Goal: Task Accomplishment & Management: Manage account settings

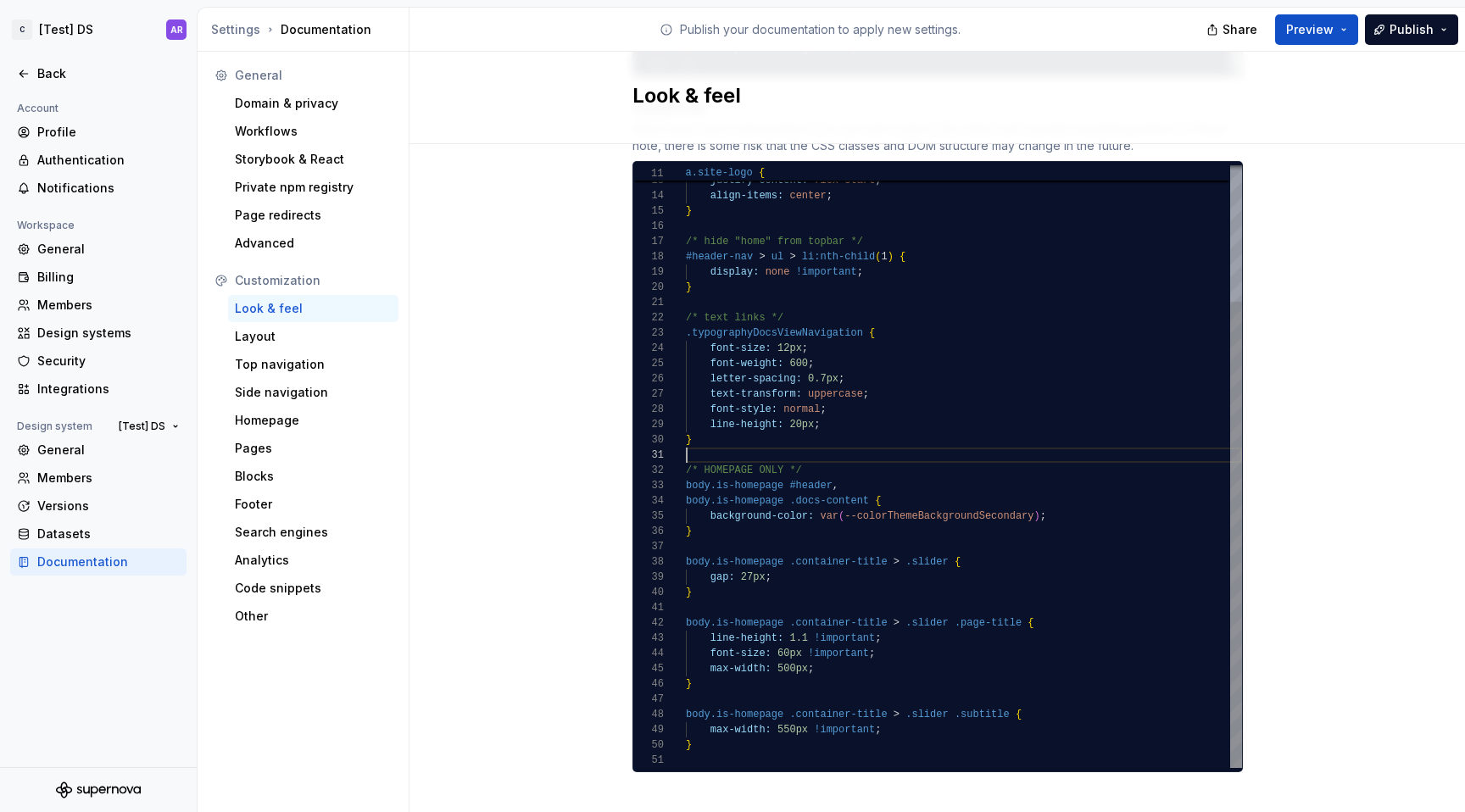
click at [748, 444] on div "display: flex ; justify-content: flex-start ; align-items: center ; } /* hide "…" at bounding box center [963, 379] width 556 height 778
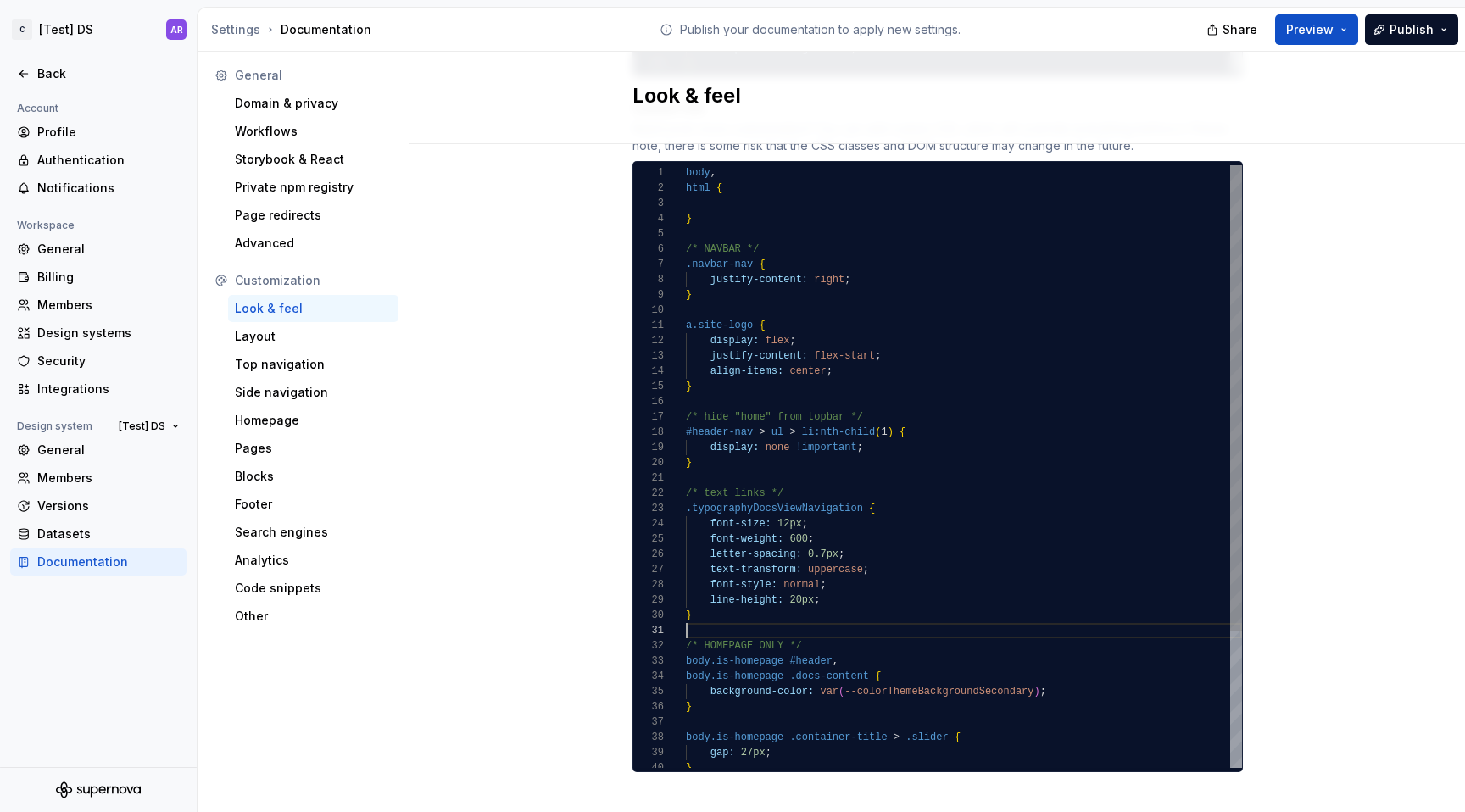
scroll to position [0, 116]
click at [806, 621] on div "display: flex ; justify-content: flex-start ; align-items: center ; } /* hide "…" at bounding box center [963, 555] width 556 height 778
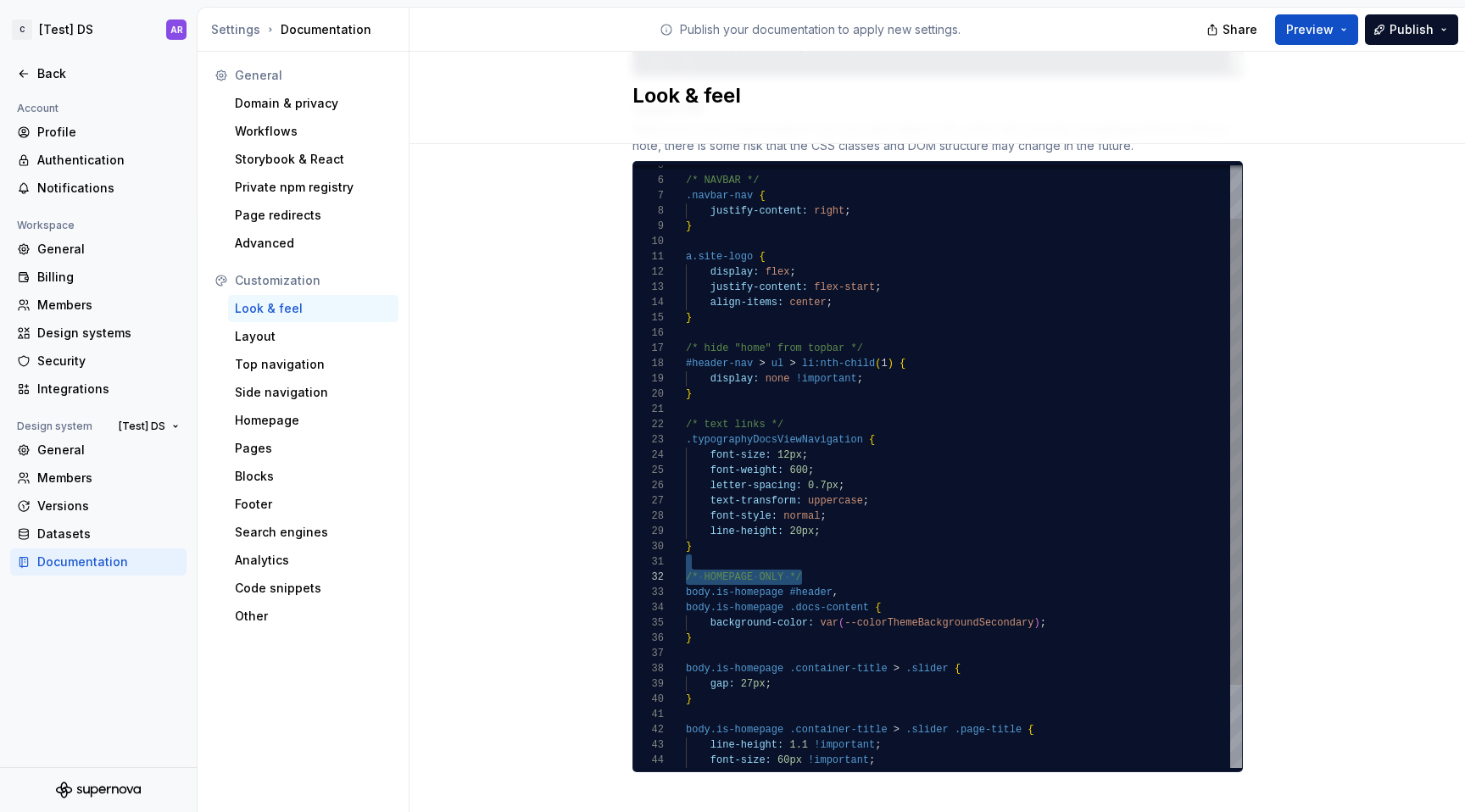
scroll to position [15, 116]
click at [819, 561] on div "display: flex ; justify-content: flex-start ; align-items: center ; } /* hide "…" at bounding box center [963, 486] width 556 height 778
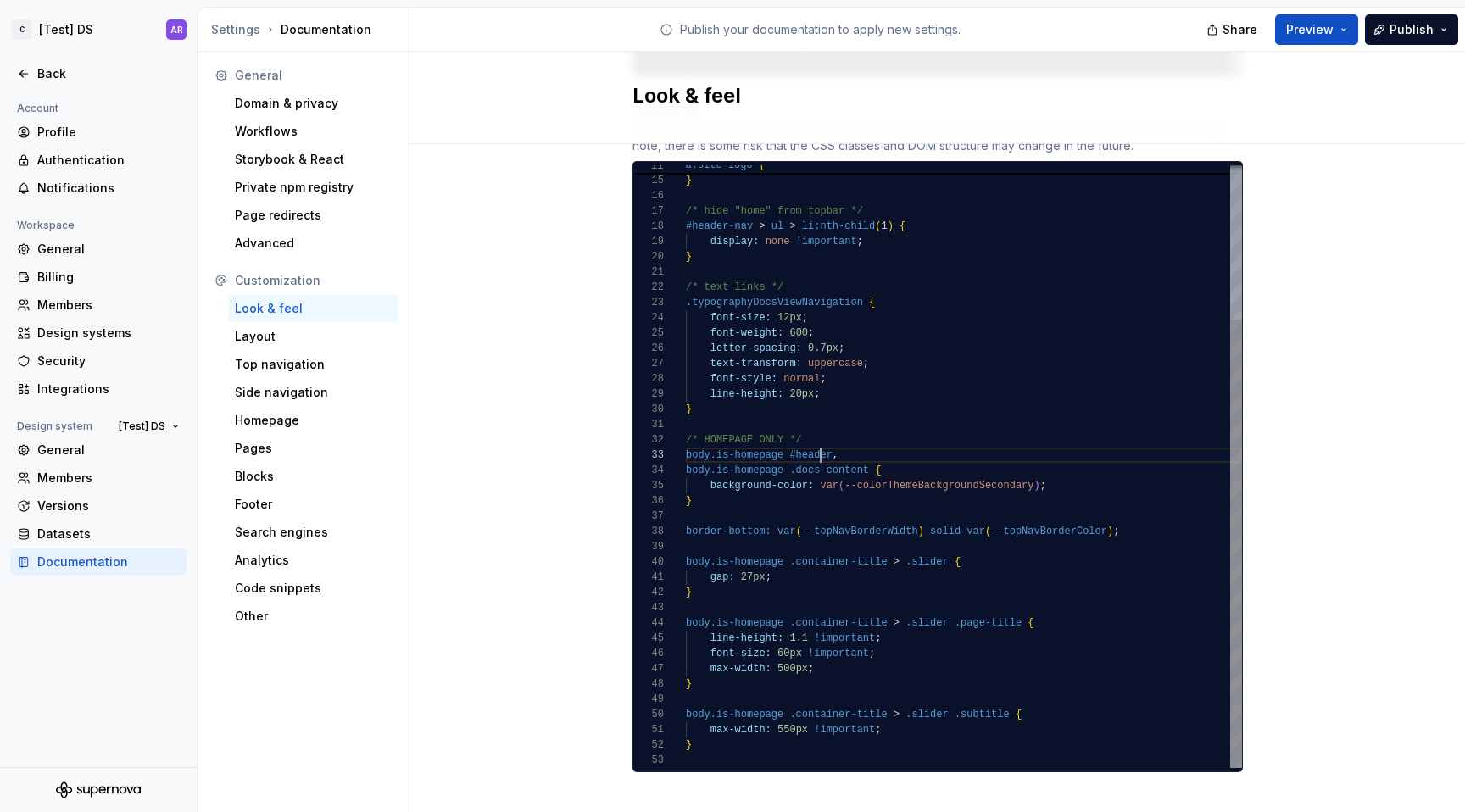
scroll to position [31, 135]
click at [816, 434] on div "align-items: center ; } /* hide "home" from topbar */ #header-nav > ul > li:nth…" at bounding box center [963, 363] width 556 height 809
click at [824, 435] on div "align-items: center ; } /* hide "home" from topbar */ #header-nav > ul > li:nth…" at bounding box center [963, 363] width 556 height 809
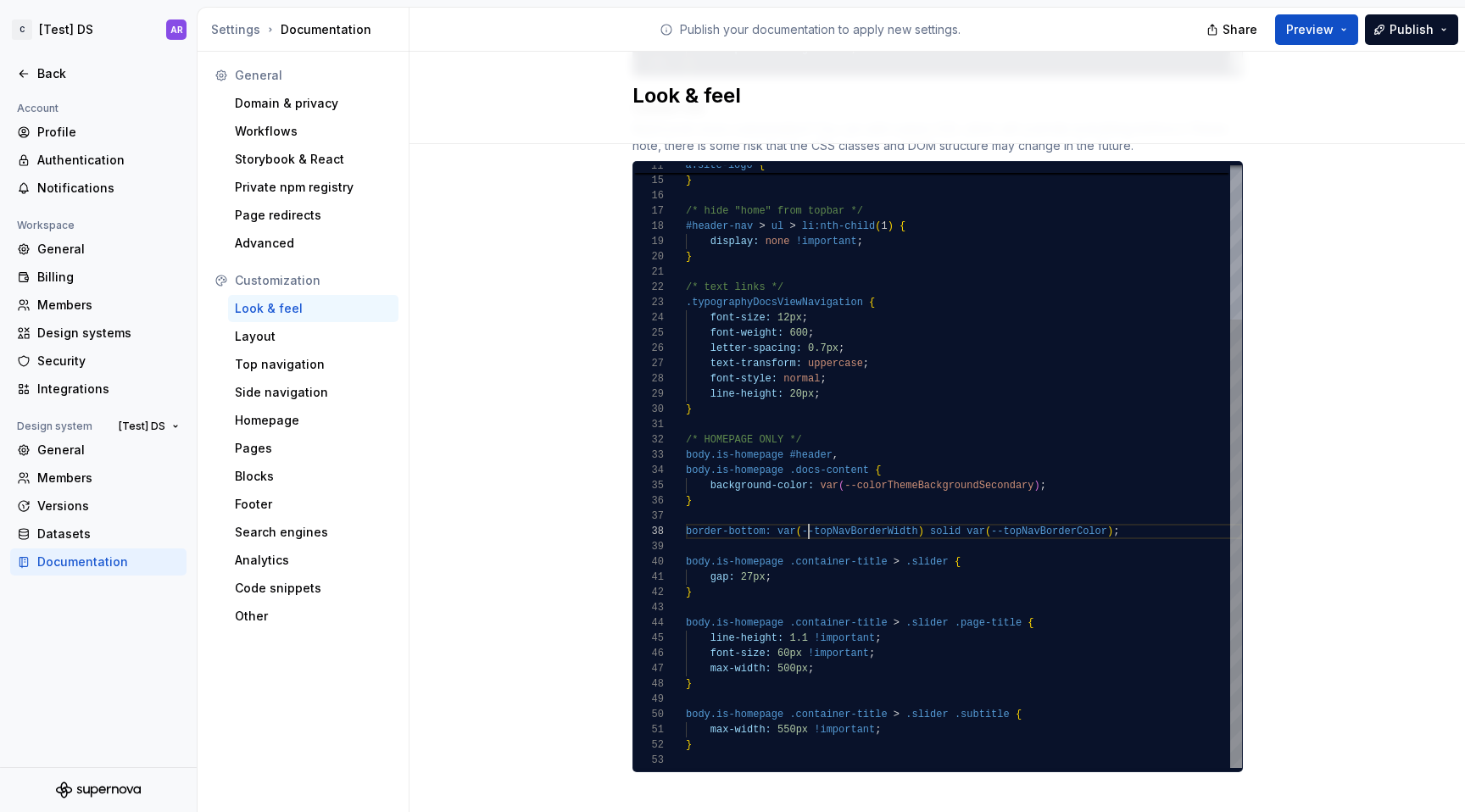
click at [803, 511] on div "align-items: center ; } /* hide "home" from topbar */ #header-nav > ul > li:nth…" at bounding box center [963, 363] width 556 height 809
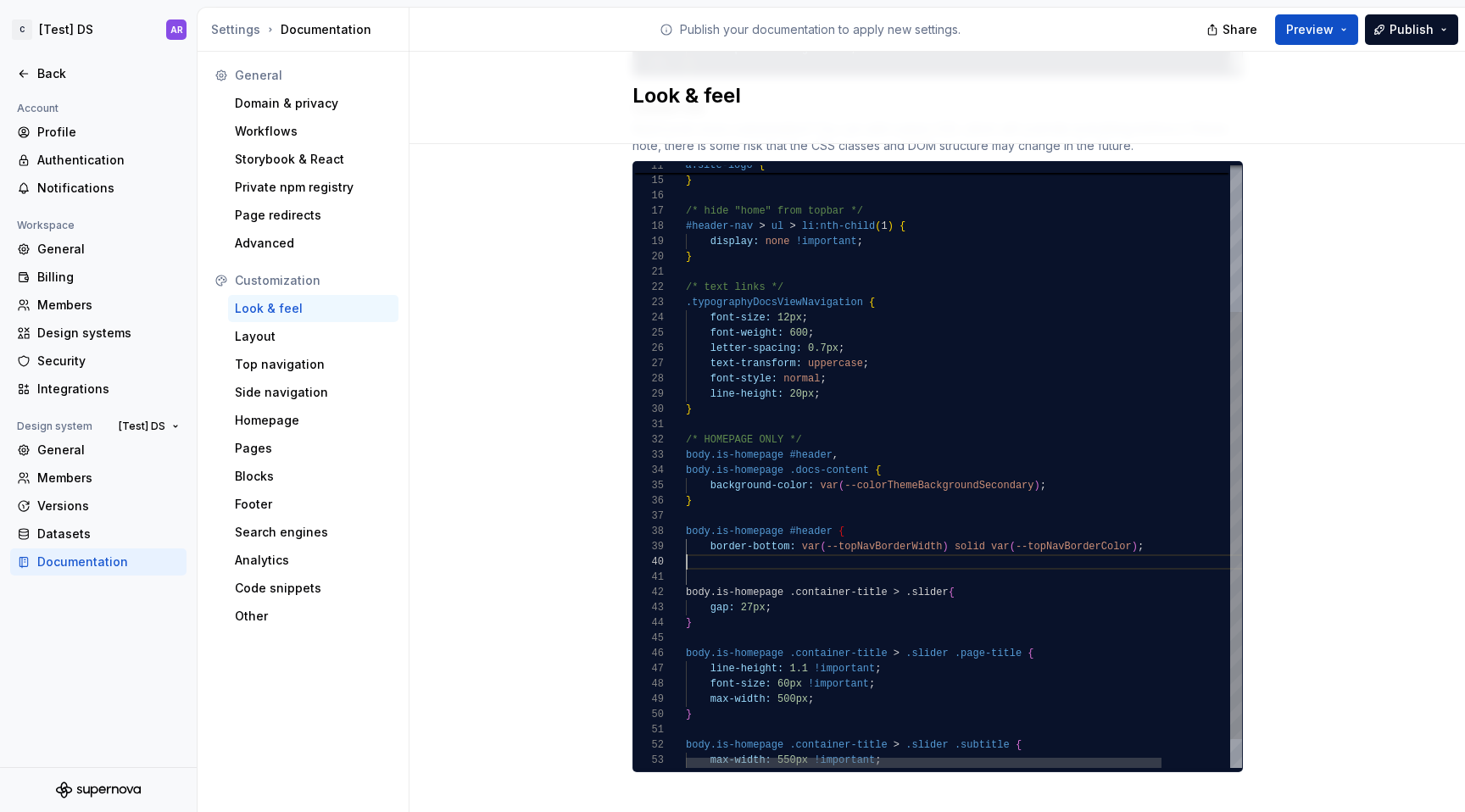
scroll to position [138, 6]
click at [831, 524] on div "align-items: center ; } /* hide "home" from topbar */ #header-nav > ul > li:nth…" at bounding box center [1003, 383] width 636 height 849
click at [1062, 522] on div "align-items: center ; } /* hide "home" from topbar */ #header-nav > ul > li:nth…" at bounding box center [1003, 383] width 636 height 849
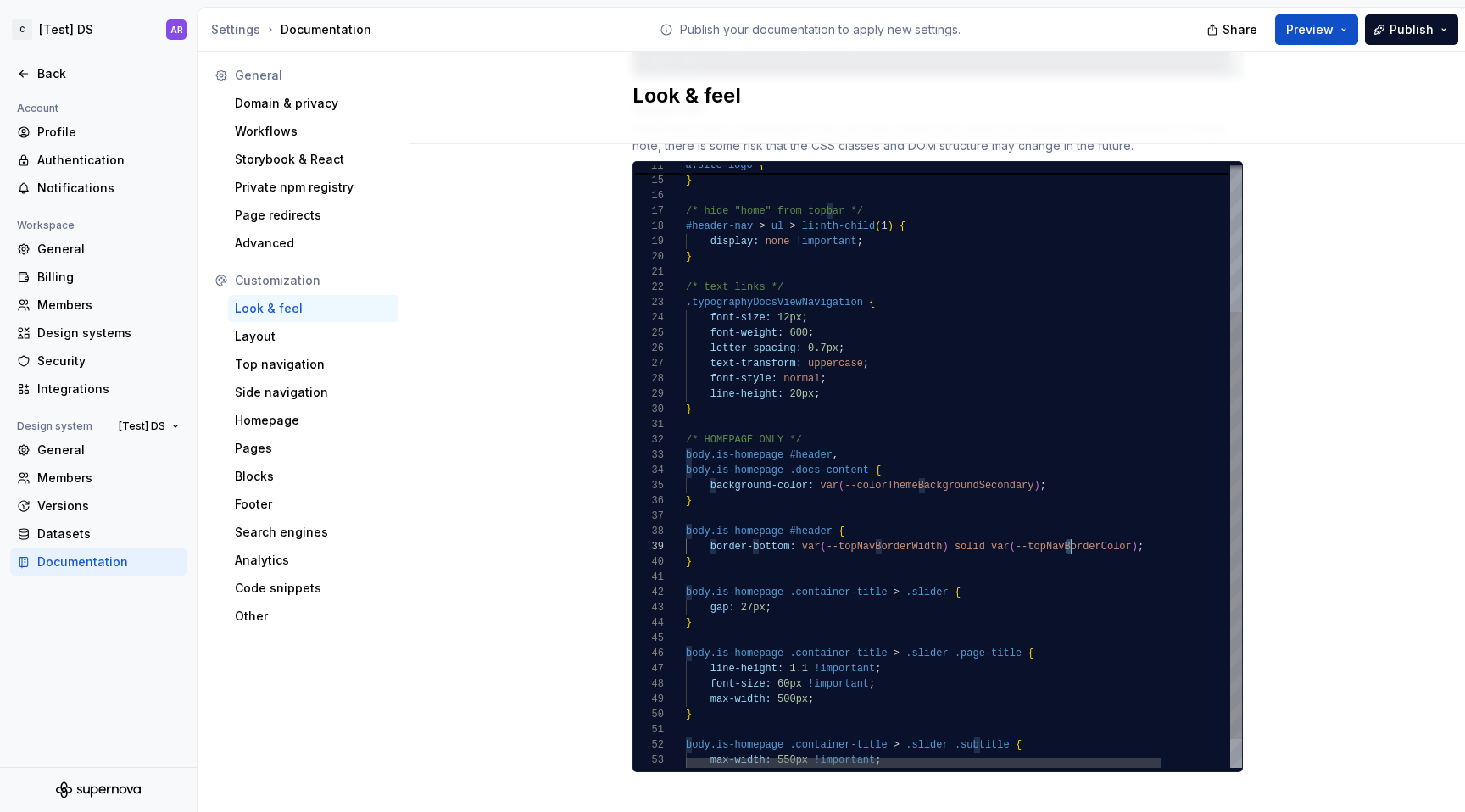
click at [1062, 522] on div "align-items: center ; } /* hide "home" from topbar */ #header-nav > ul > li:nth…" at bounding box center [1003, 383] width 636 height 849
click at [987, 527] on div "align-items: center ; } /* hide "home" from topbar */ #header-nav > ul > li:nth…" at bounding box center [1003, 383] width 636 height 849
click at [1145, 551] on div "align-items: center ; } /* hide "home" from topbar */ #header-nav > ul > li:nth…" at bounding box center [1003, 383] width 636 height 849
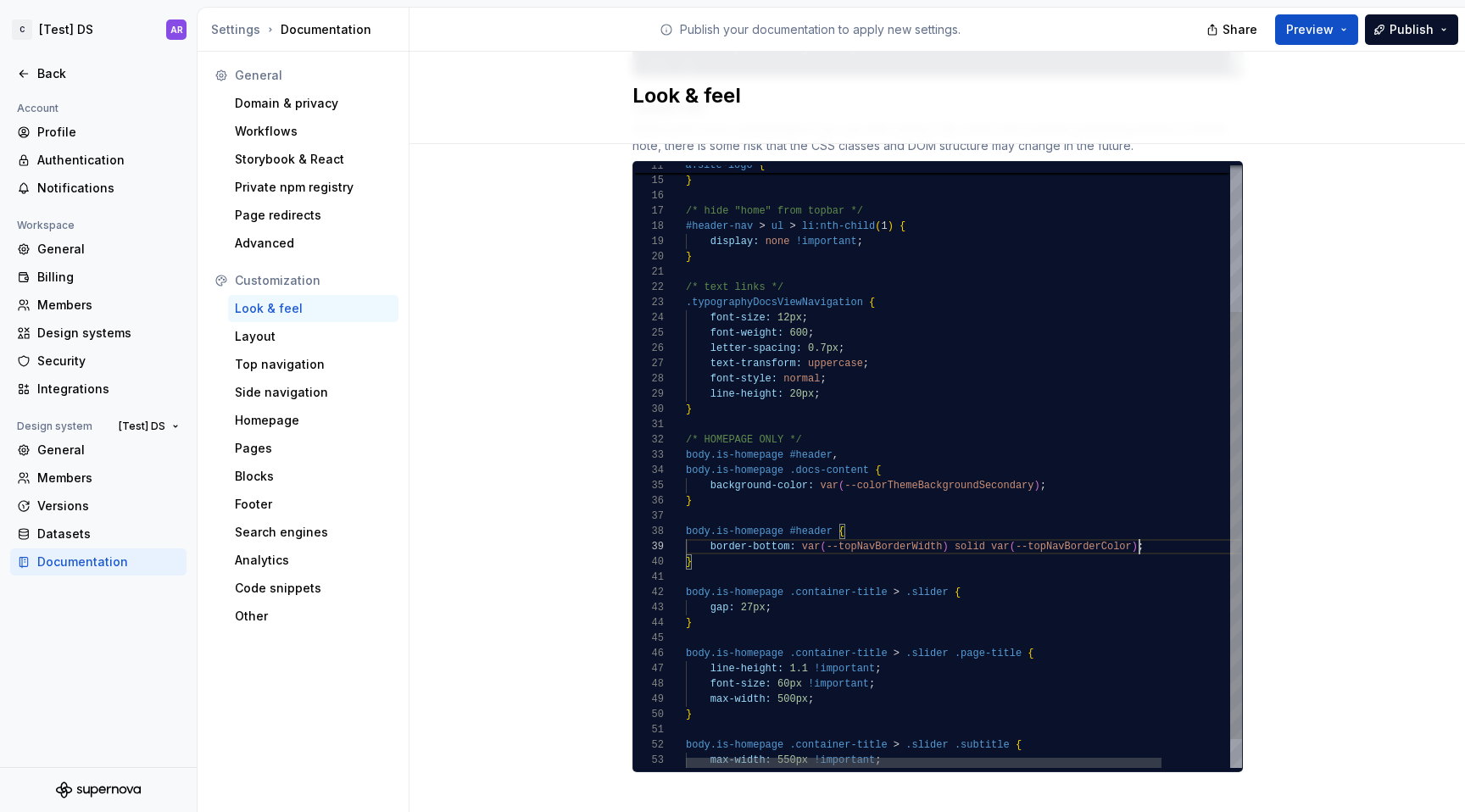
click at [1134, 532] on div "align-items: center ; } /* hide "home" from topbar */ #header-nav > ul > li:nth…" at bounding box center [1003, 383] width 636 height 849
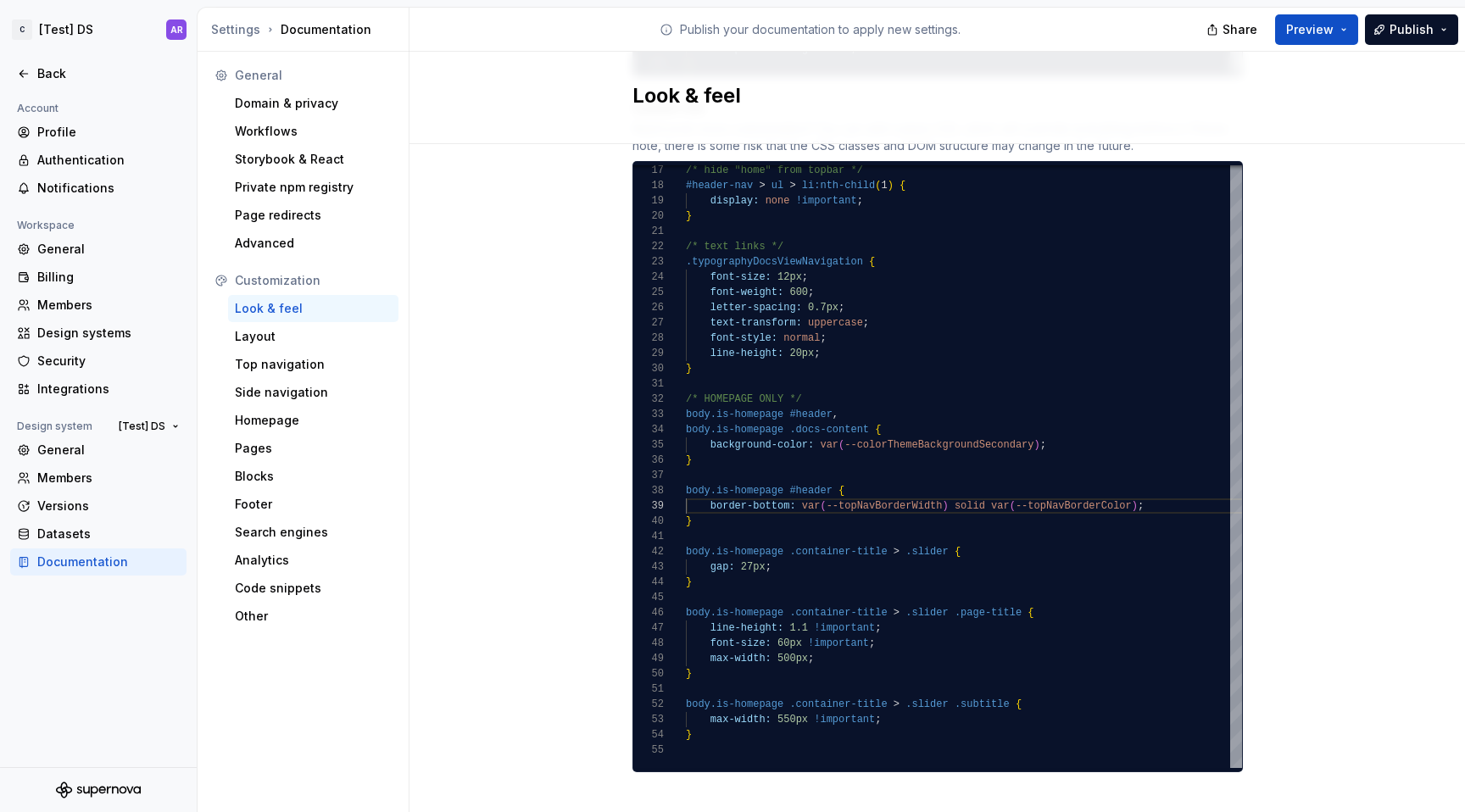
click at [923, 436] on div "/* hide "home" from topbar */ #header-nav > ul > li:nth-child ( 1 ) { display: …" at bounding box center [1003, 342] width 636 height 849
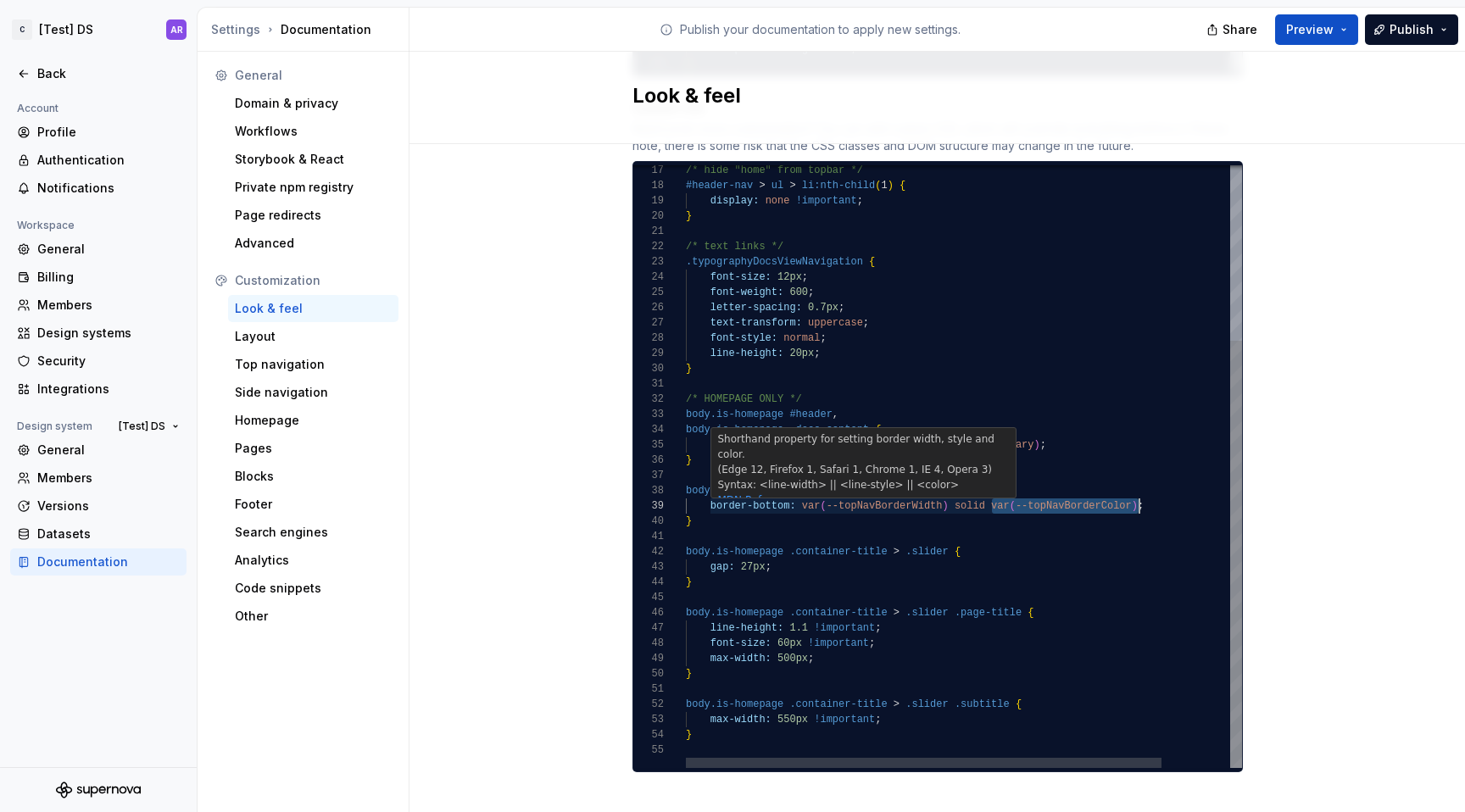
drag, startPoint x: 985, startPoint y: 488, endPoint x: 1133, endPoint y: 485, distance: 148.0
click at [1133, 485] on div "/* hide "home" from topbar */ #header-nav > ul > li:nth-child ( 1 ) { display: …" at bounding box center [1003, 342] width 636 height 849
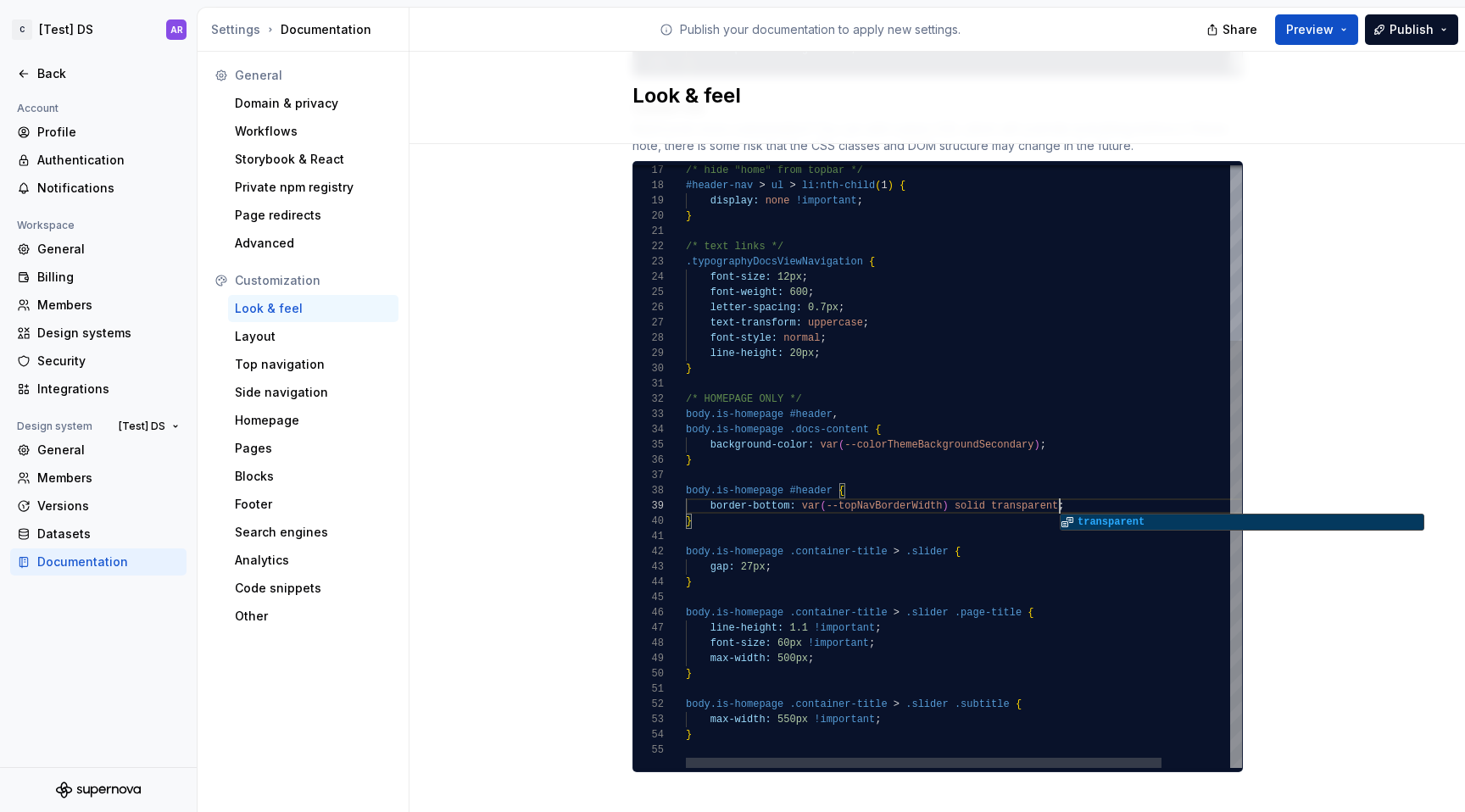
scroll to position [122, 374]
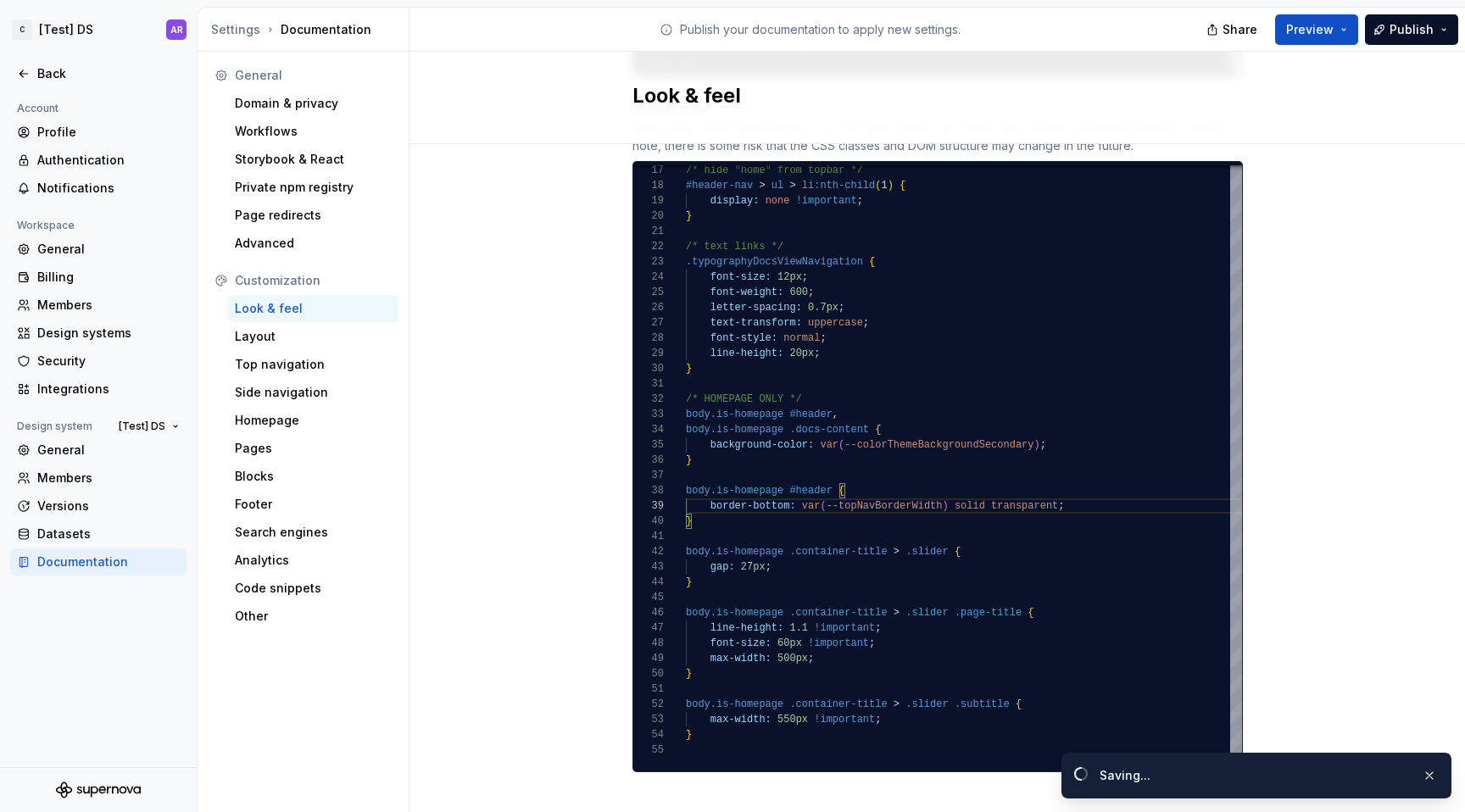
click at [835, 456] on div "/* hide "home" from topbar */ #header-nav > ul > li:nth-child ( 1 ) { display: …" at bounding box center [1003, 342] width 636 height 849
click at [779, 526] on div "/* hide "home" from topbar */ #header-nav > ul > li:nth-child ( 1 ) { display: …" at bounding box center [1003, 342] width 636 height 849
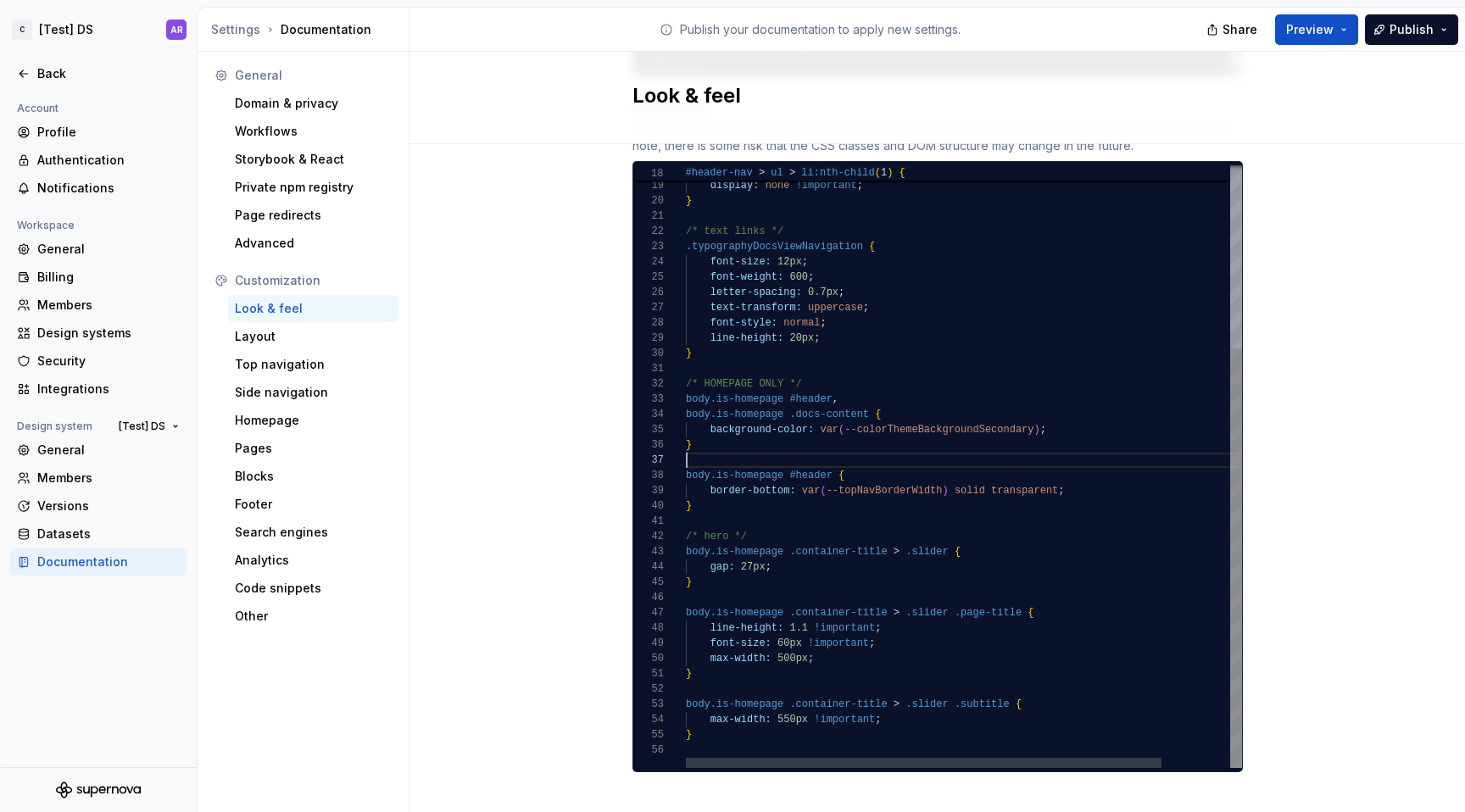
scroll to position [92, 0]
click at [760, 443] on div "#header-nav > ul > li:nth-child ( 1 ) { display: none !important ; } /* text li…" at bounding box center [1003, 335] width 636 height 865
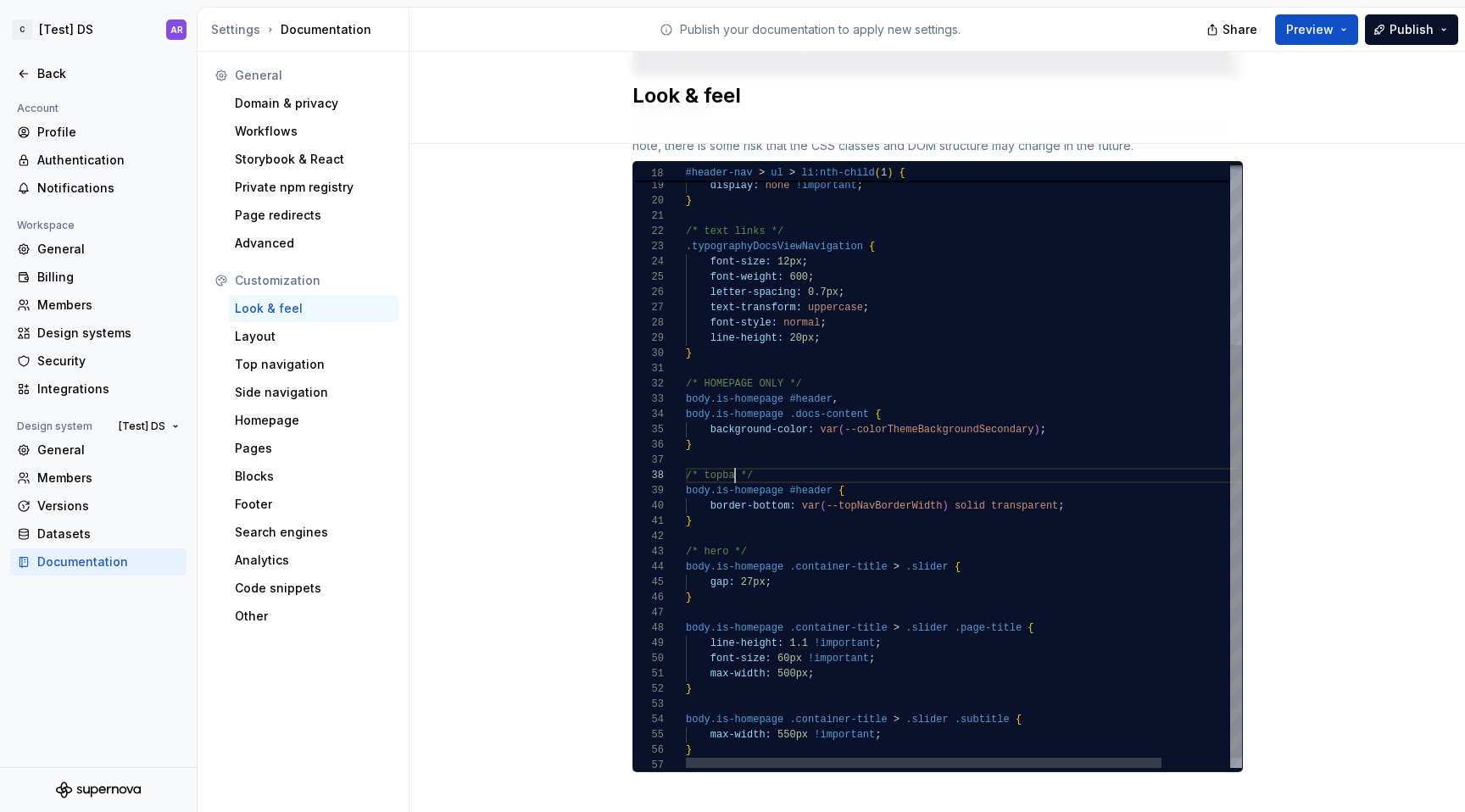
scroll to position [107, 55]
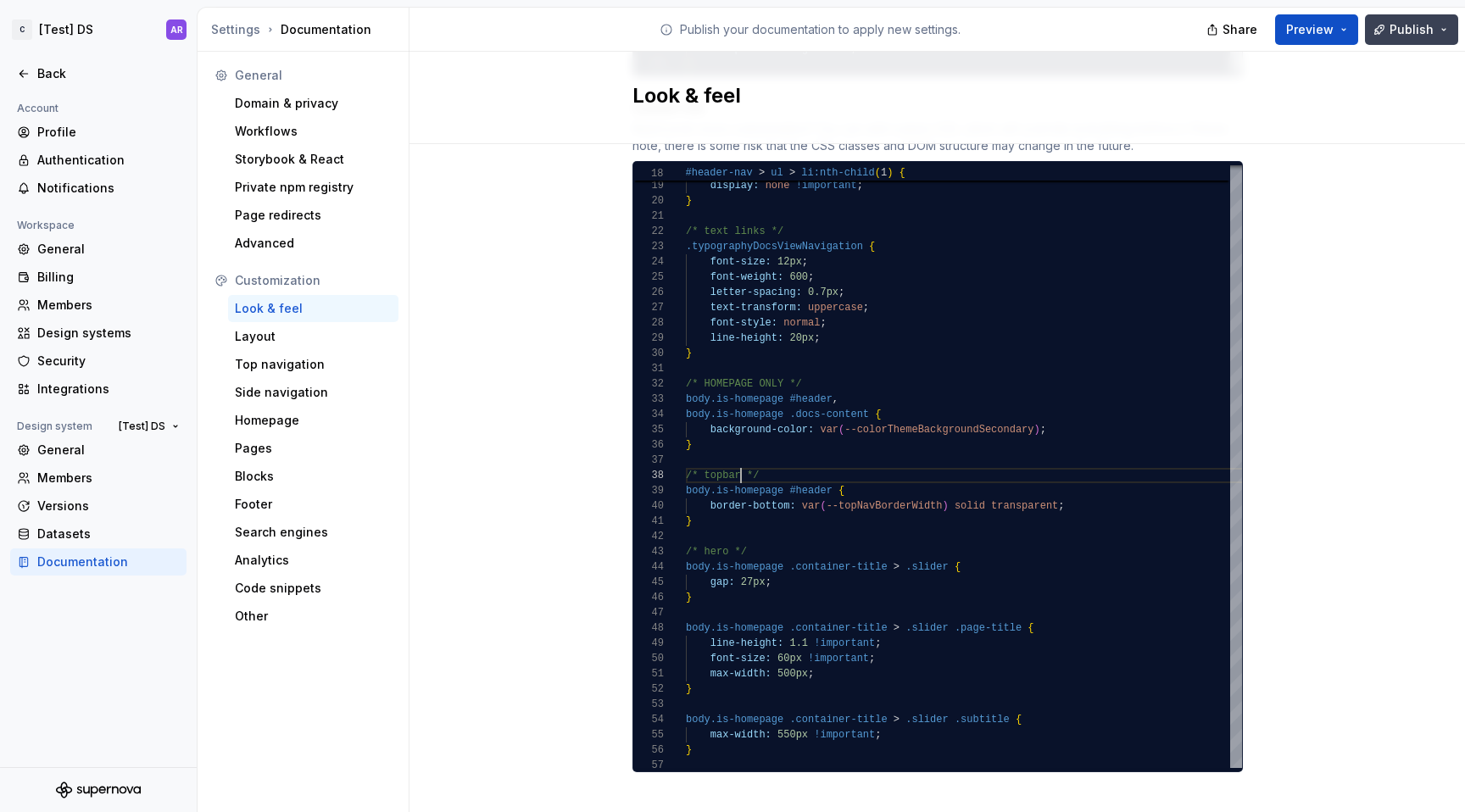
click at [1394, 22] on span "Publish" at bounding box center [1412, 29] width 44 height 17
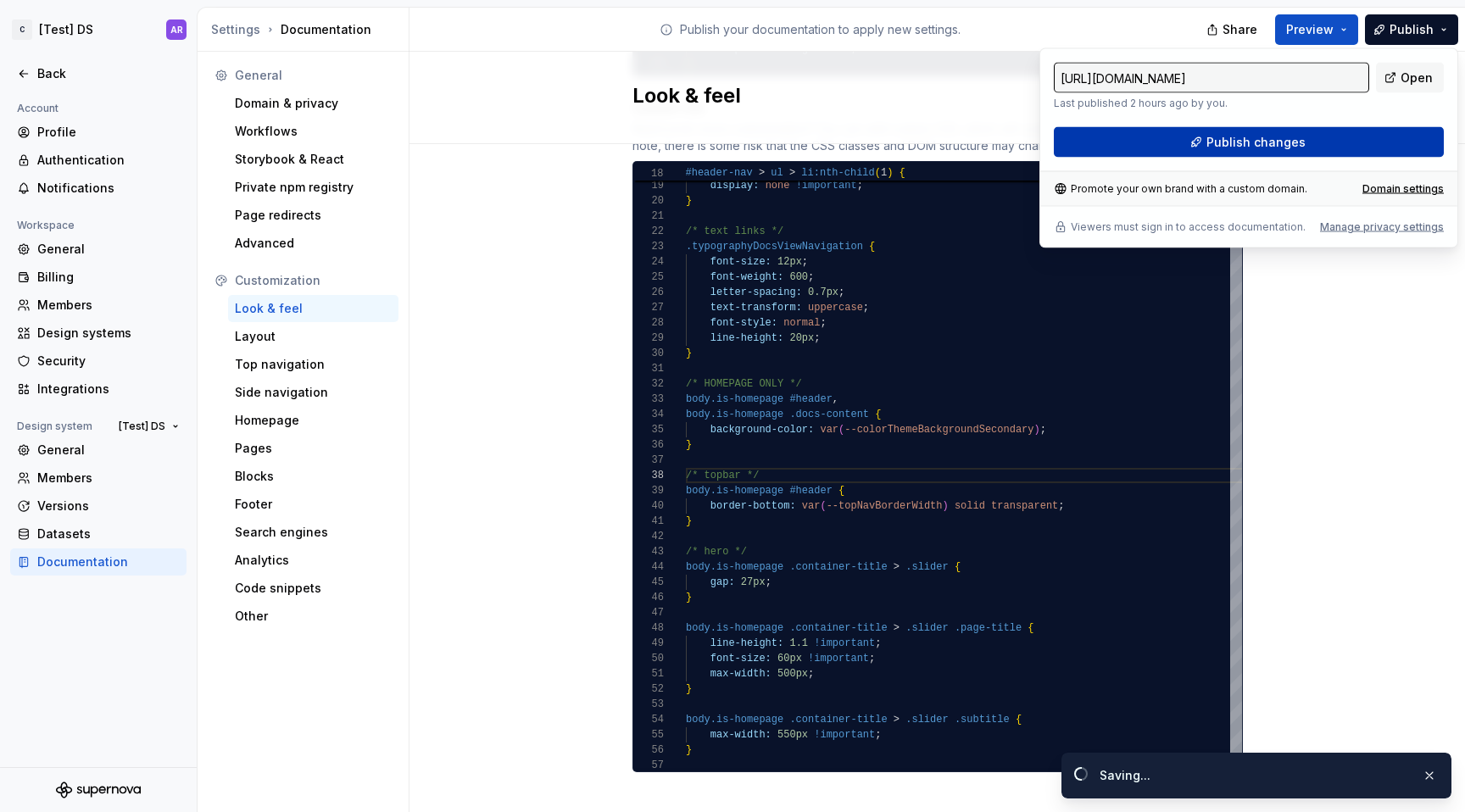
click at [1320, 150] on button "Publish changes" at bounding box center [1248, 142] width 390 height 31
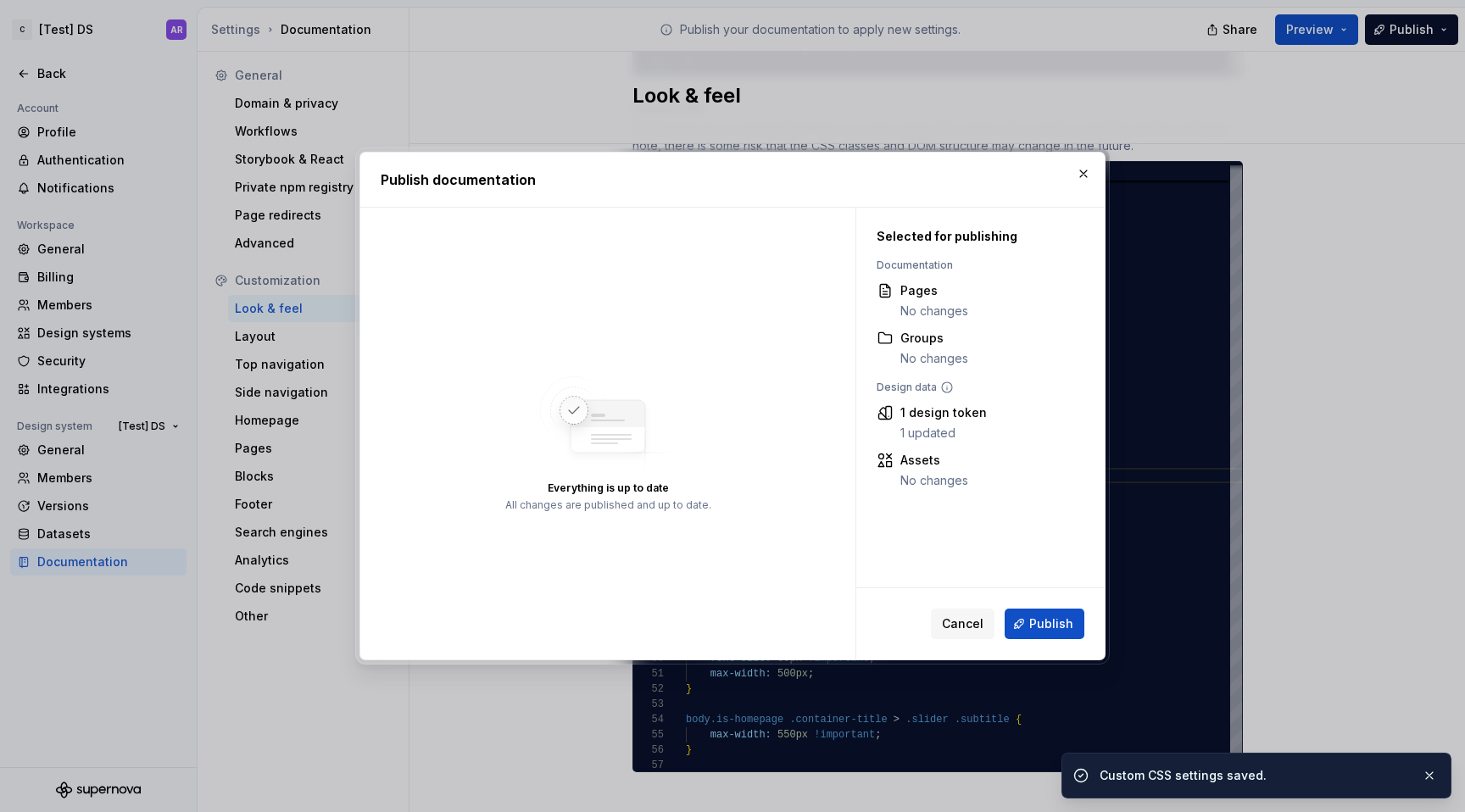
click at [1067, 183] on h2 "Publish documentation" at bounding box center [732, 180] width 704 height 20
click at [1092, 173] on button "button" at bounding box center [1084, 174] width 24 height 24
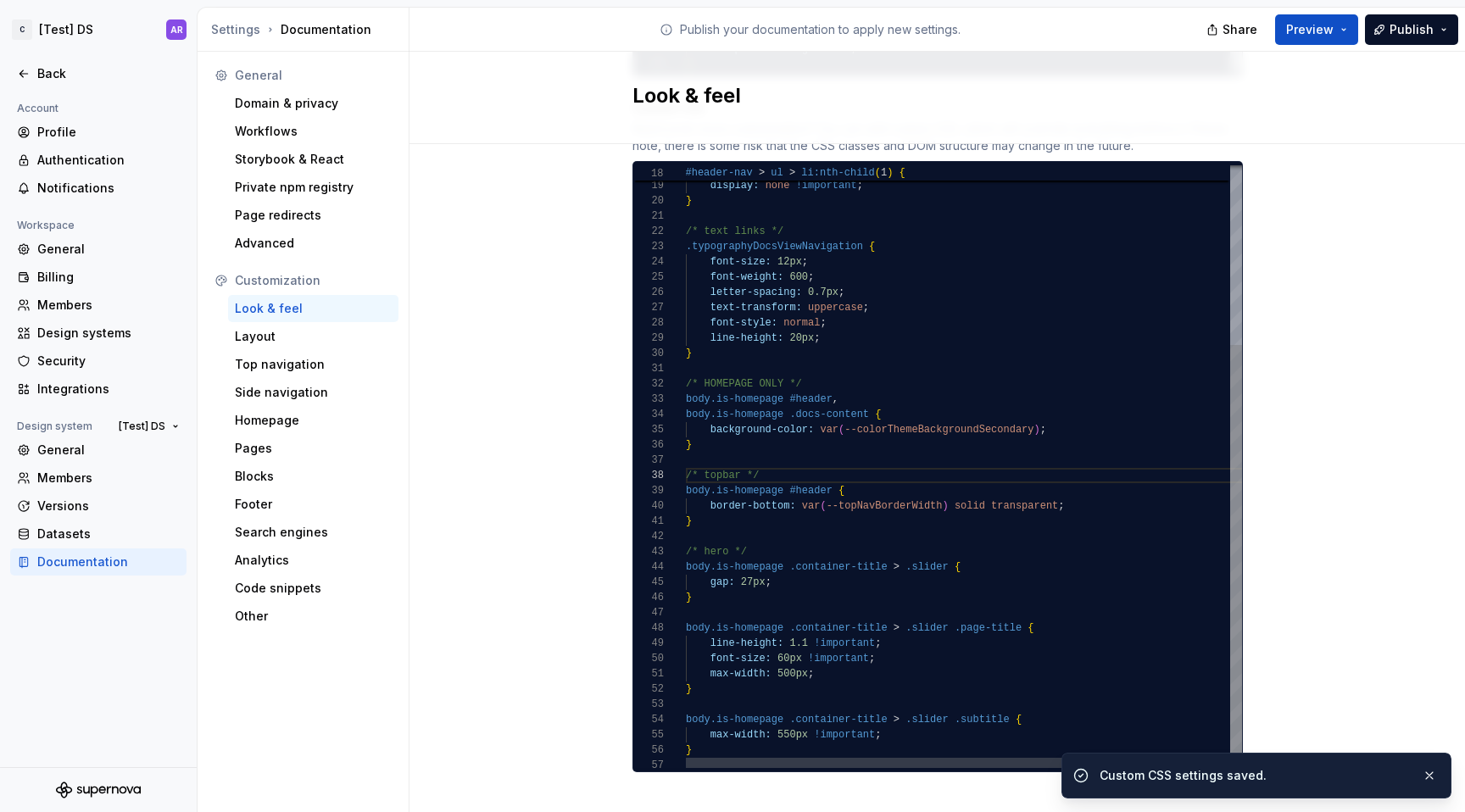
scroll to position [0, 0]
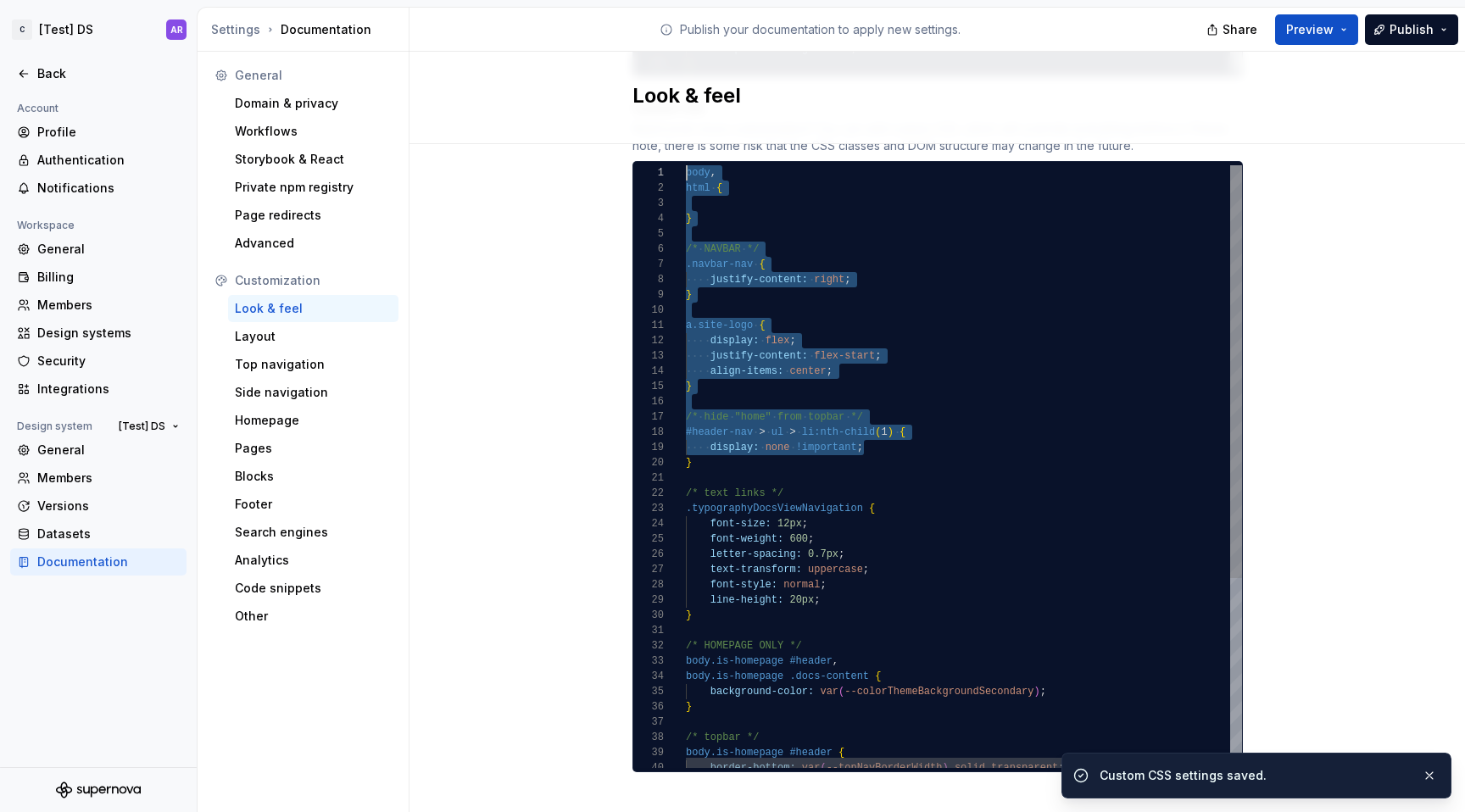
drag, startPoint x: 1092, startPoint y: 173, endPoint x: 256, endPoint y: 45, distance: 845.7
click at [686, 166] on div "#header-nav > ul > li:nth-child ( 1 ) { display: none !important ; } /* text li…" at bounding box center [1003, 606] width 636 height 880
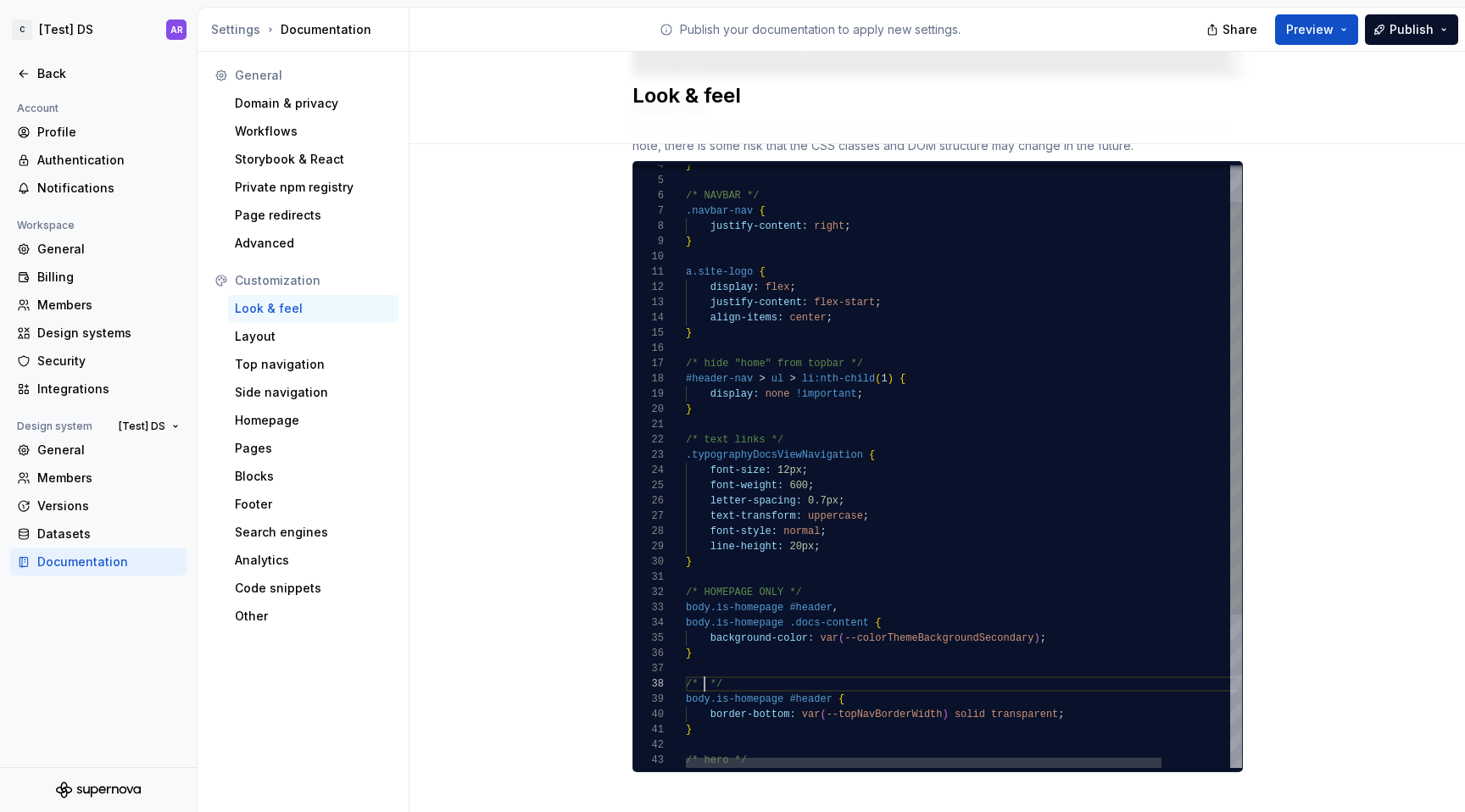
scroll to position [107, 55]
click at [854, 681] on div "#header-nav > ul > li:nth-child ( 1 ) { display: none !important ; } /* text li…" at bounding box center [1003, 552] width 636 height 880
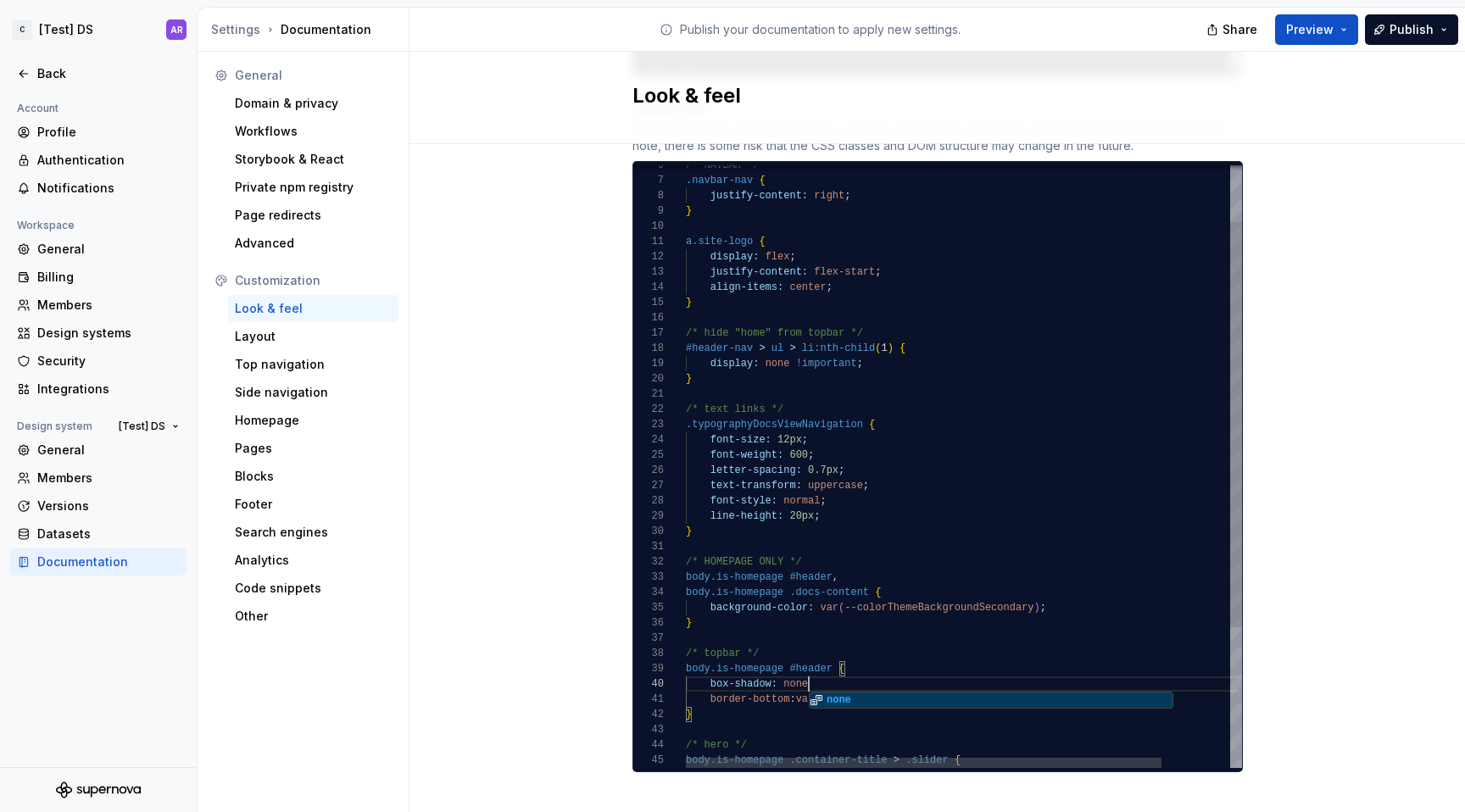
scroll to position [138, 129]
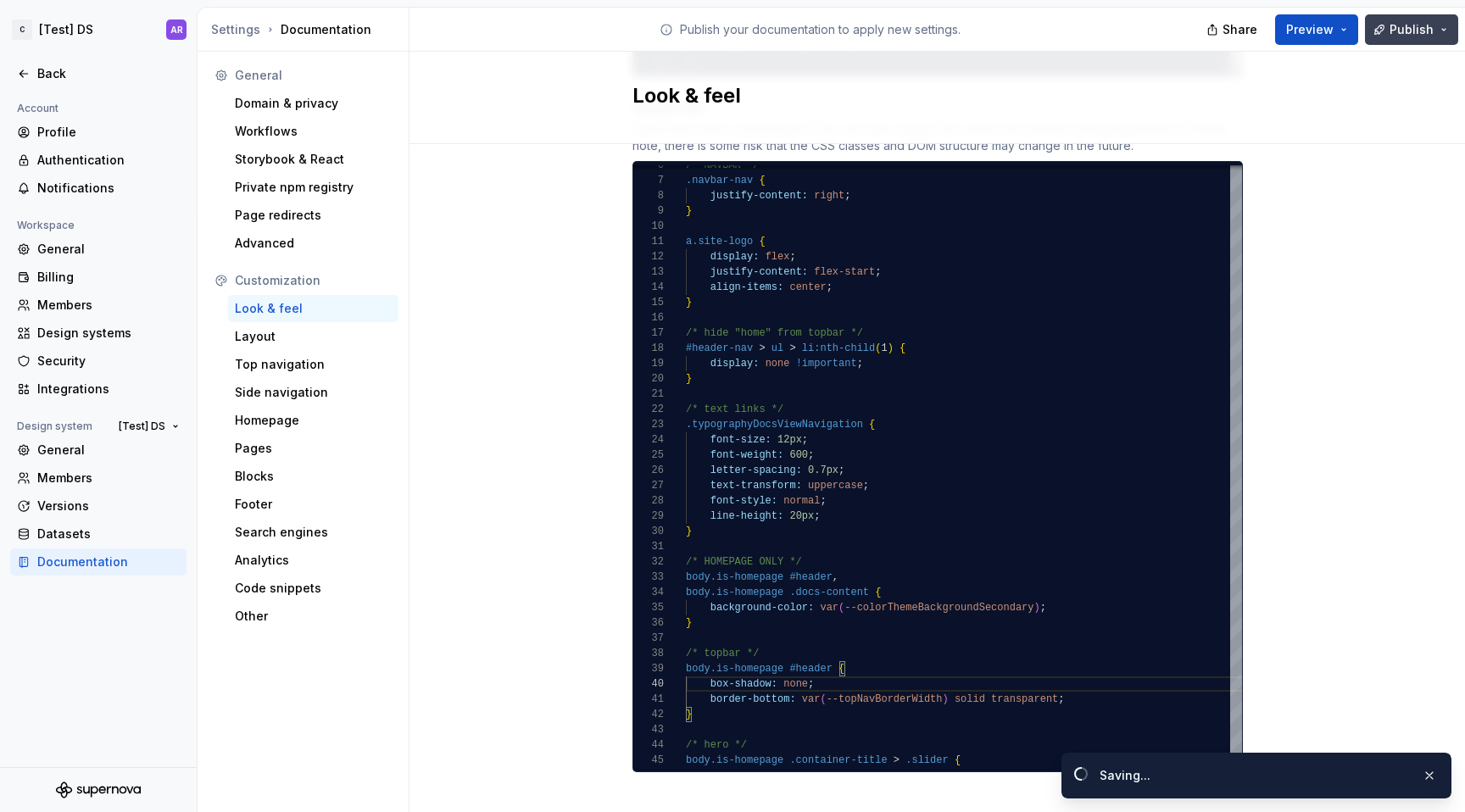
click at [1402, 30] on span "Publish" at bounding box center [1412, 29] width 44 height 17
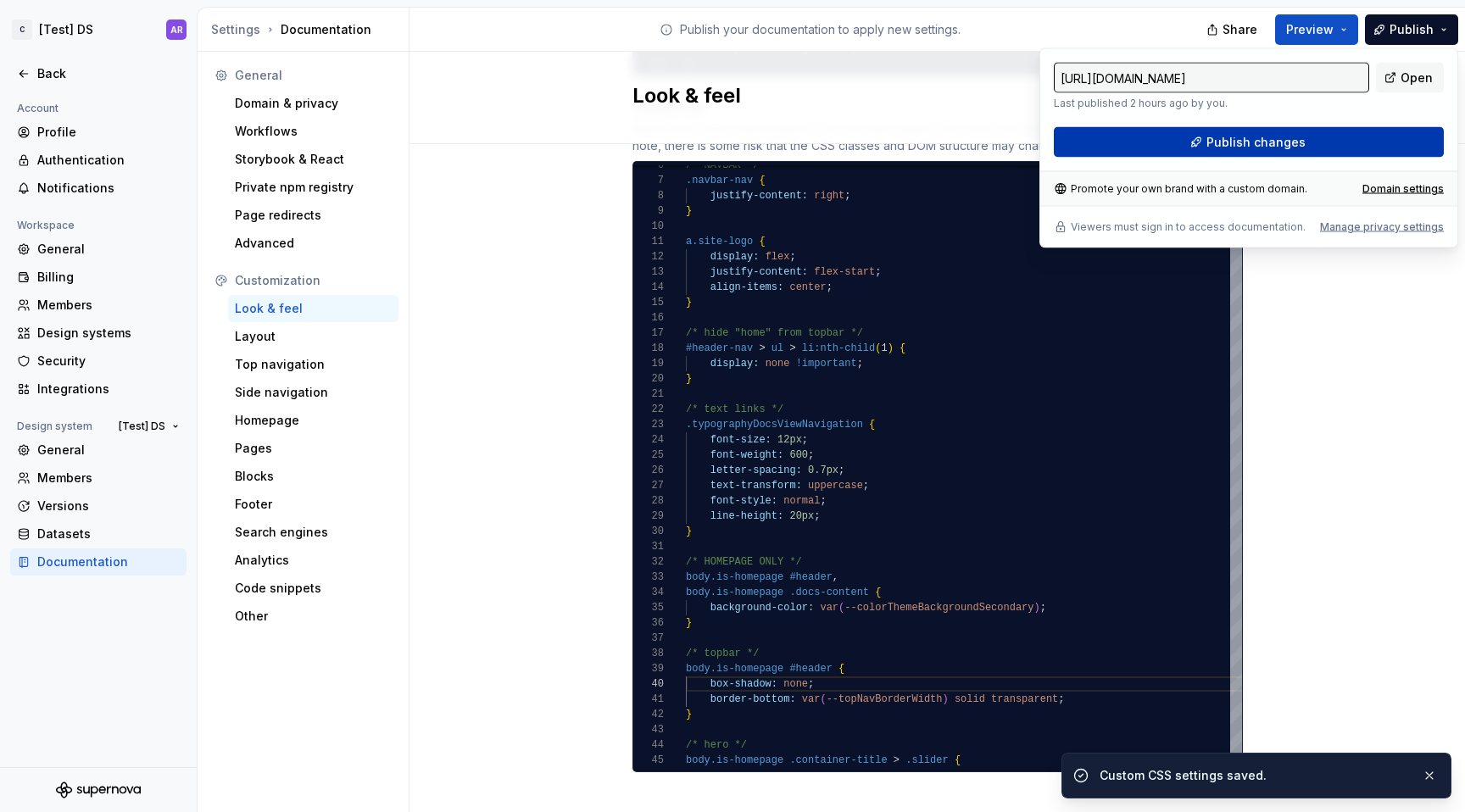
click at [1348, 155] on button "Publish changes" at bounding box center [1248, 142] width 390 height 31
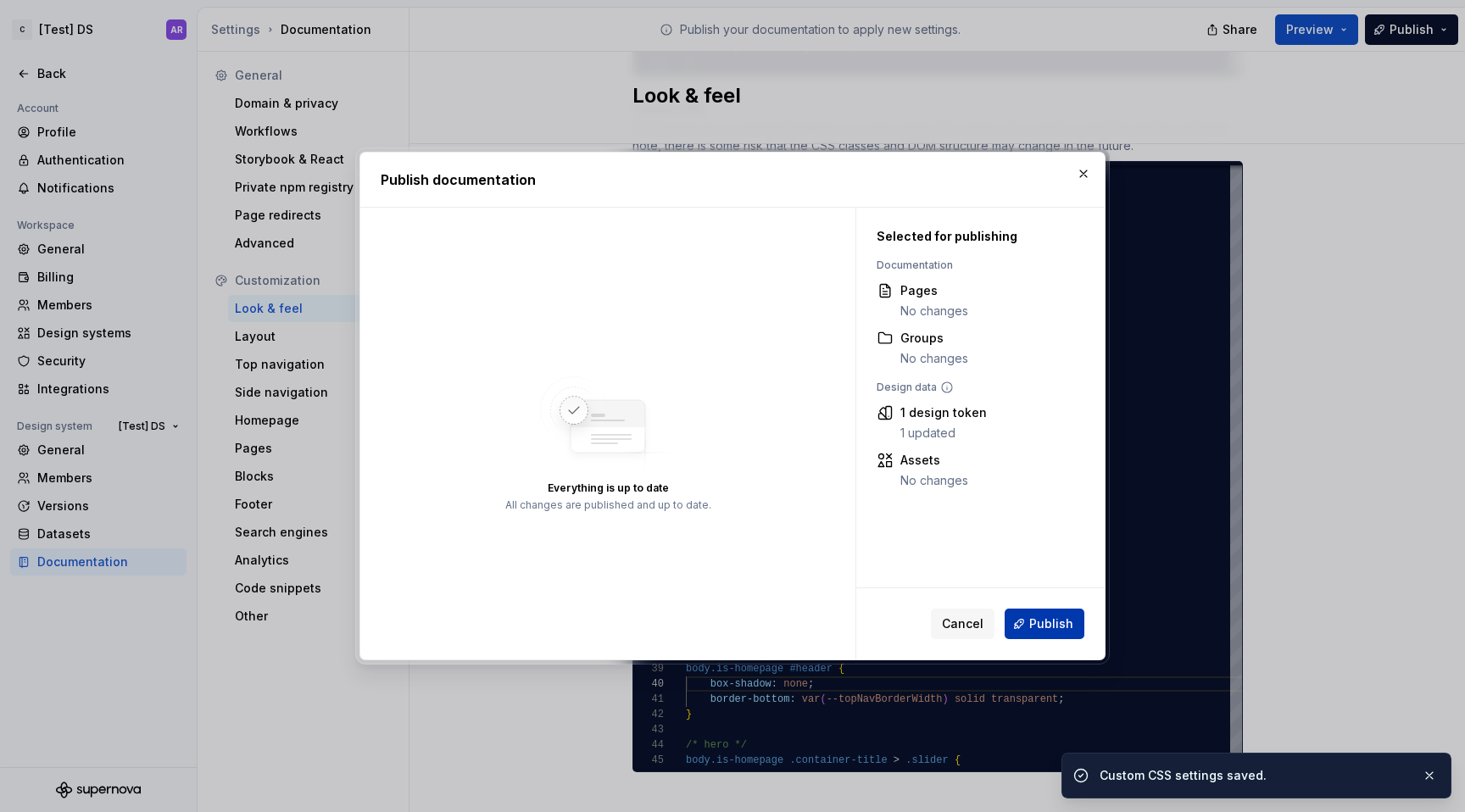
click at [1043, 617] on span "Publish" at bounding box center [1052, 623] width 44 height 17
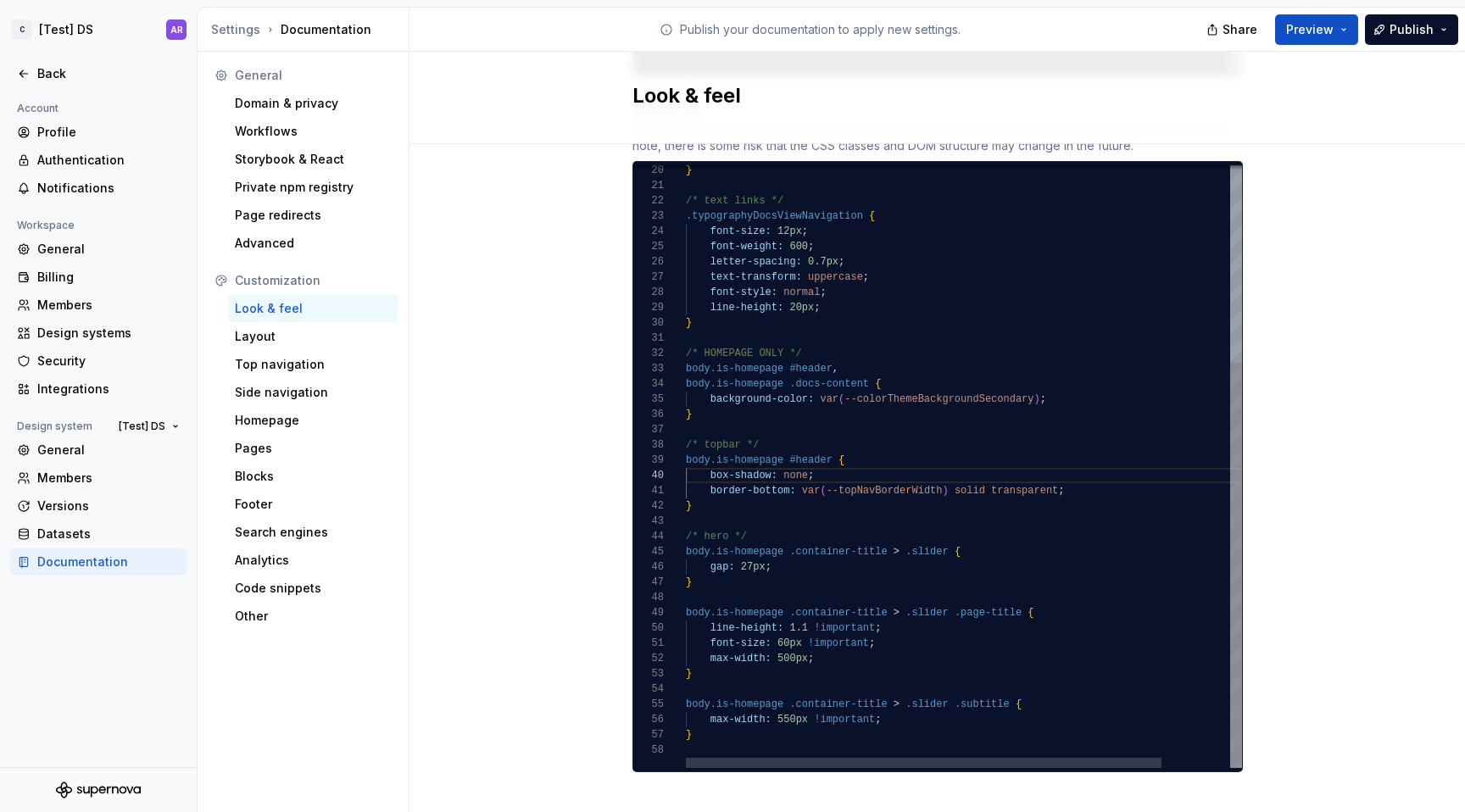
scroll to position [107, 0]
click at [753, 581] on div "} /* text links */ .typographyDocsViewNavigation { font-size: 12px ; font-weigh…" at bounding box center [1003, 320] width 636 height 895
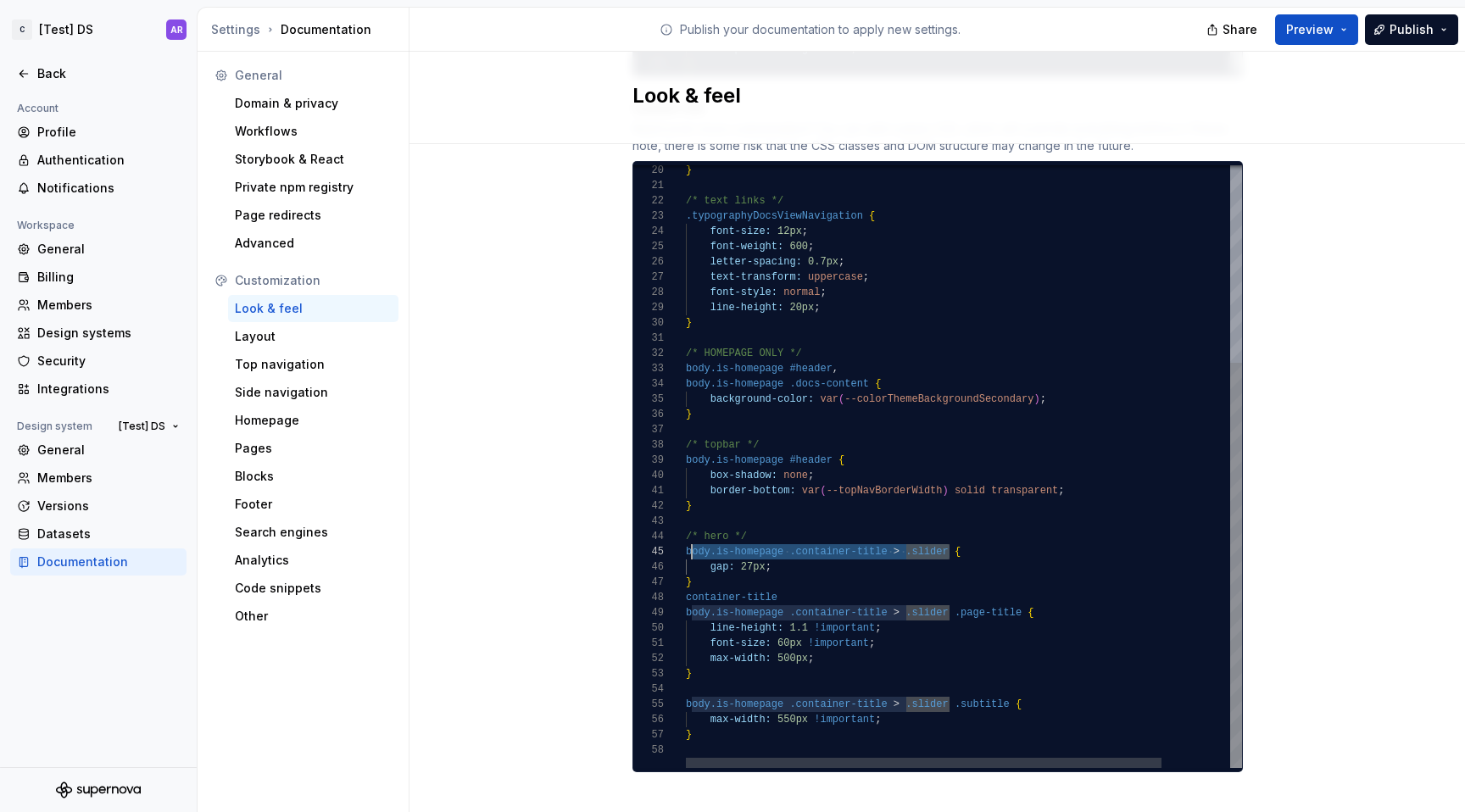
scroll to position [61, 0]
drag, startPoint x: 945, startPoint y: 536, endPoint x: 676, endPoint y: 534, distance: 269.0
click at [686, 534] on div "} /* text links */ .typographyDocsViewNavigation { font-size: 12px ; font-weigh…" at bounding box center [1003, 320] width 636 height 895
click at [737, 586] on div "} /* text links */ .typographyDocsViewNavigation { font-size: 12px ; font-weigh…" at bounding box center [1003, 320] width 636 height 895
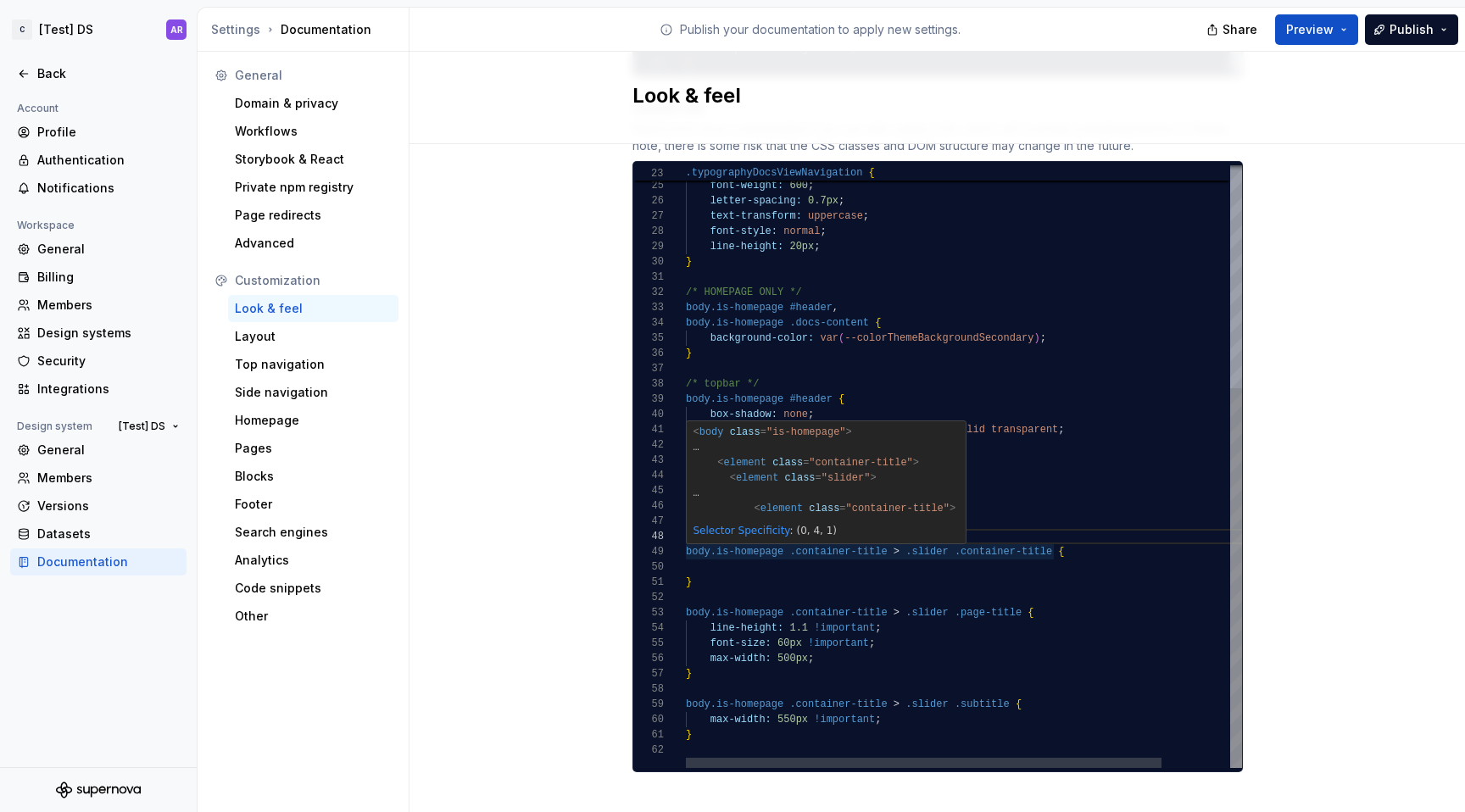
scroll to position [138, 0]
click at [763, 545] on div "font-size: 12px ; font-weight: 600 ; letter-spacing: 0.7px ; text-transform: up…" at bounding box center [1003, 289] width 636 height 957
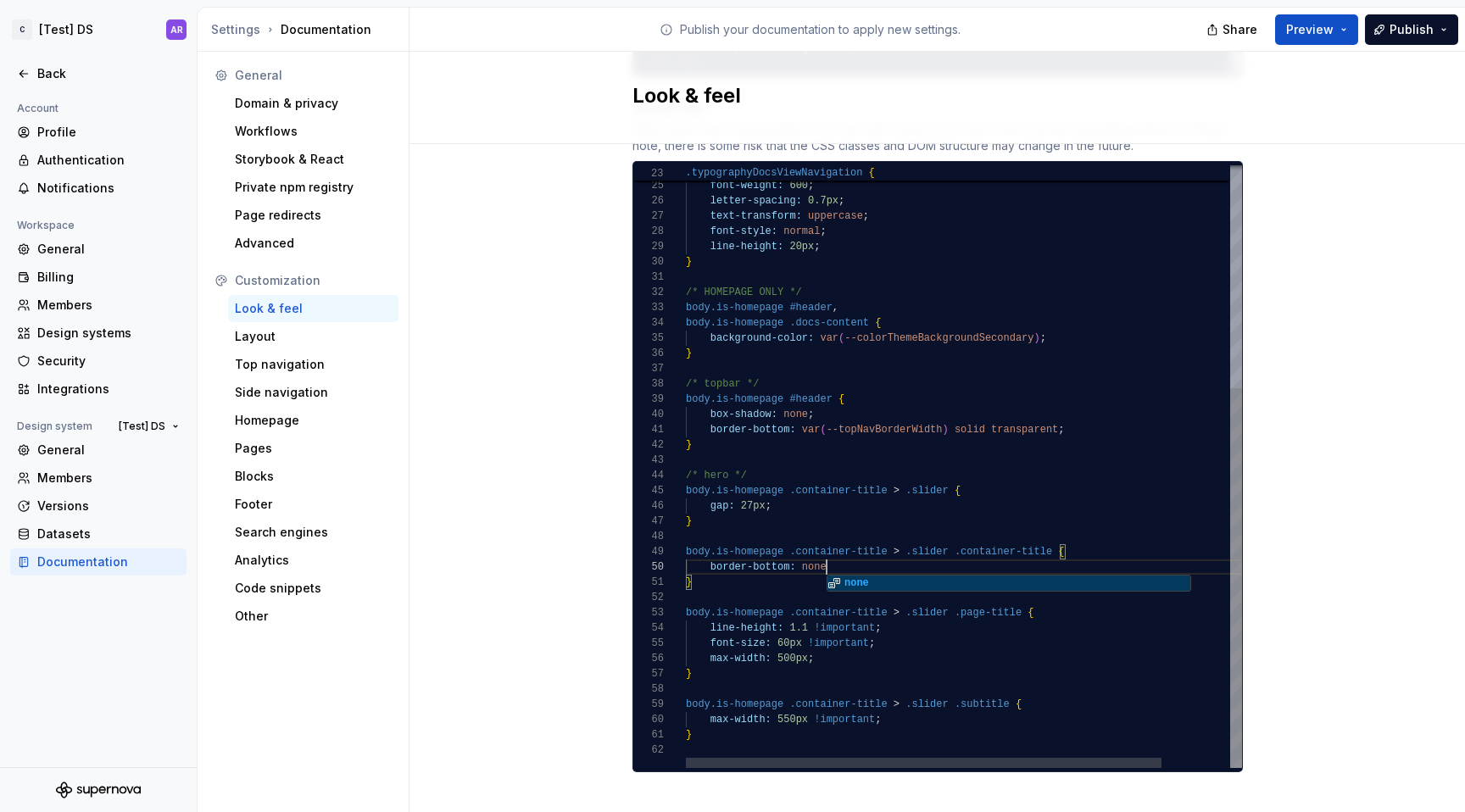
scroll to position [138, 147]
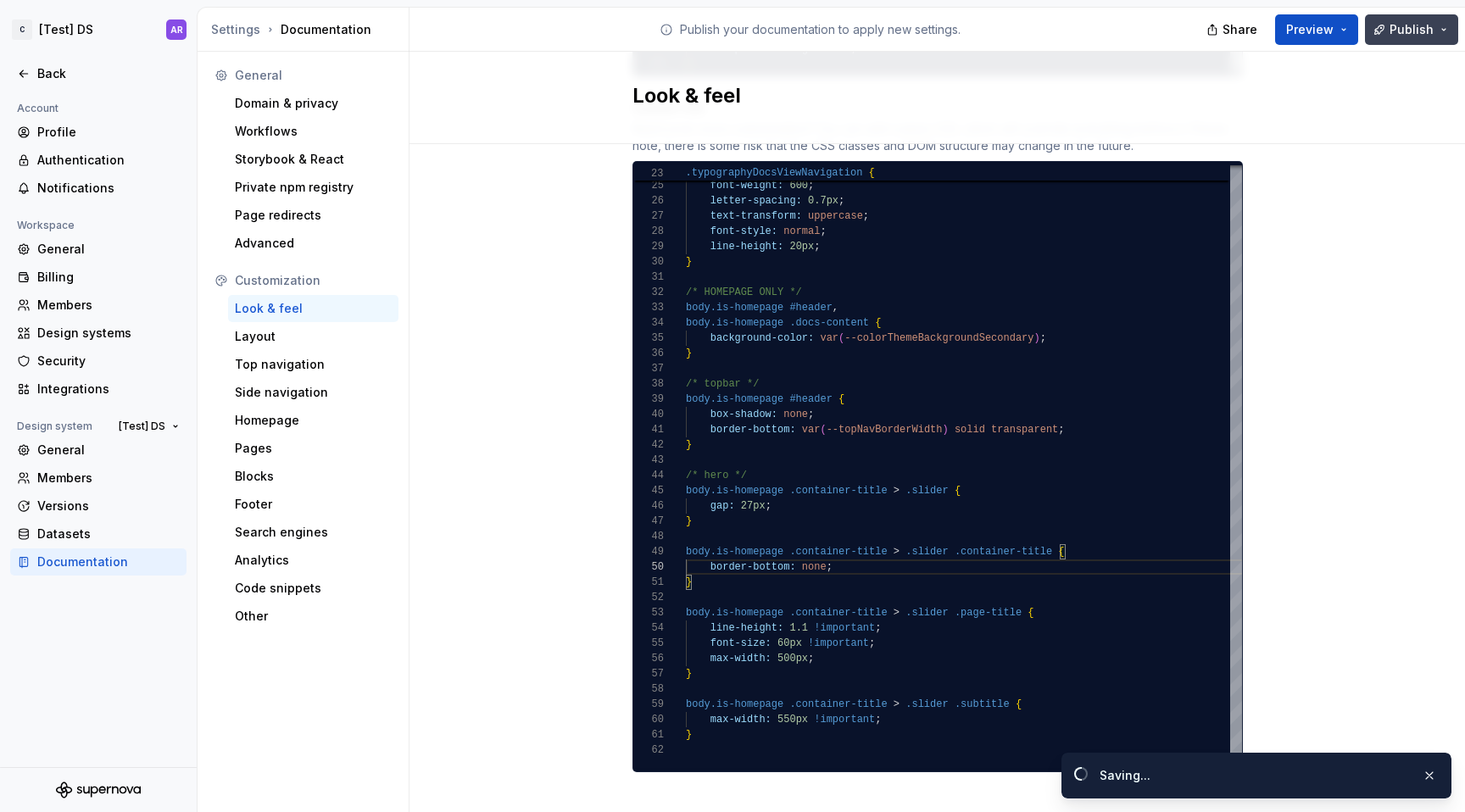
click at [1420, 22] on span "Publish" at bounding box center [1412, 29] width 44 height 17
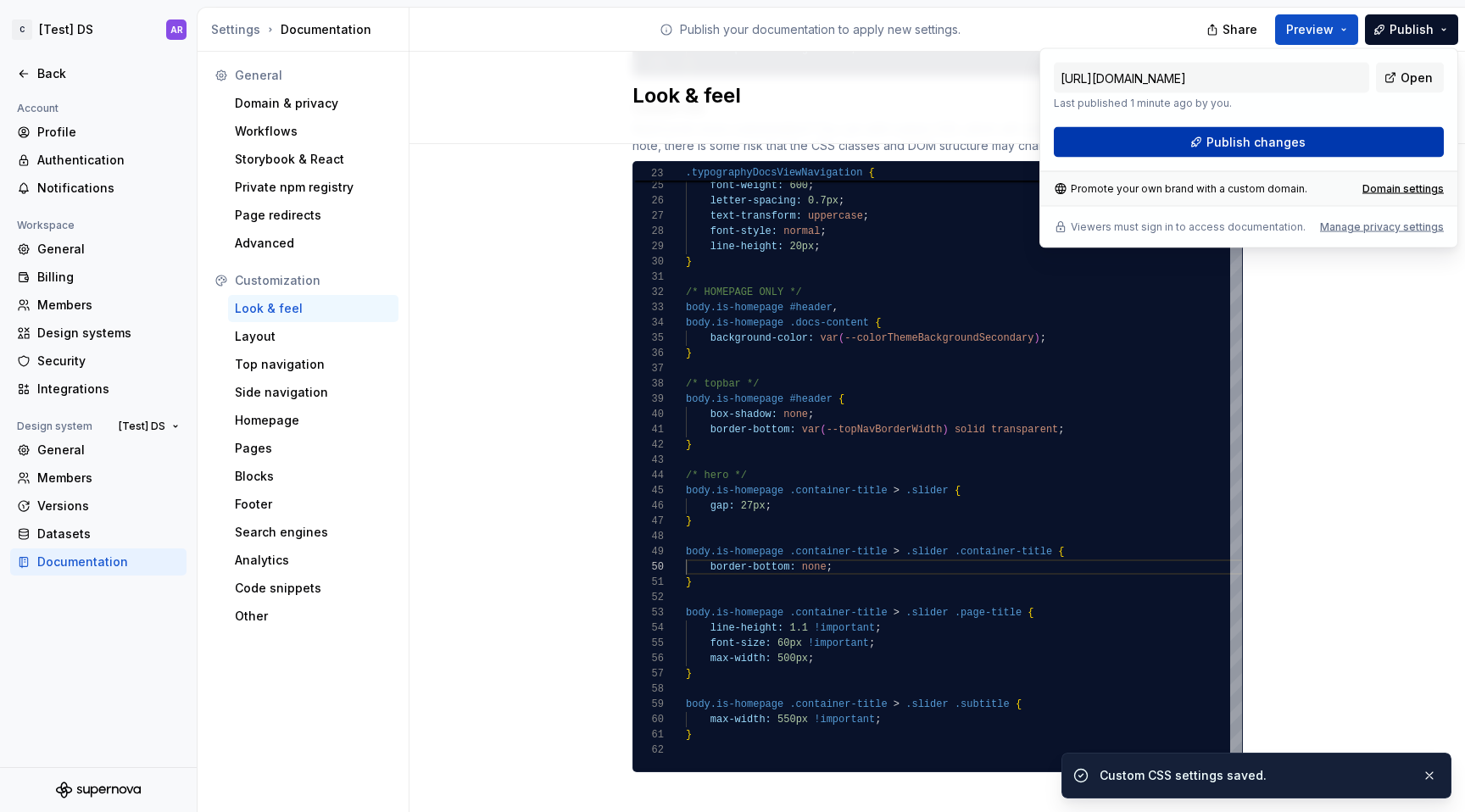
click at [1304, 129] on button "Publish changes" at bounding box center [1248, 142] width 390 height 31
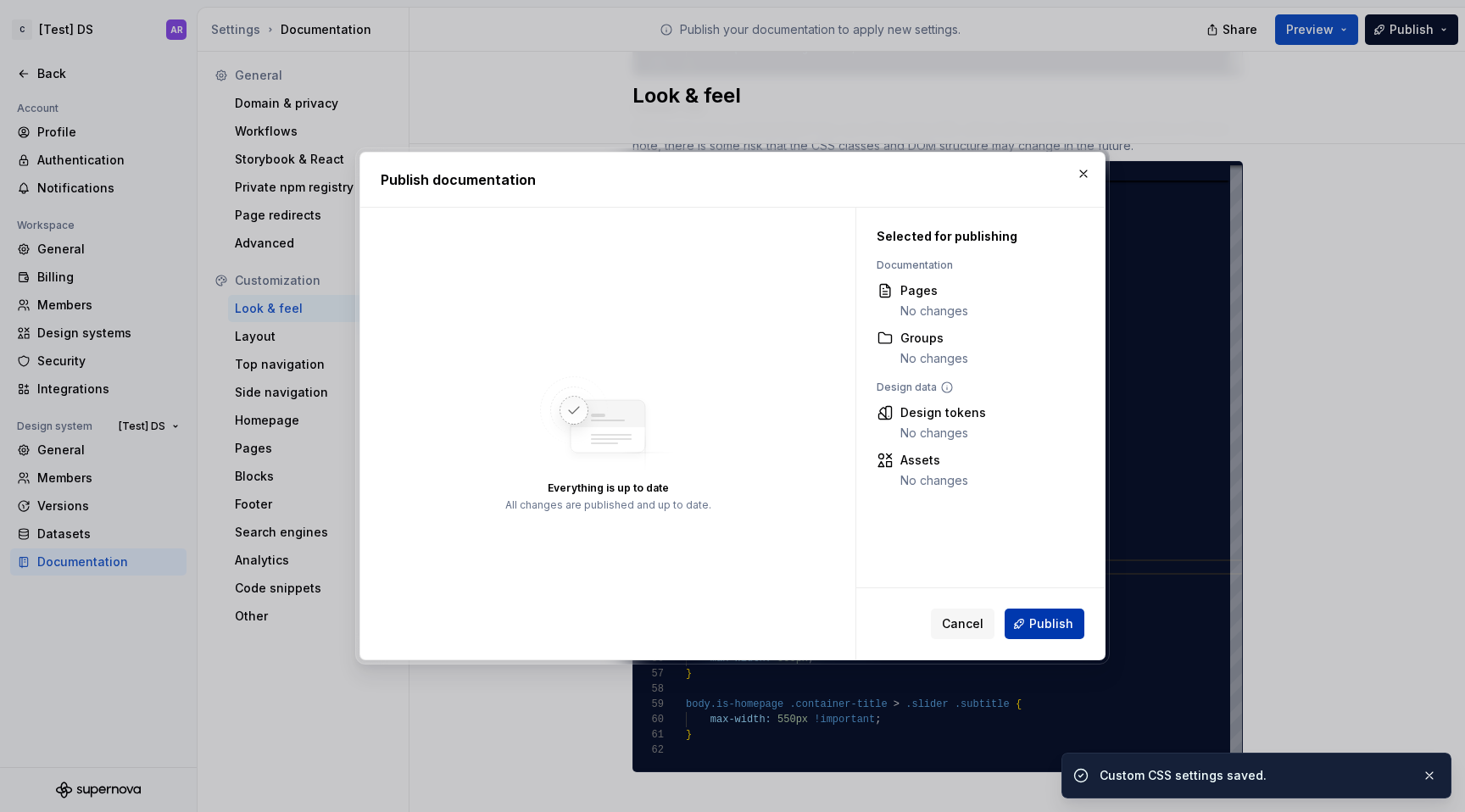
click at [1064, 632] on button "Publish" at bounding box center [1045, 623] width 80 height 31
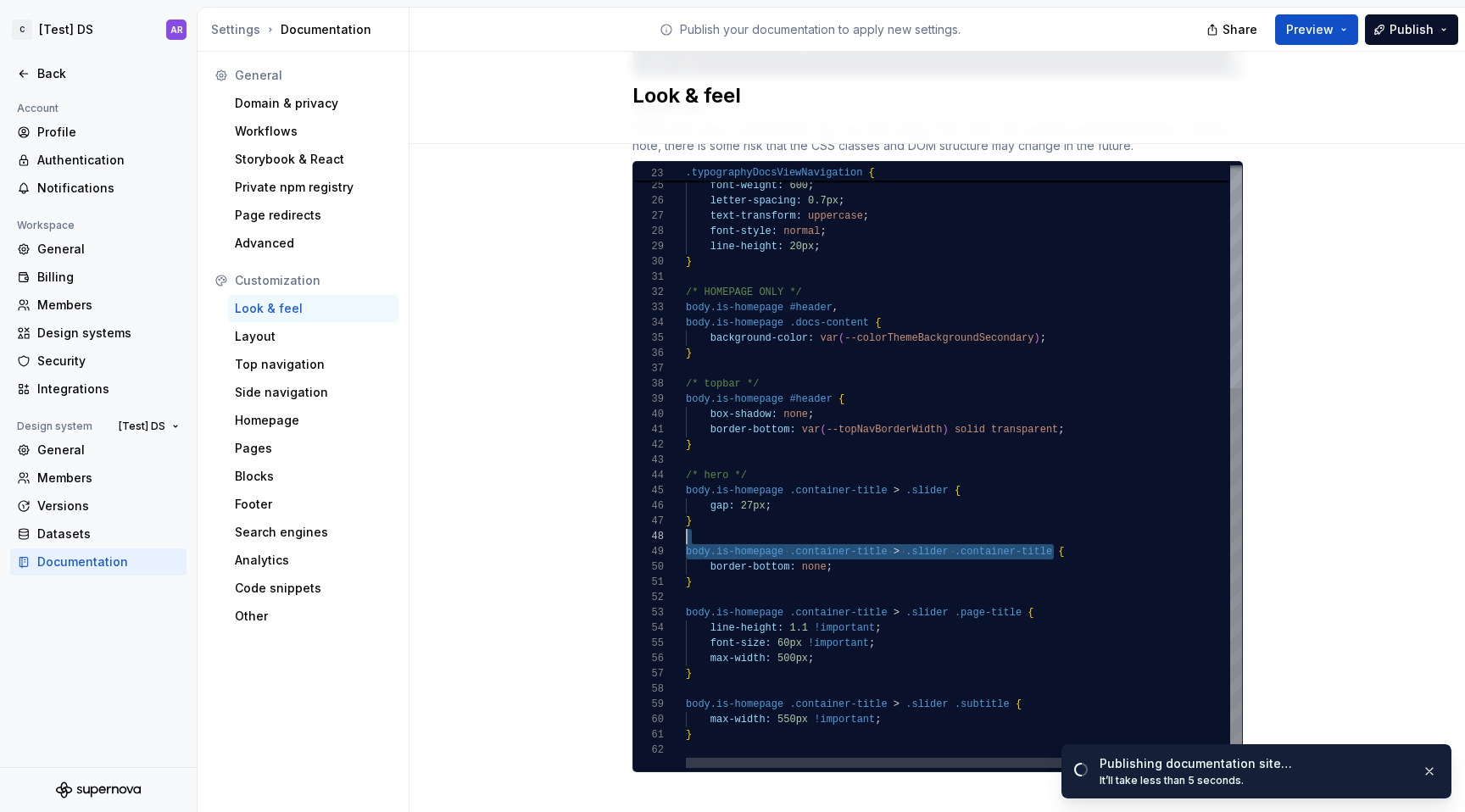
scroll to position [122, 0]
drag, startPoint x: 1050, startPoint y: 534, endPoint x: 661, endPoint y: 538, distance: 389.0
click at [686, 538] on div "font-size: 12px ; font-weight: 600 ; letter-spacing: 0.7px ; text-transform: up…" at bounding box center [1003, 289] width 636 height 957
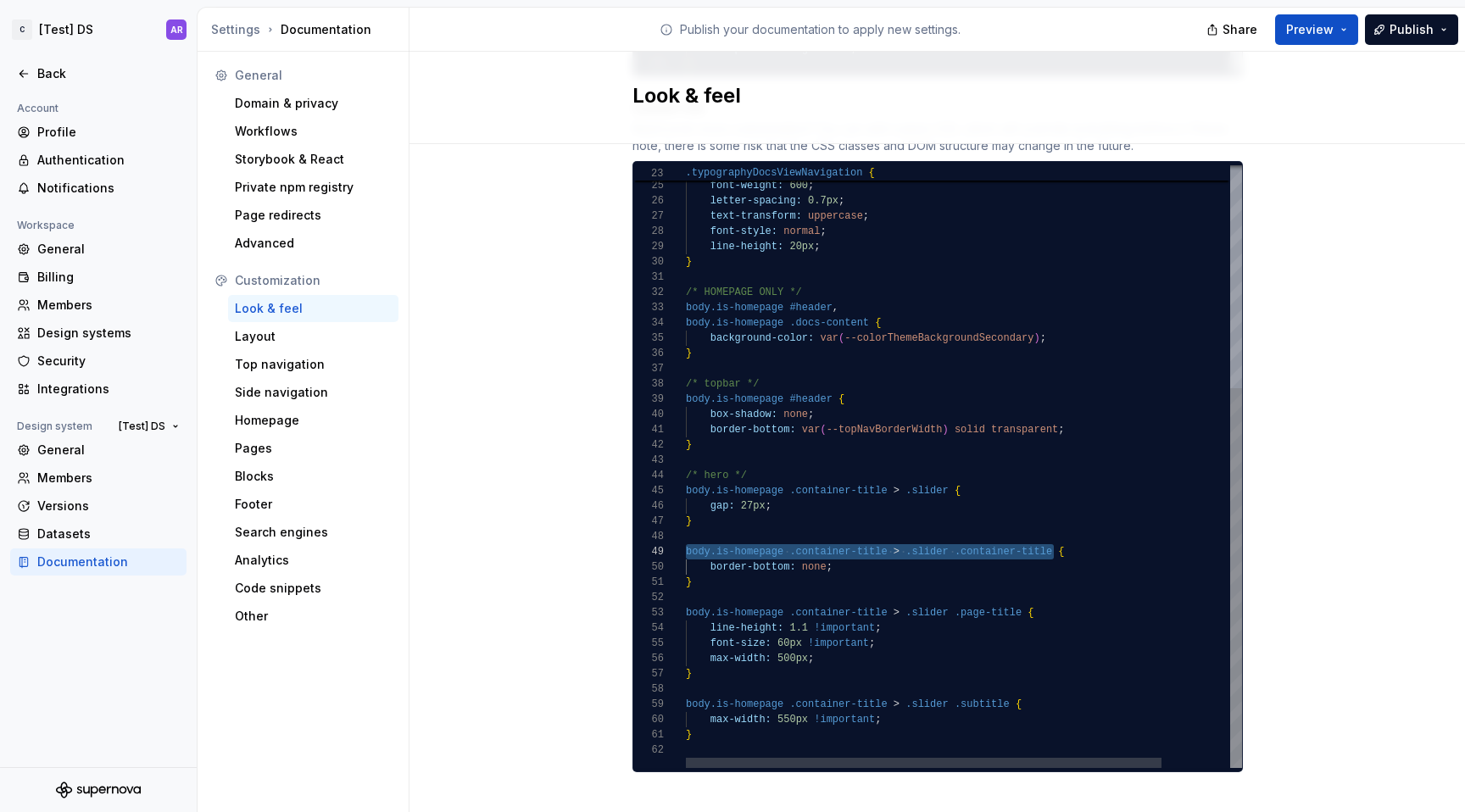
click at [928, 545] on div "font-size: 12px ; font-weight: 600 ; letter-spacing: 0.7px ; text-transform: up…" at bounding box center [1003, 289] width 636 height 957
click at [886, 534] on div "font-size: 12px ; font-weight: 600 ; letter-spacing: 0.7px ; text-transform: up…" at bounding box center [1003, 289] width 636 height 957
click at [1052, 534] on div "font-size: 12px ; font-weight: 600 ; letter-spacing: 0.7px ; text-transform: up…" at bounding box center [1003, 289] width 636 height 957
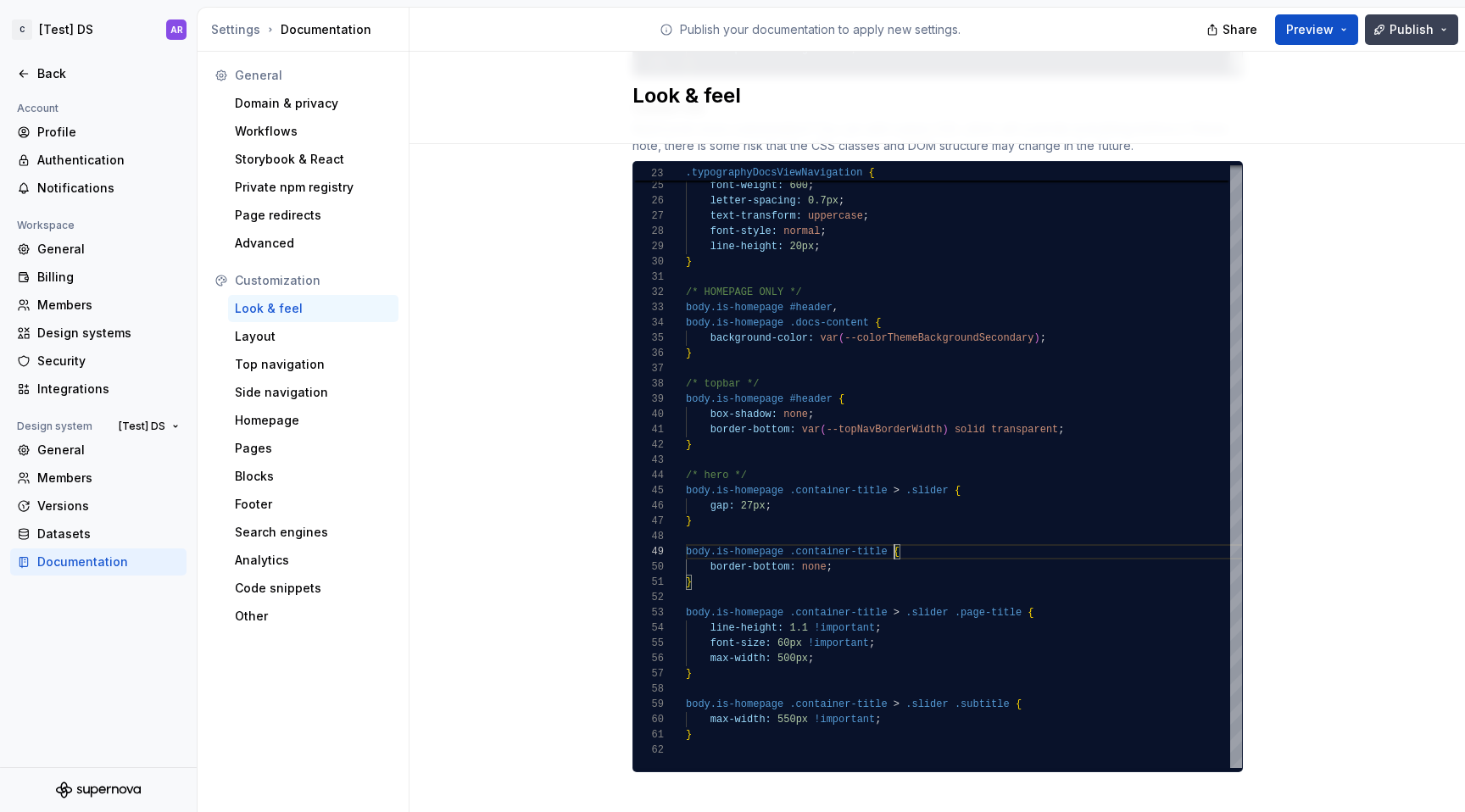
type textarea "**********"
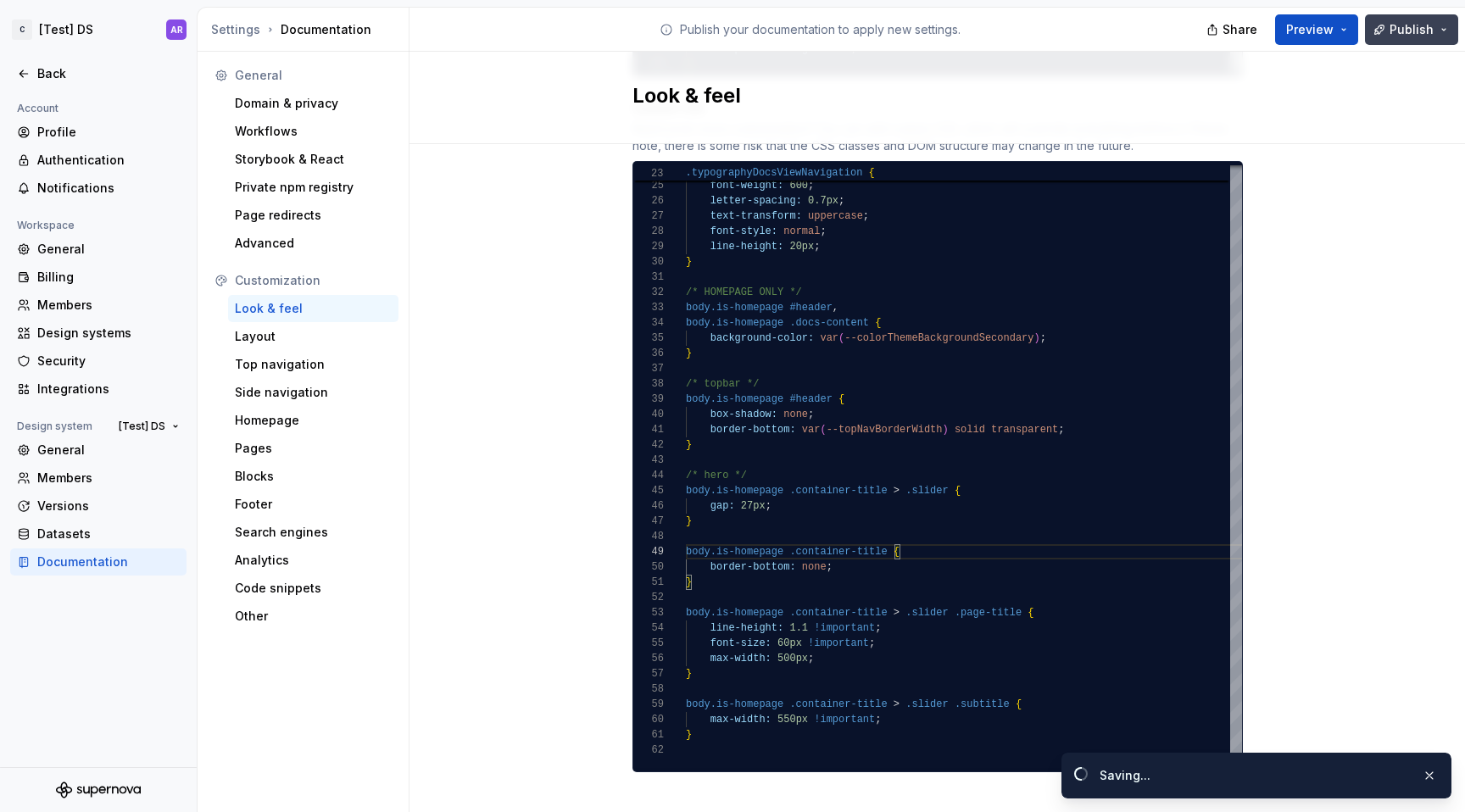
click at [1396, 27] on span "Publish" at bounding box center [1412, 29] width 44 height 17
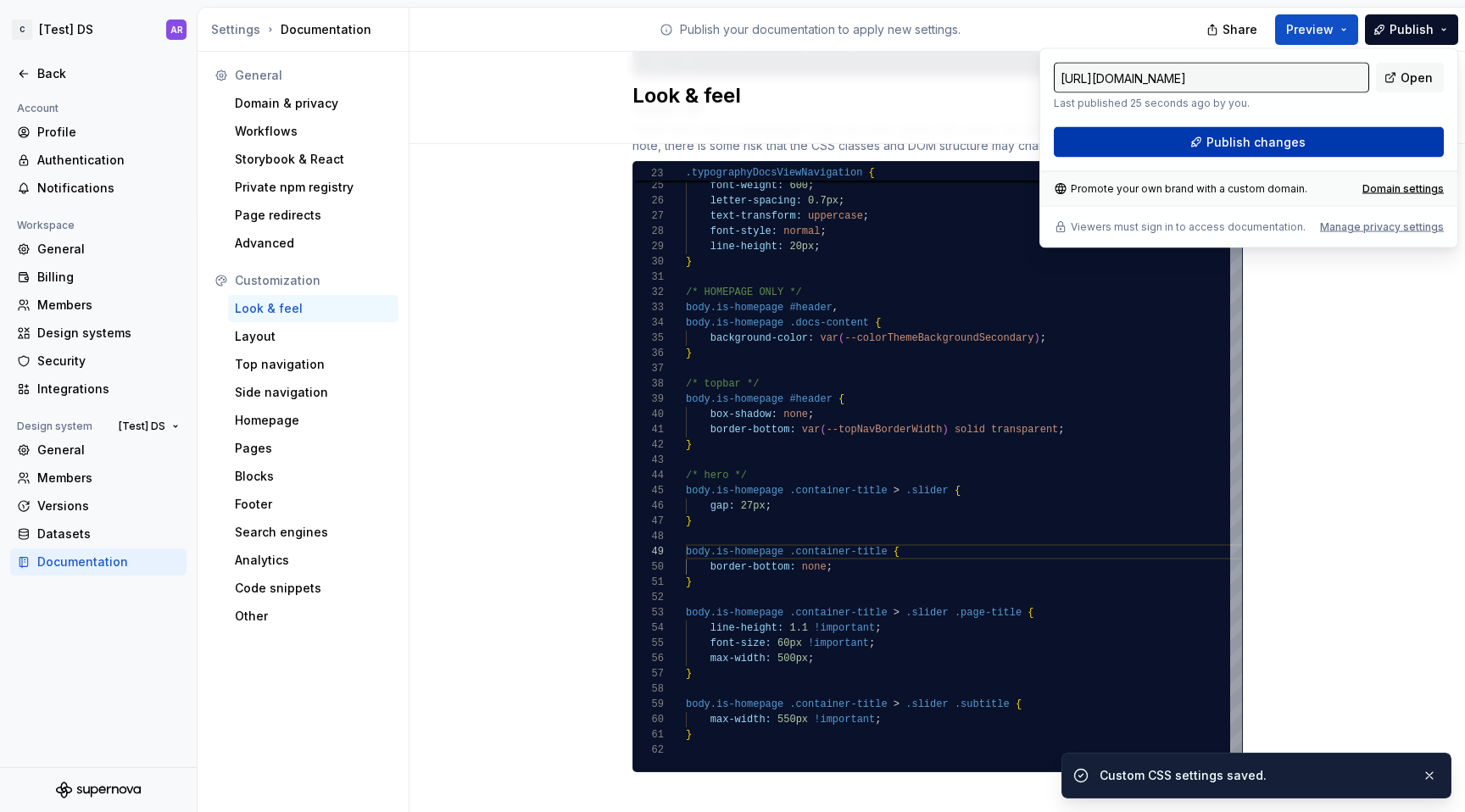
click at [1346, 137] on button "Publish changes" at bounding box center [1248, 142] width 390 height 31
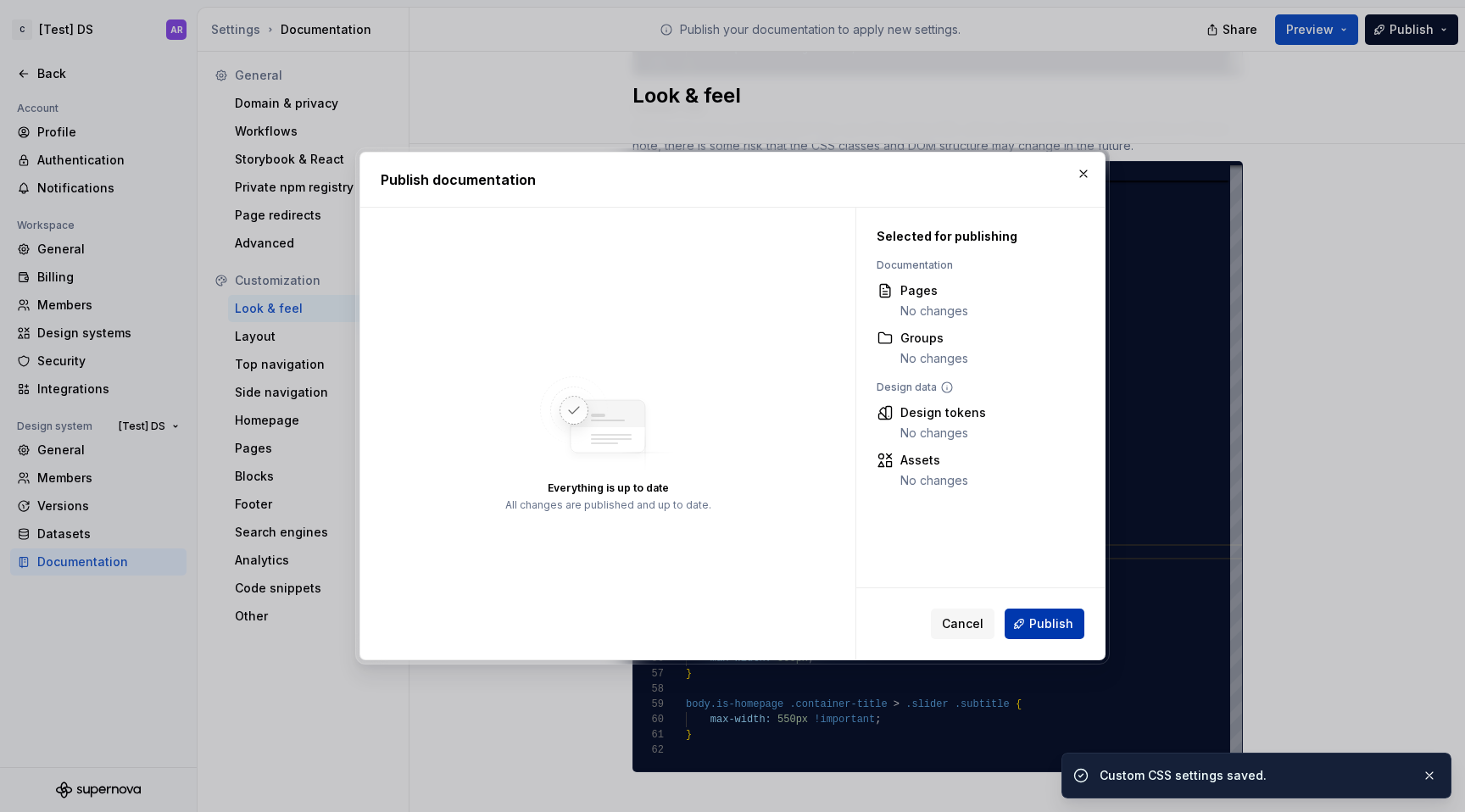
click at [1056, 632] on button "Publish" at bounding box center [1045, 623] width 80 height 31
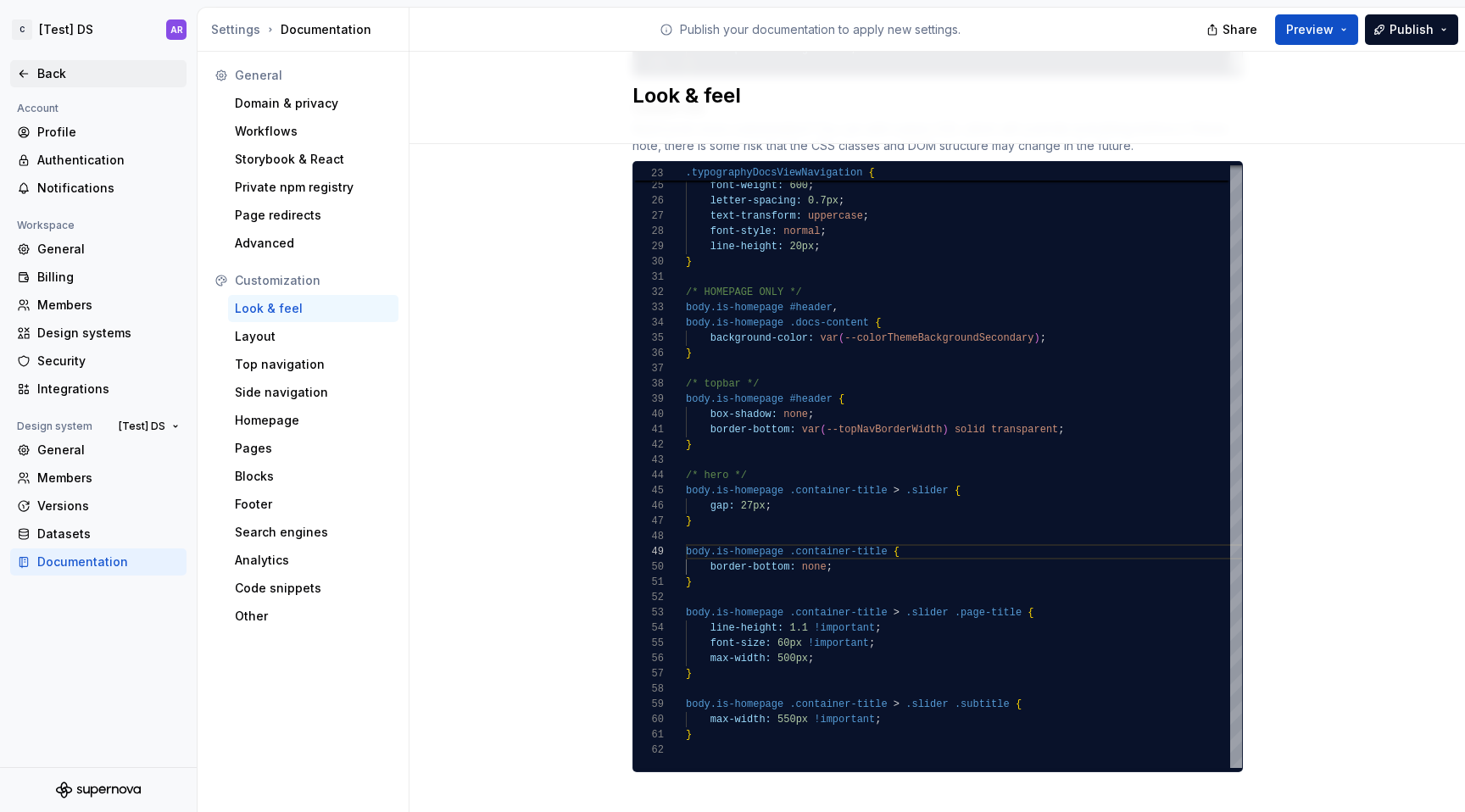
click at [41, 73] on div "Back" at bounding box center [108, 73] width 143 height 17
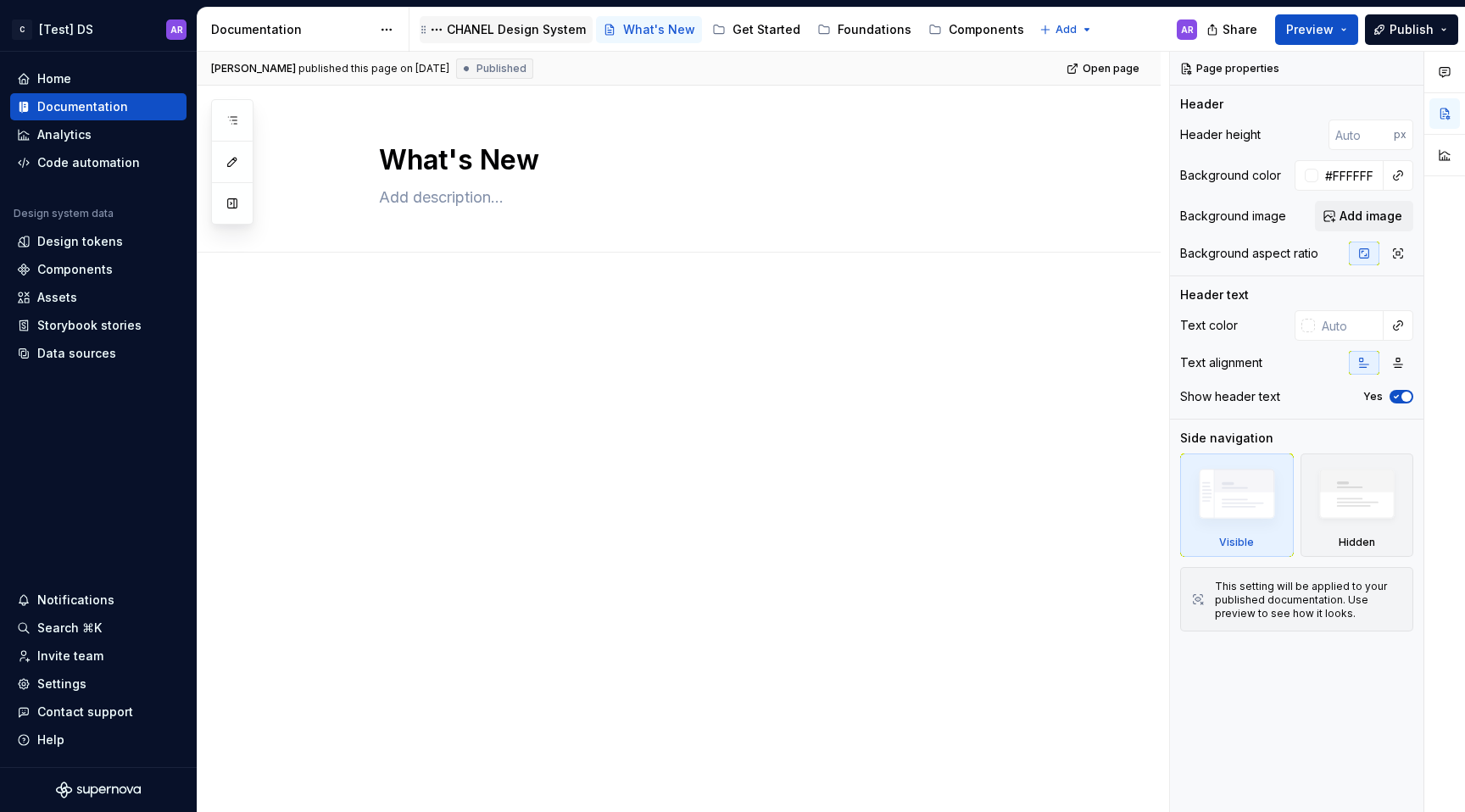
click at [505, 31] on div "CHANEL Design System" at bounding box center [516, 29] width 139 height 17
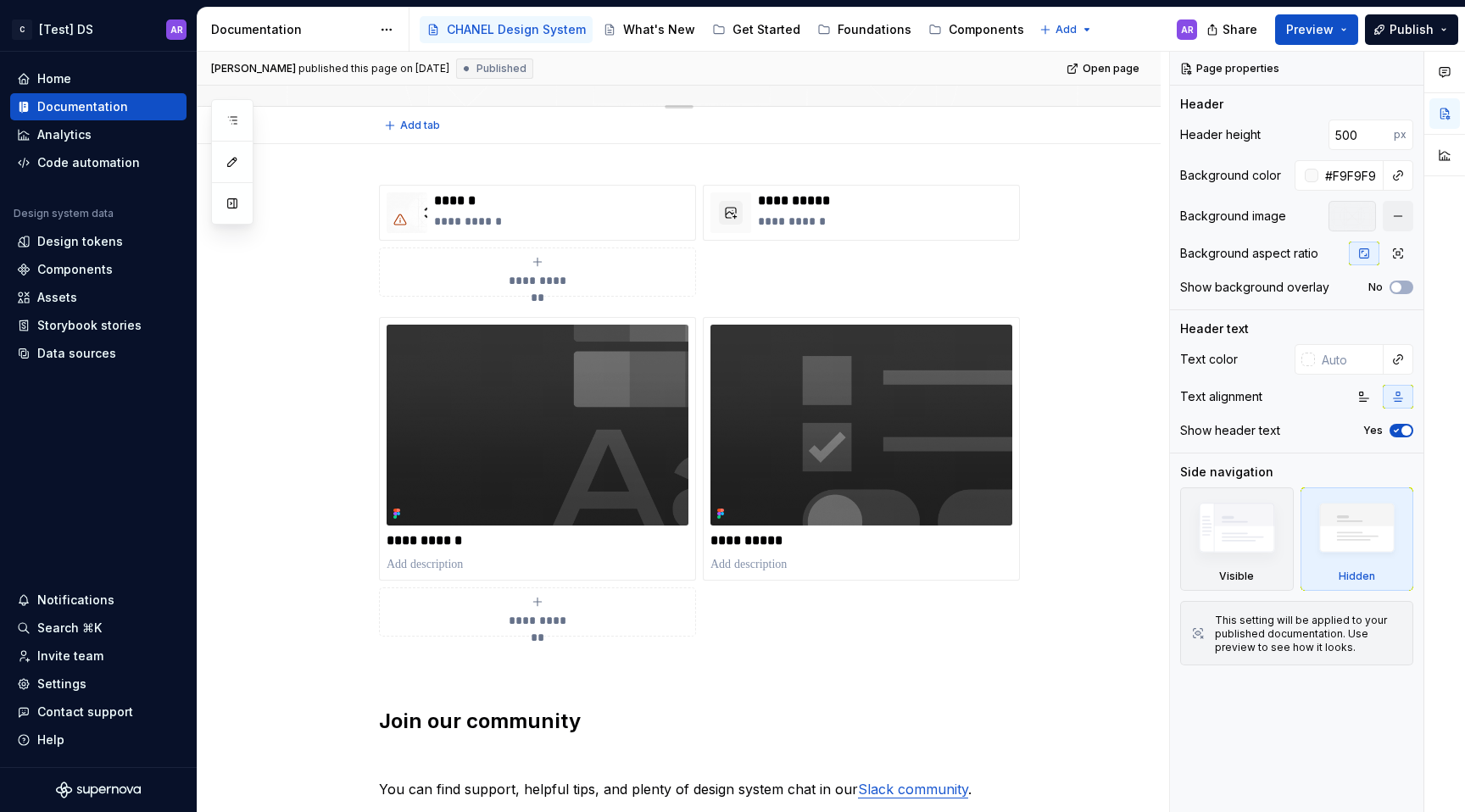
scroll to position [409, 0]
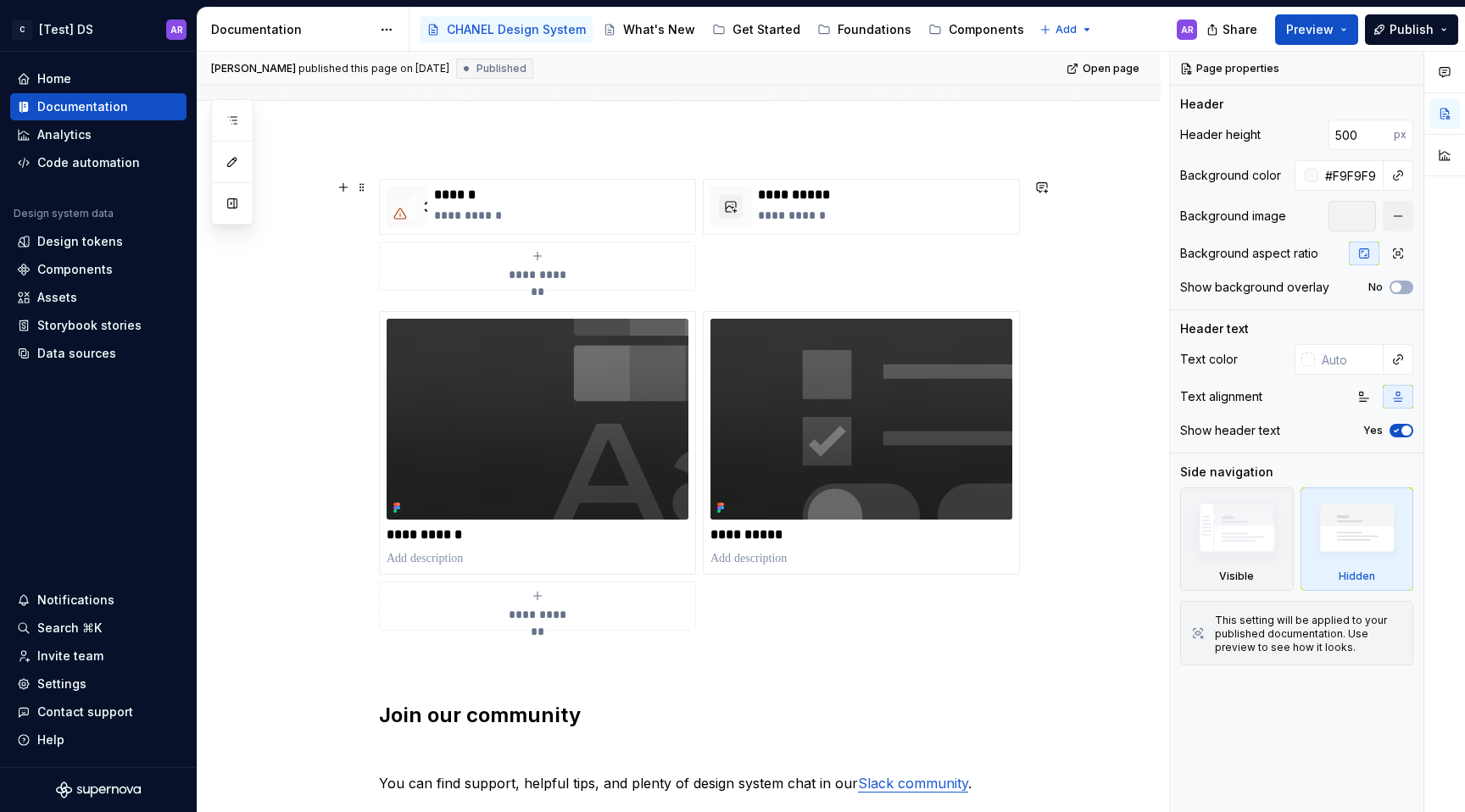
click at [728, 279] on div "**********" at bounding box center [700, 234] width 641 height 112
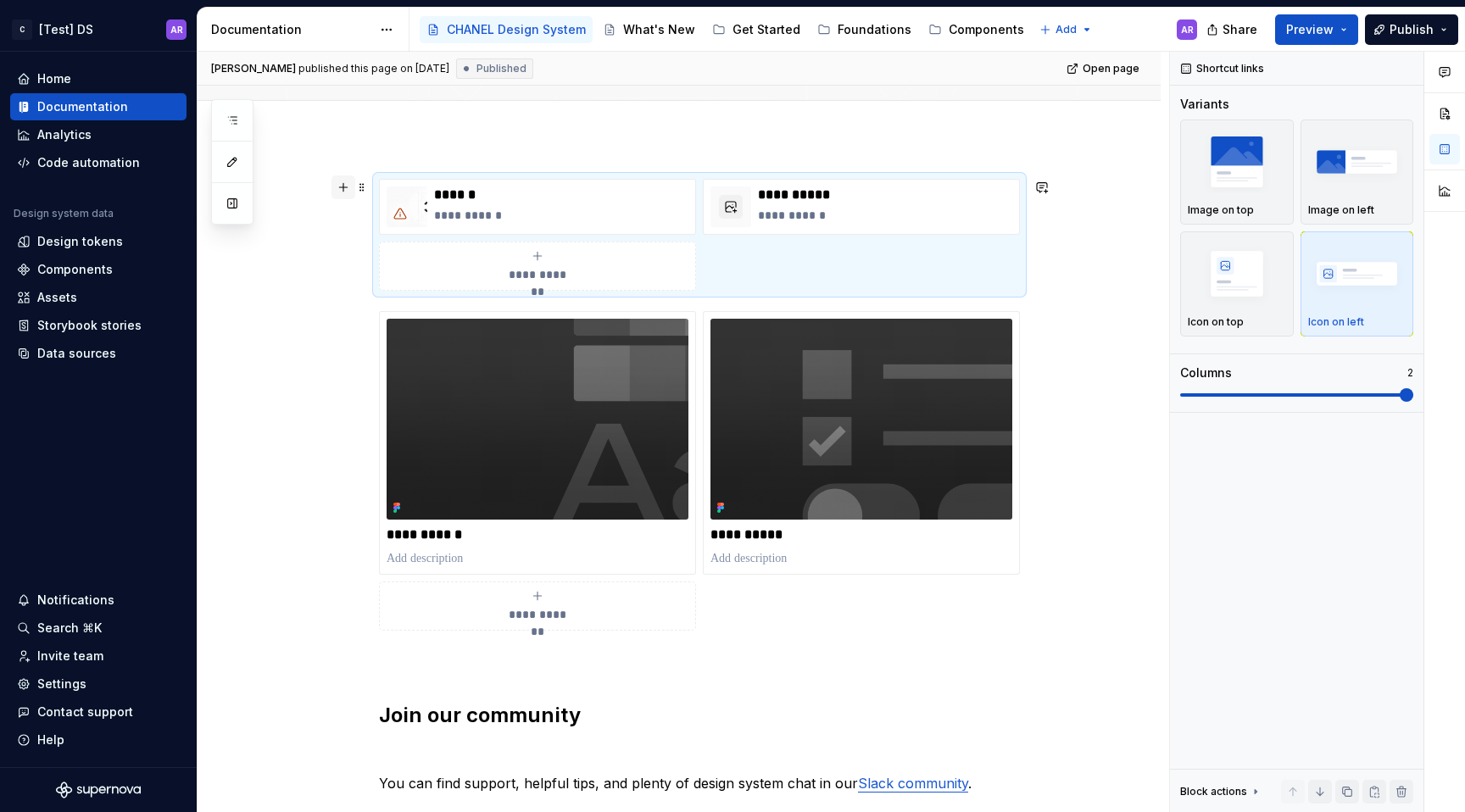
click at [349, 183] on button "button" at bounding box center [343, 188] width 24 height 24
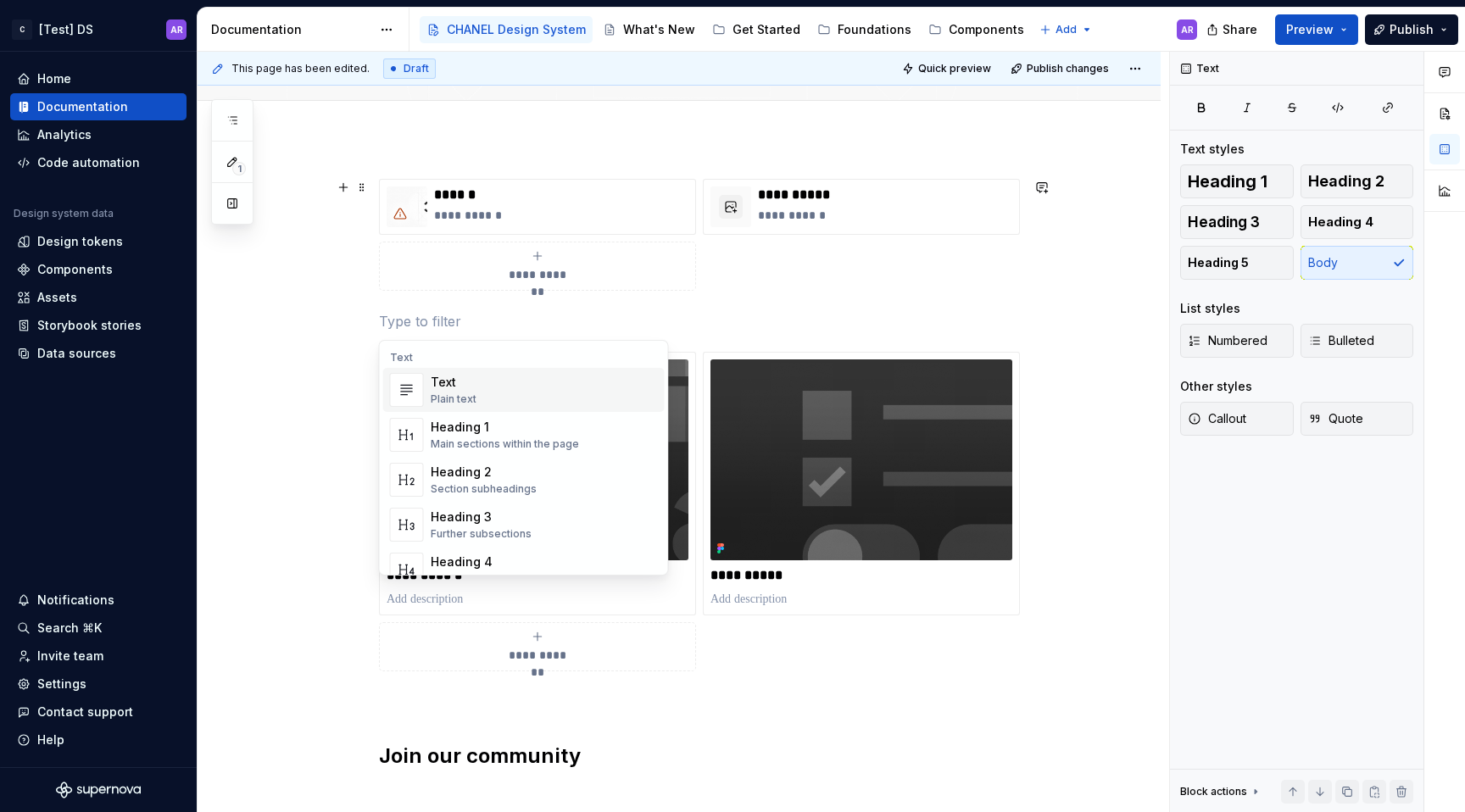
click at [628, 711] on p at bounding box center [700, 701] width 641 height 20
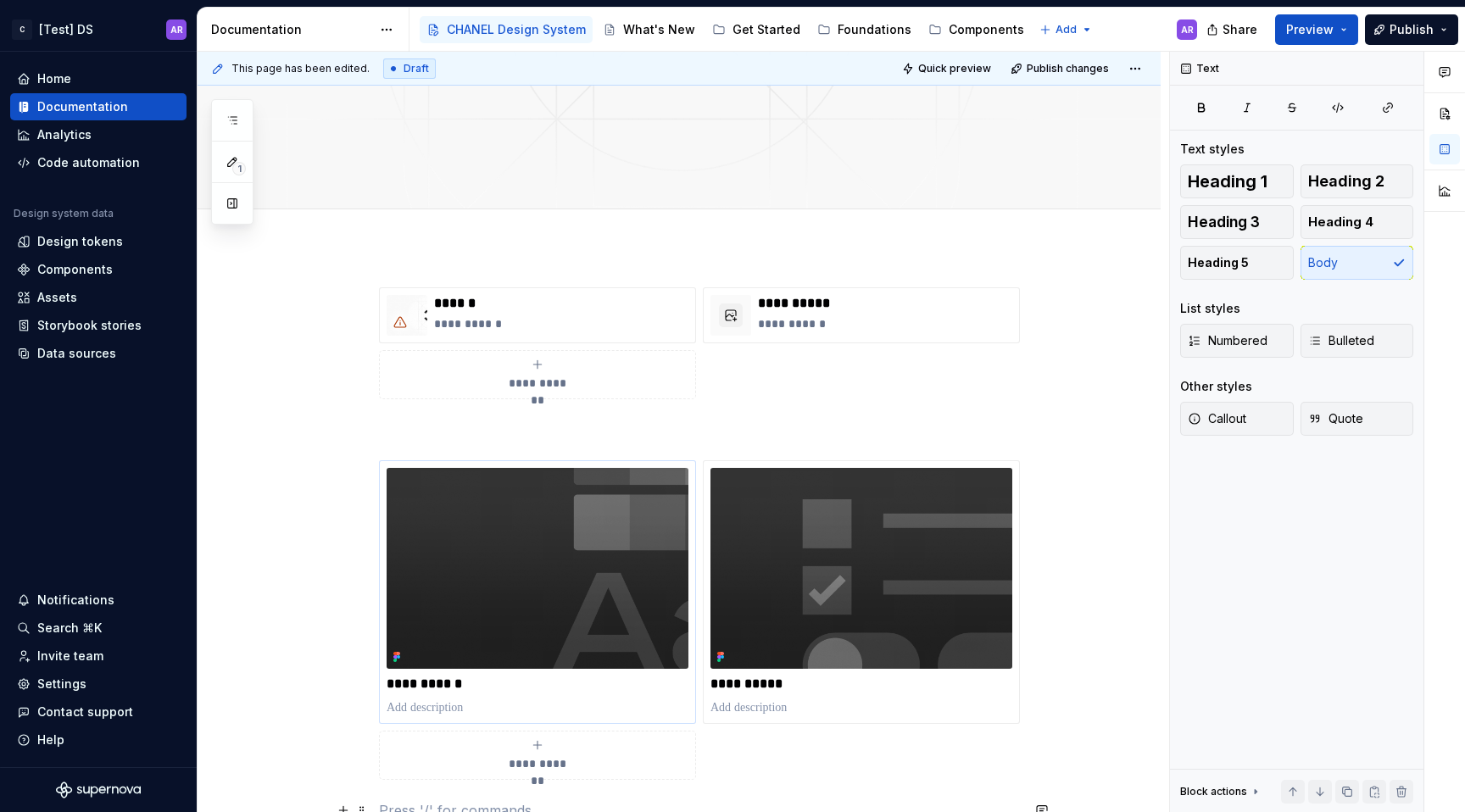
scroll to position [282, 0]
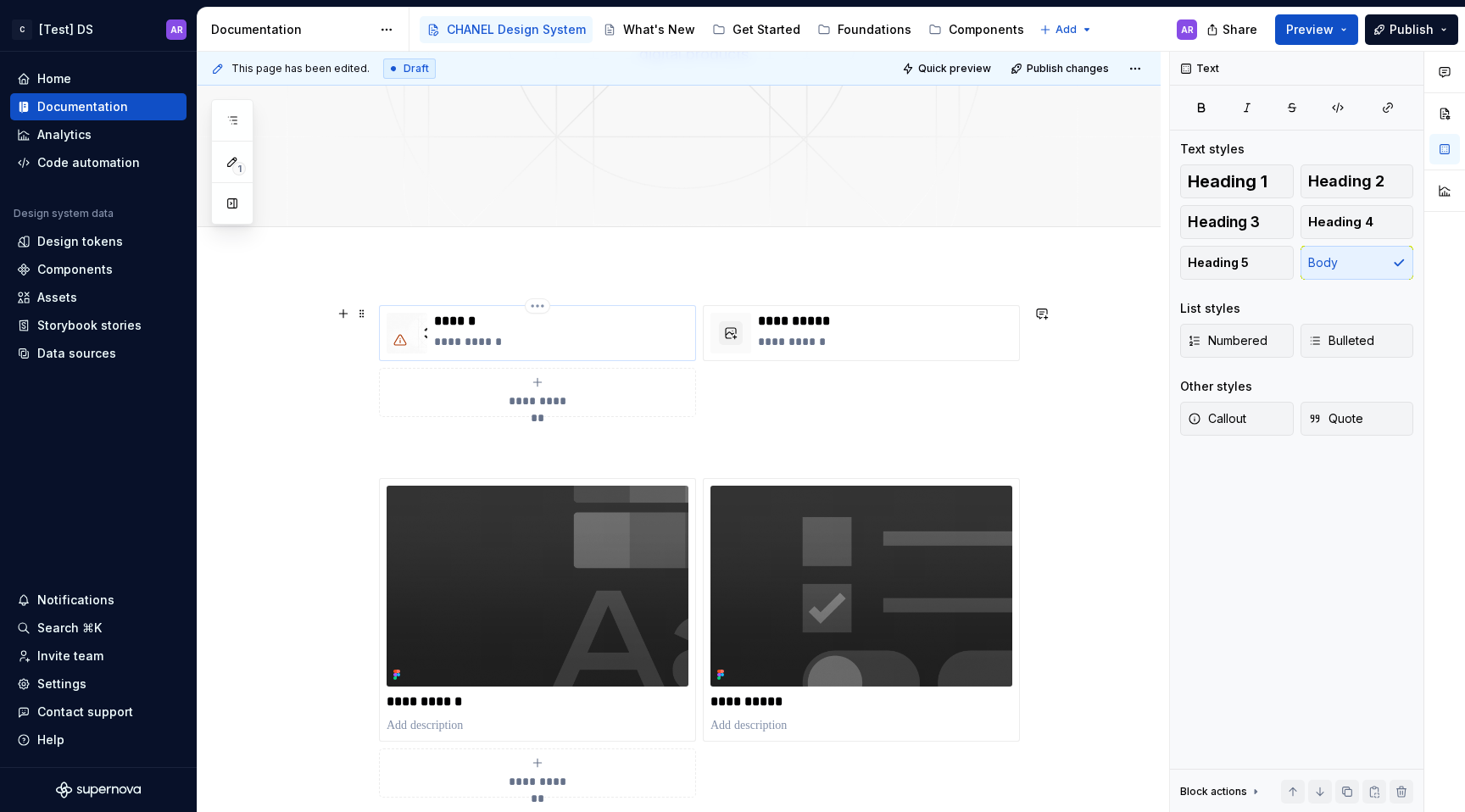
click at [396, 327] on div at bounding box center [399, 339] width 27 height 27
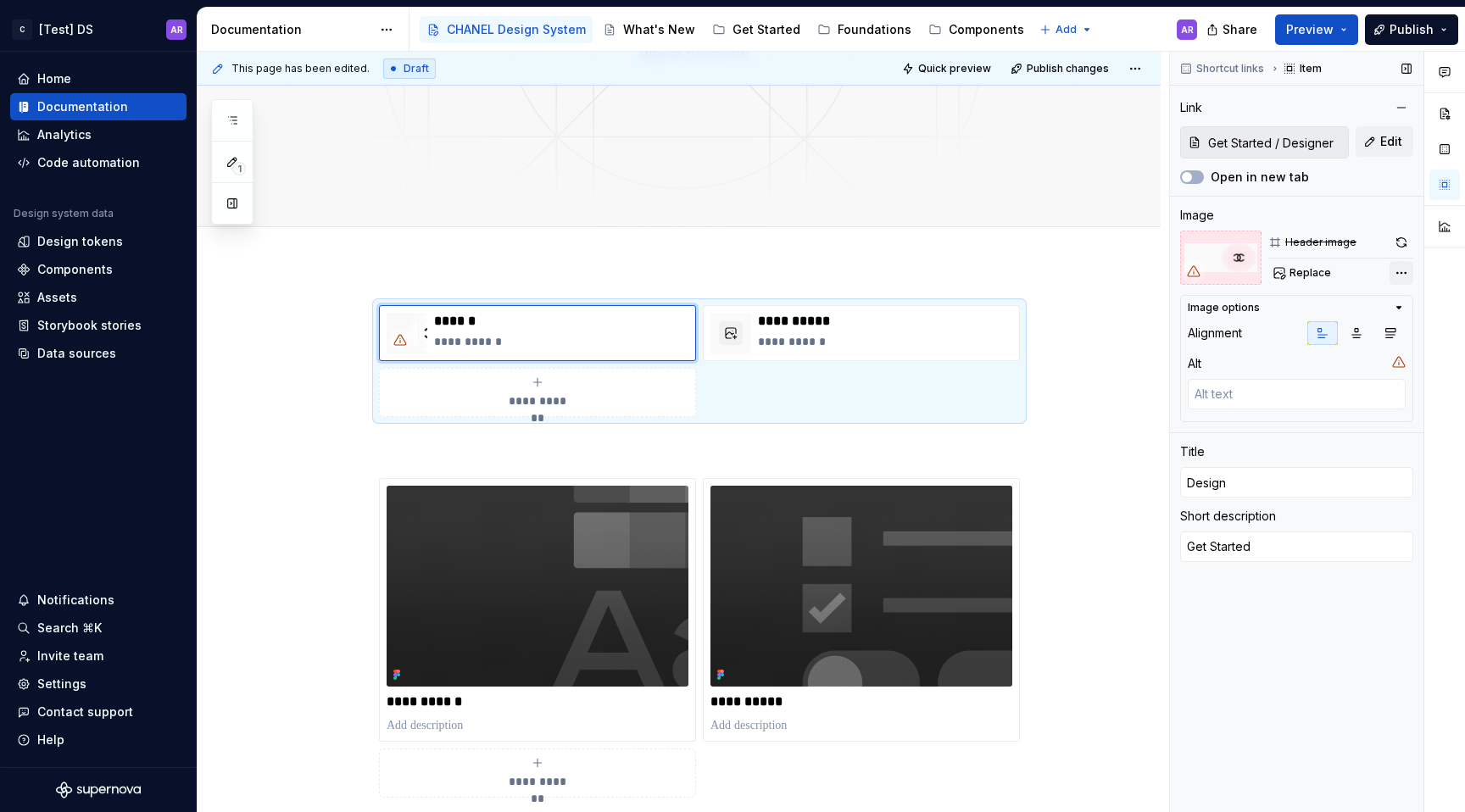
click at [1397, 266] on div "Comments Open comments No comments yet Select ‘Comment’ from the block context …" at bounding box center [1318, 432] width 295 height 761
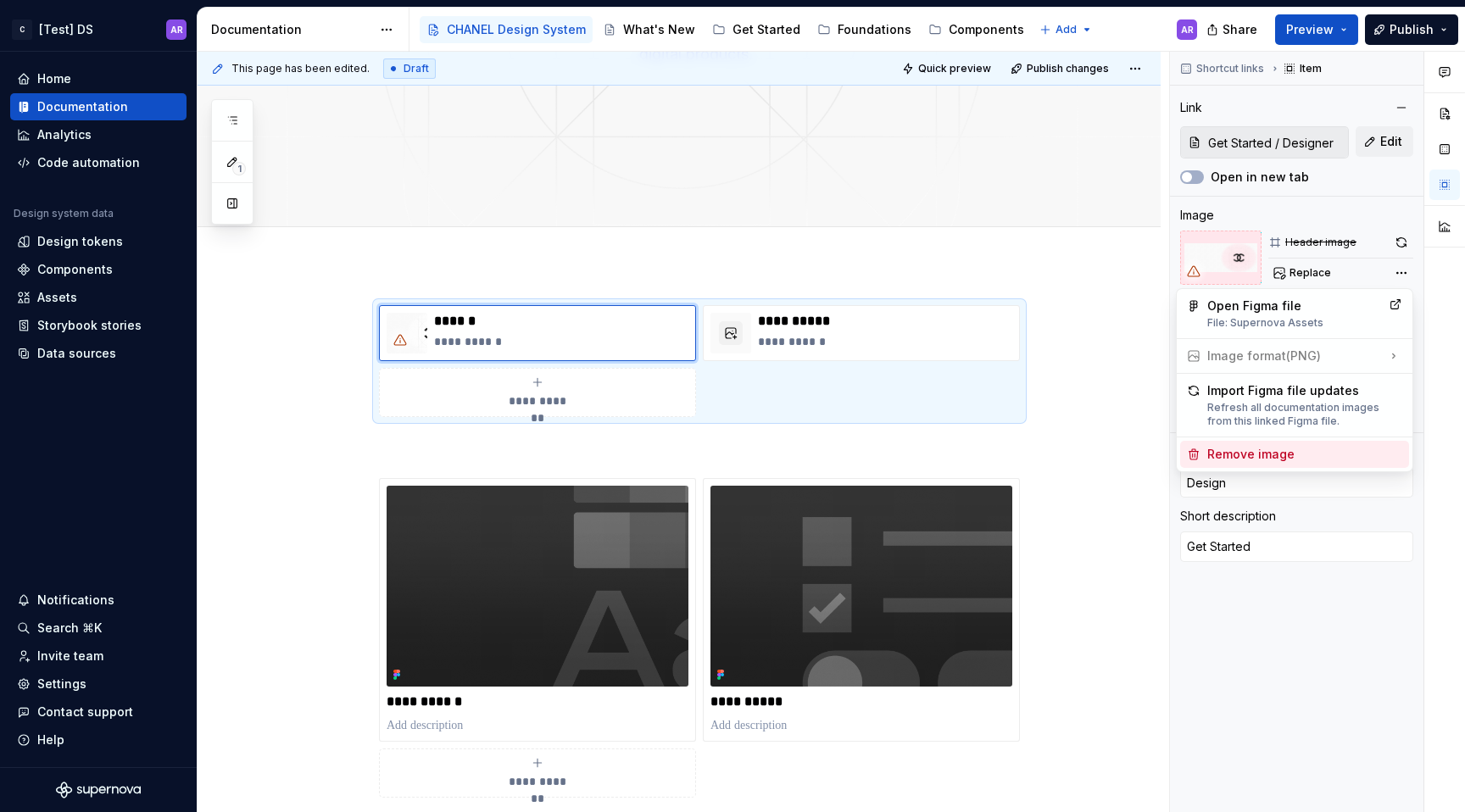
click at [1290, 452] on div "Remove image" at bounding box center [1304, 454] width 195 height 17
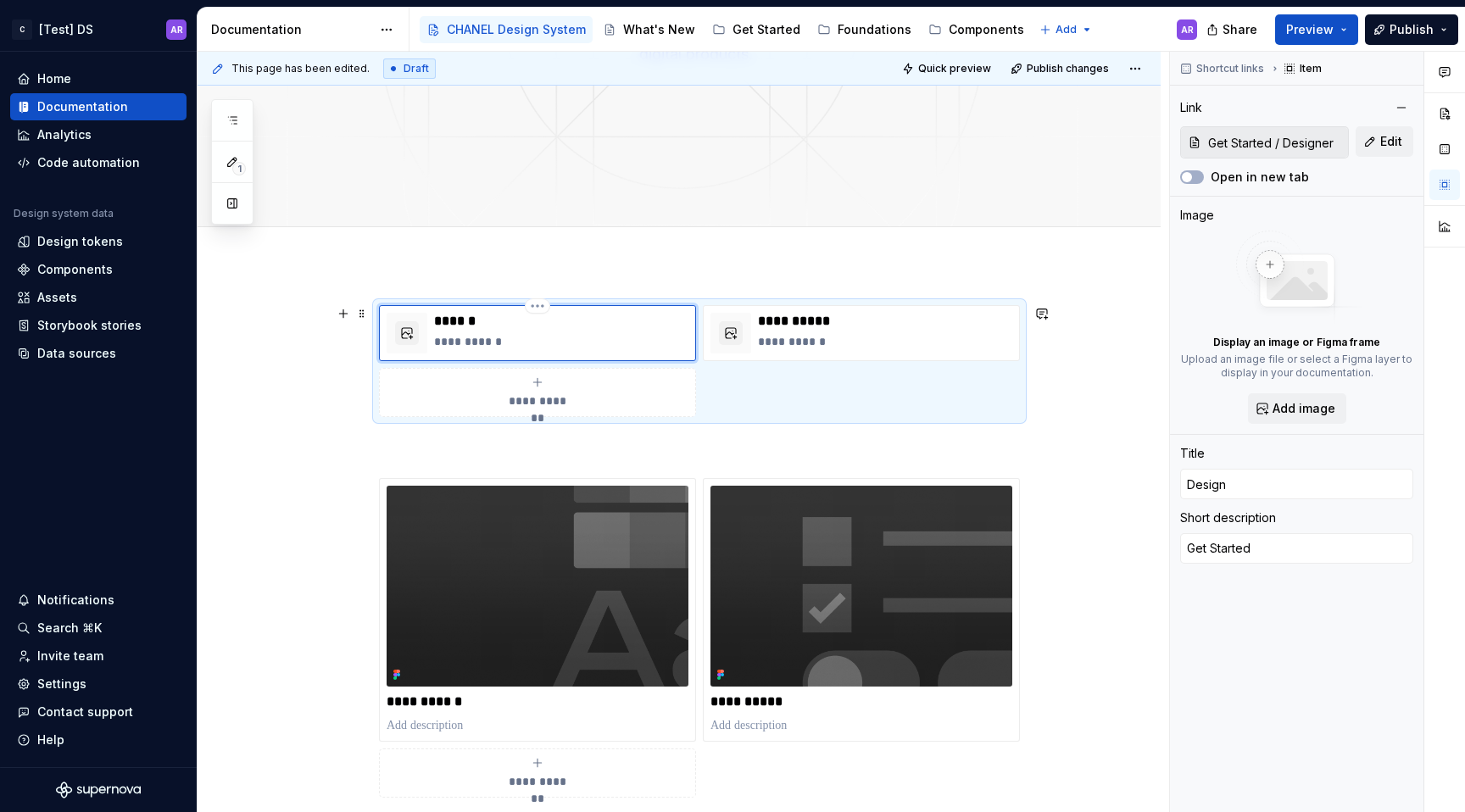
type textarea "*"
type input "GDesign"
type textarea "*"
type input "GeDesign"
type textarea "*"
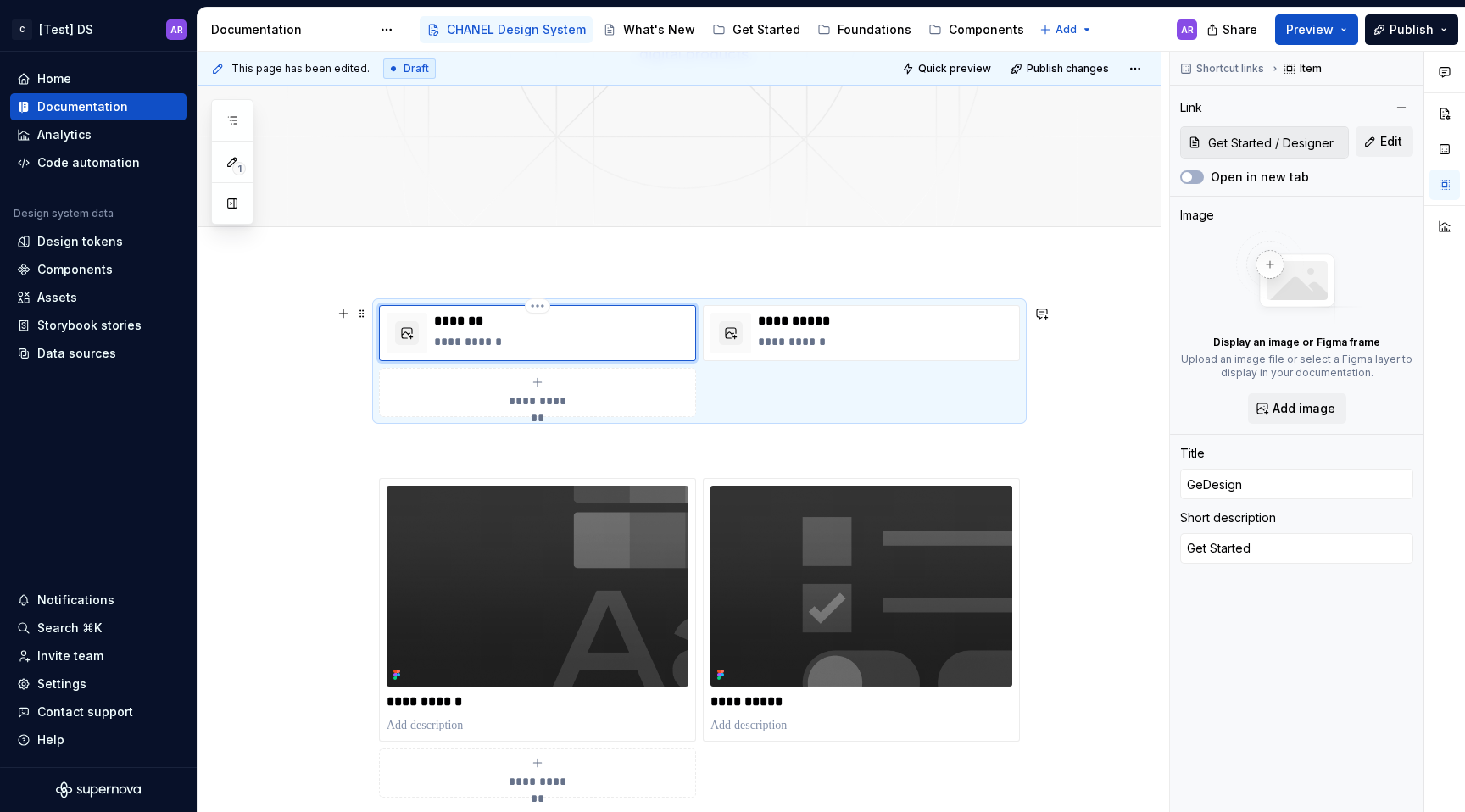
type input "GetDesign"
type textarea "*"
type input "Get Design"
type textarea "*"
type input "Get SDesign"
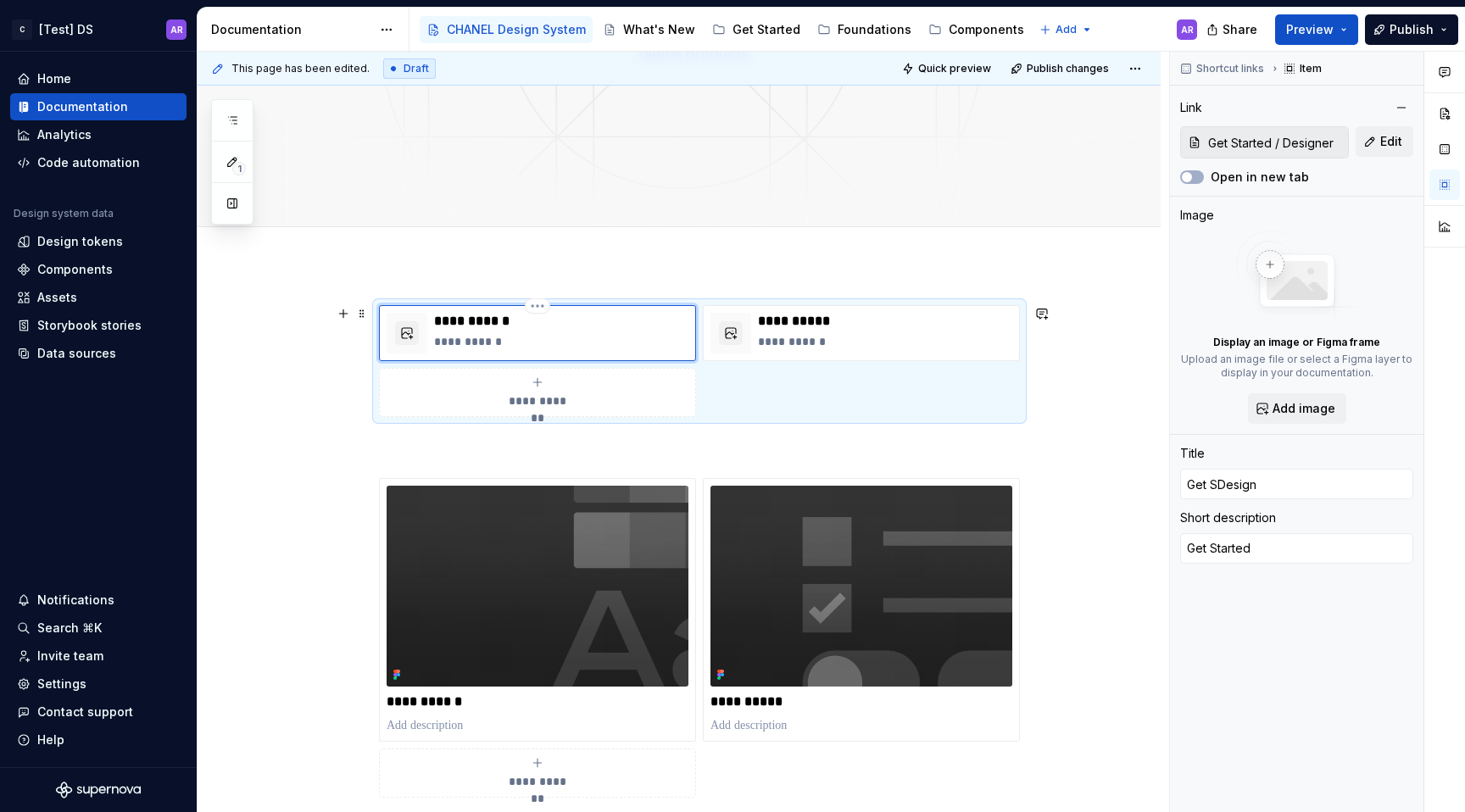
type textarea "*"
type input "Get StDesign"
type textarea "*"
type input "Get StaDesign"
type textarea "*"
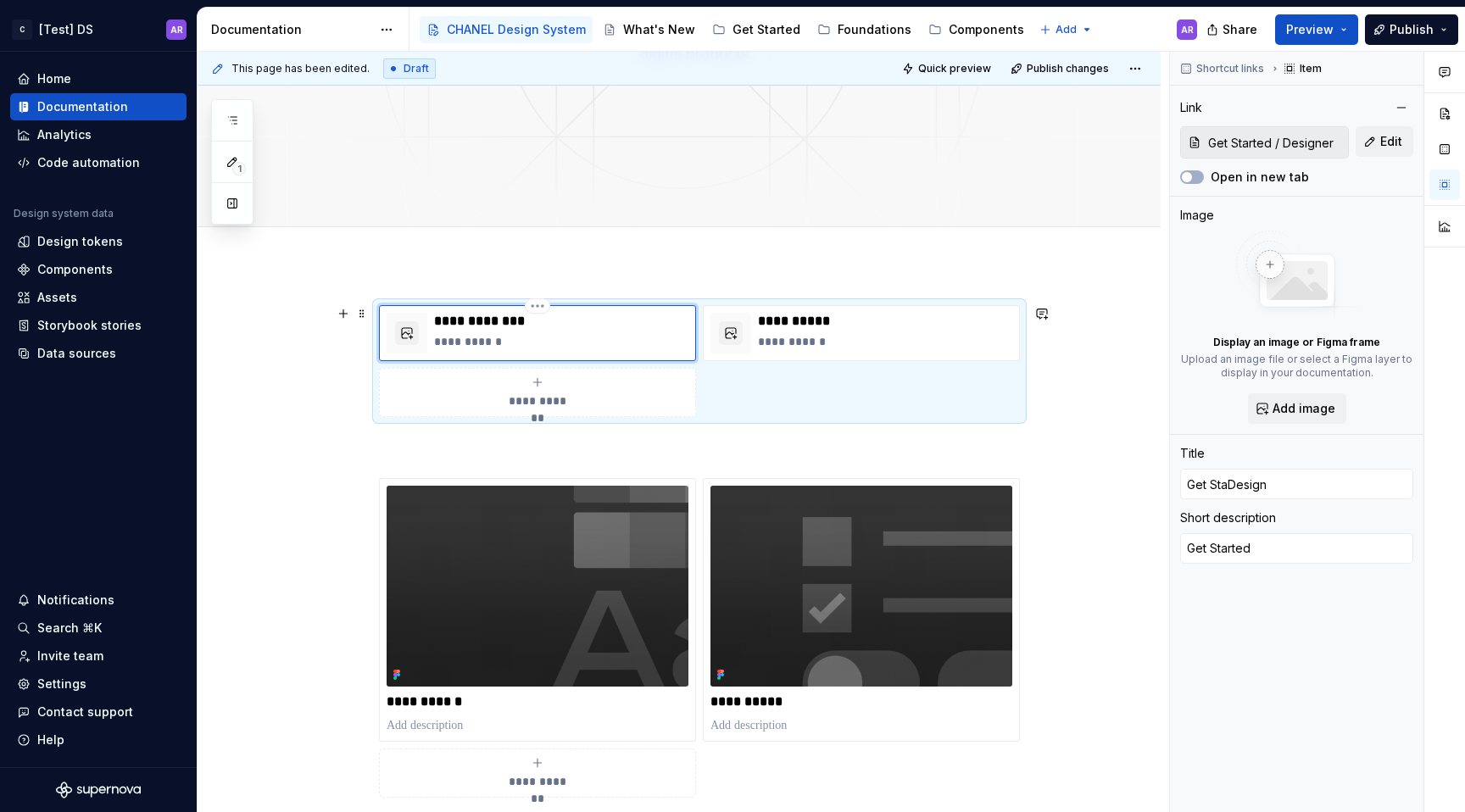
type input "Get StarDesign"
type textarea "*"
type input "Get StartDesign"
type textarea "*"
type input "Get StarteDesign"
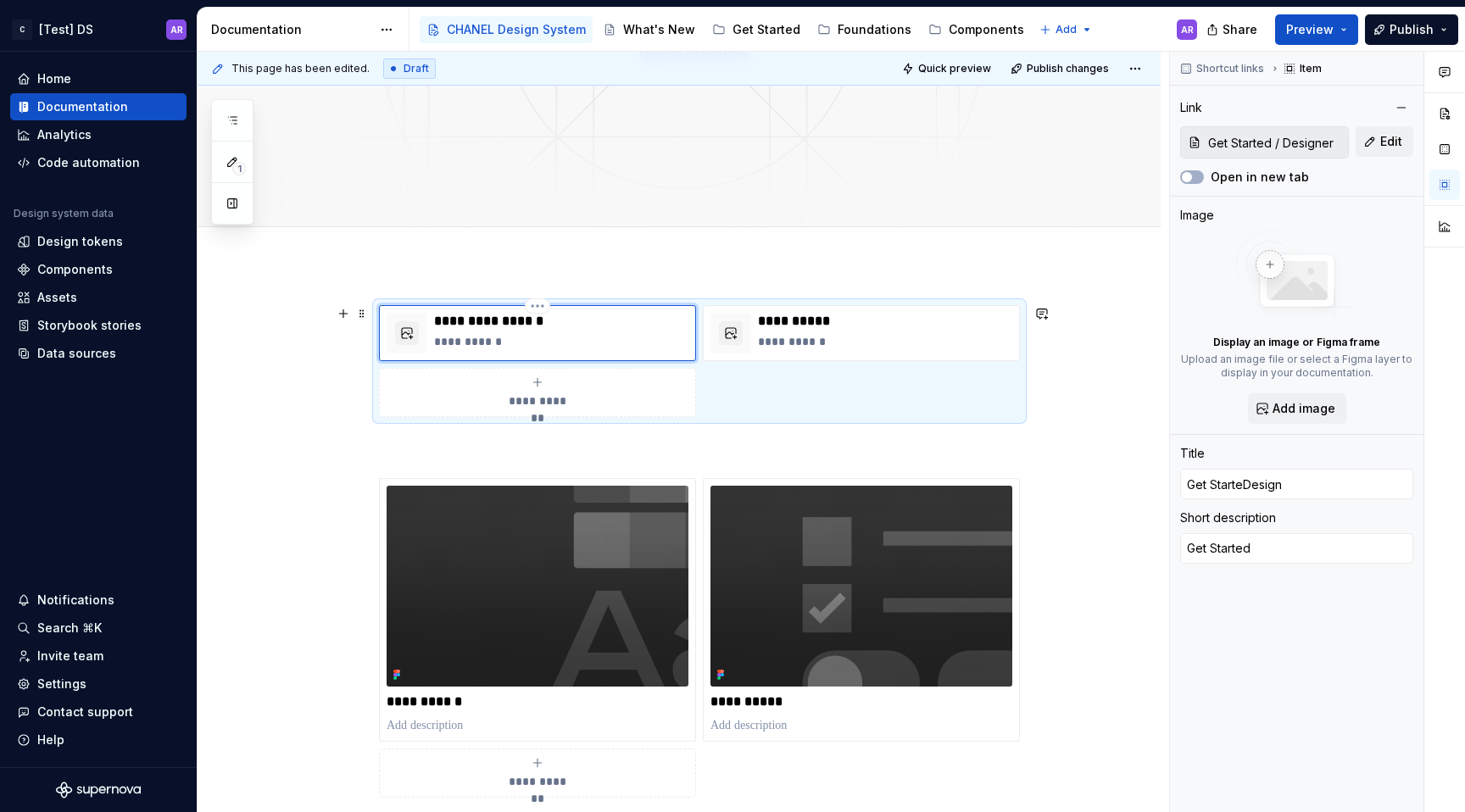
type textarea "*"
type input "Get StartedDesign"
type textarea "*"
type input "Get Started Design"
type textarea "*"
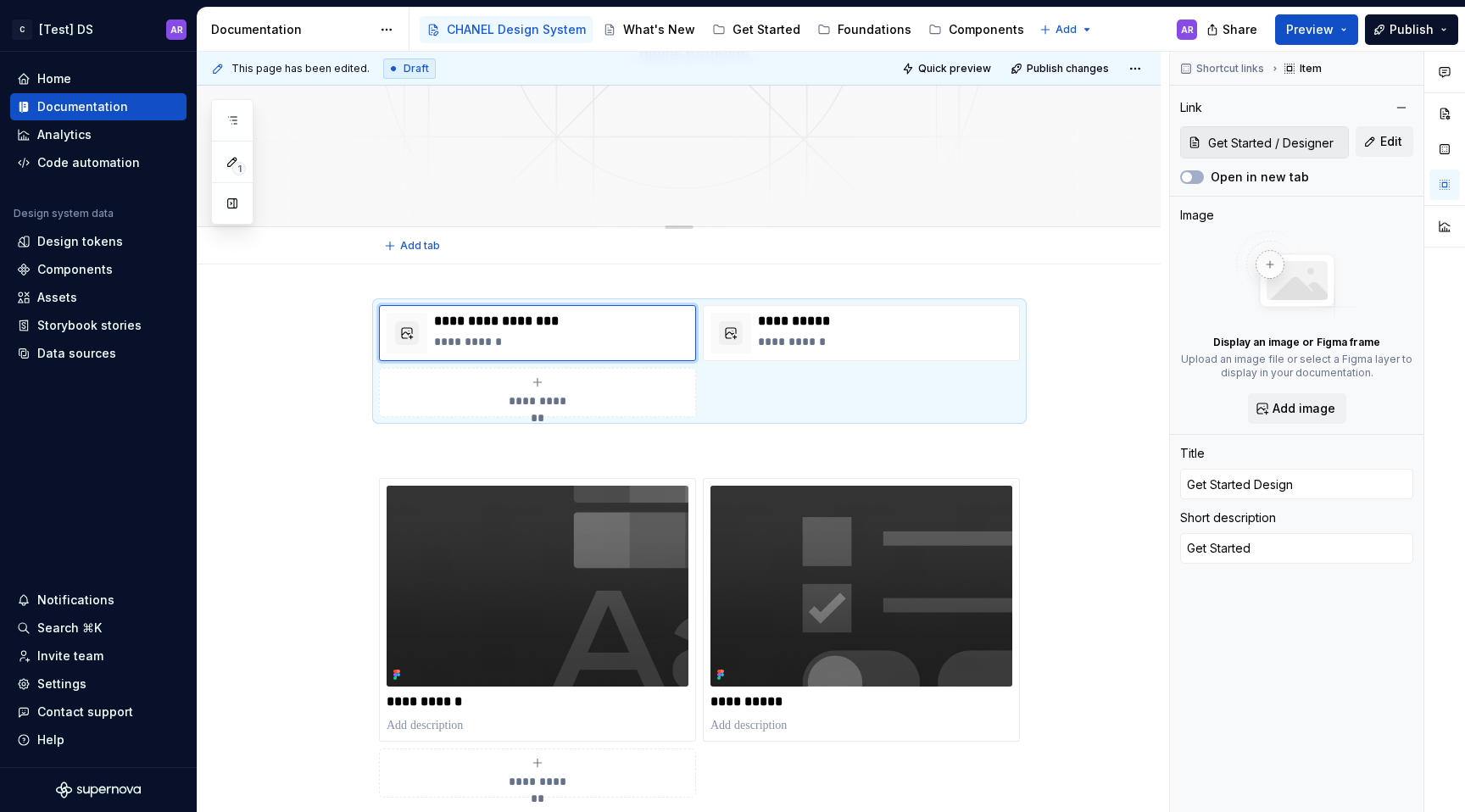
type input "Get Started –Design"
type textarea "*"
type input "Get Started – Design"
type textarea "*"
type input "Get Started – Designe"
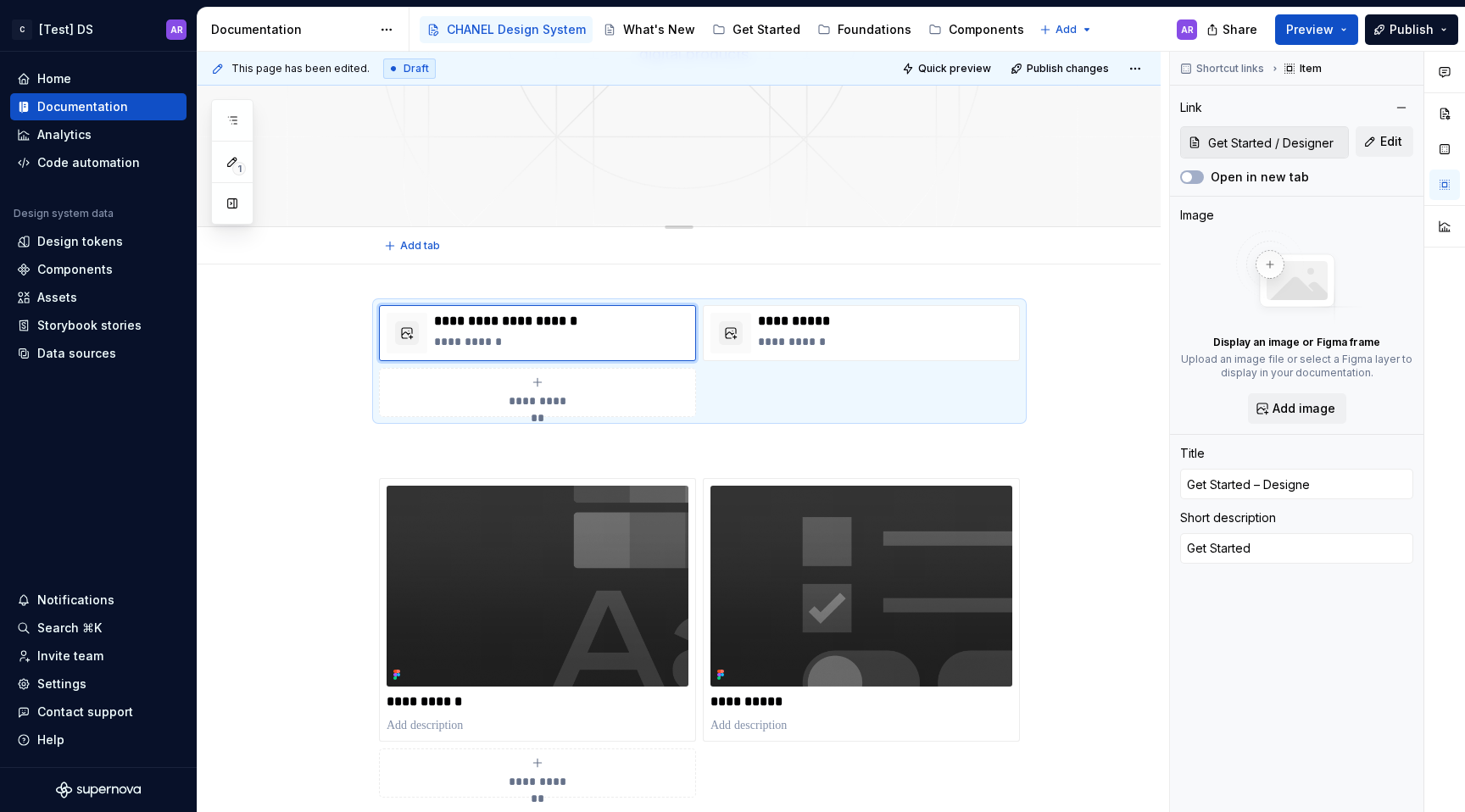
type textarea "*"
type input "Get Started – Designer"
click at [758, 319] on p "**********" at bounding box center [885, 321] width 254 height 17
type textarea "*"
type input "Get Started / Developers"
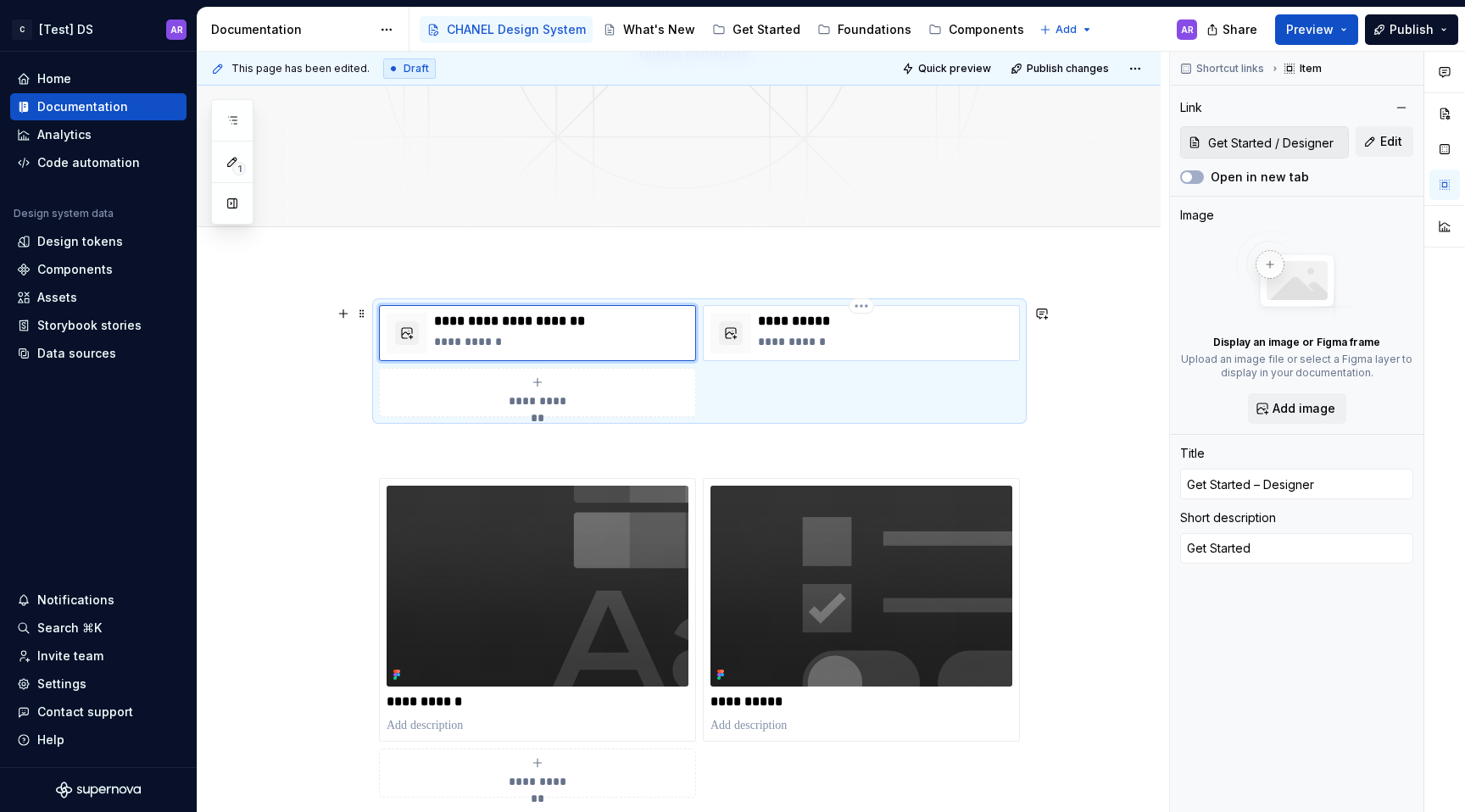
type input "Developers"
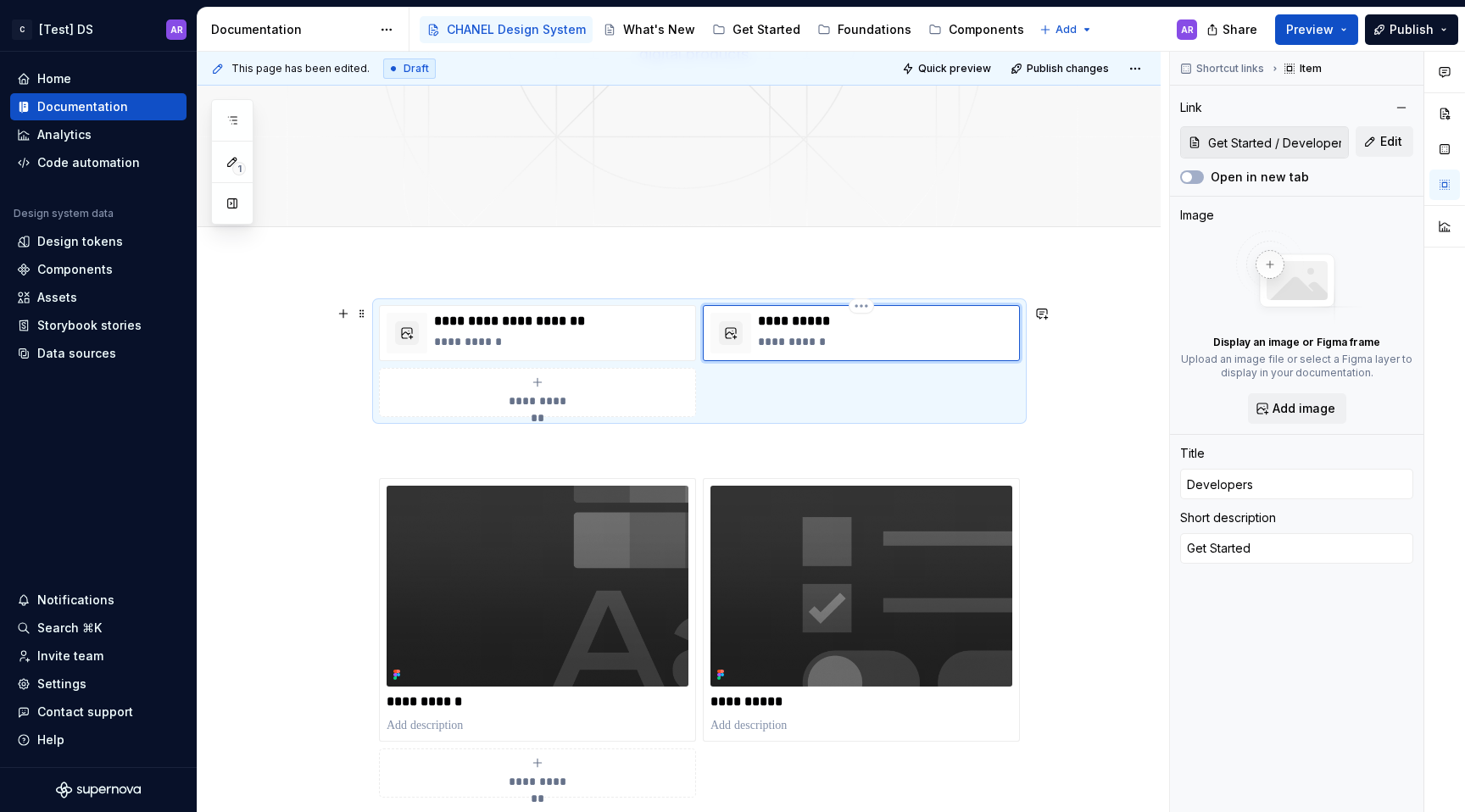
type textarea "*"
type input "Get Started – DesignerDevelopers"
type textarea "*"
type input "Get Started – Developers"
click at [888, 255] on div "Add tab" at bounding box center [700, 246] width 641 height 24
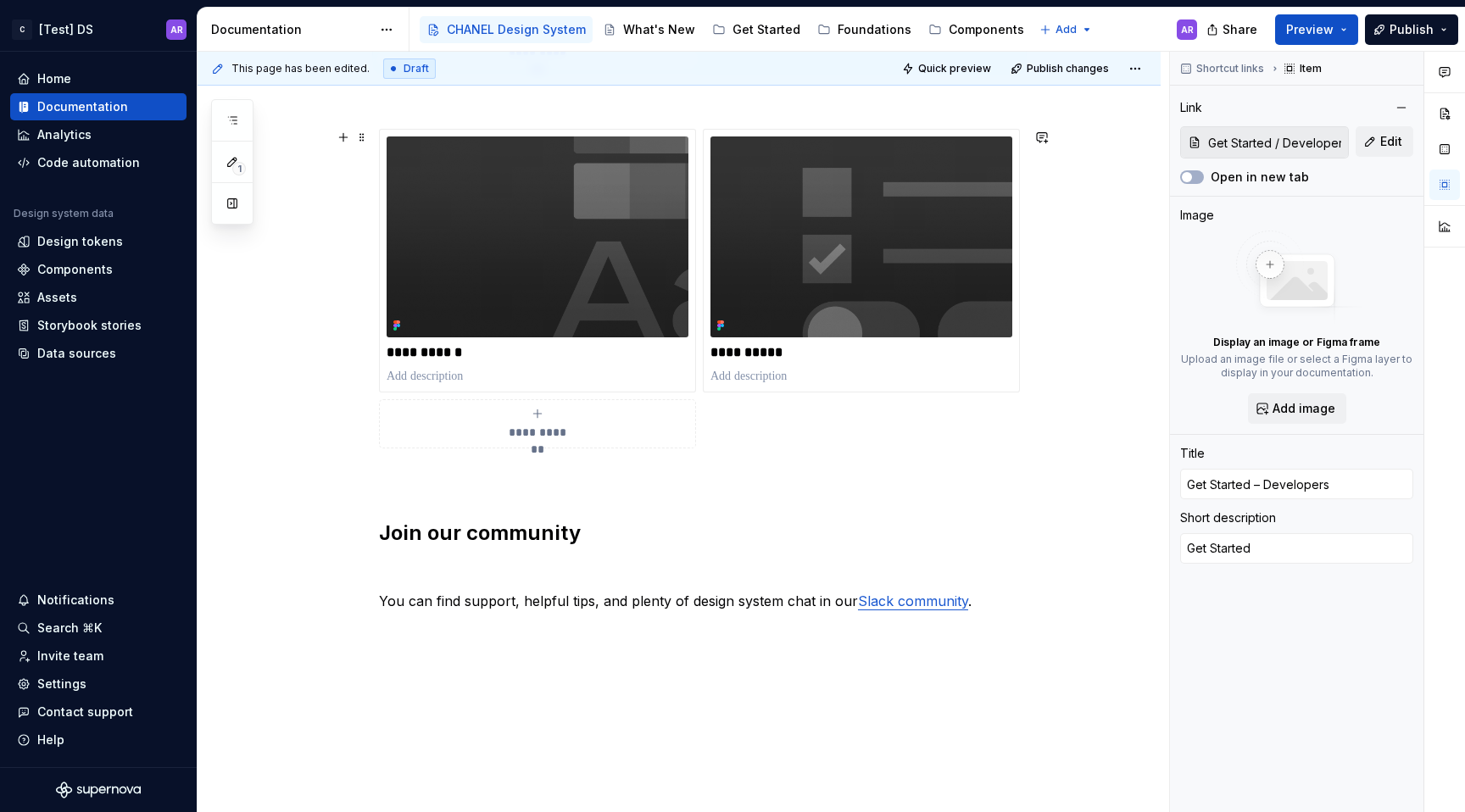
scroll to position [693, 0]
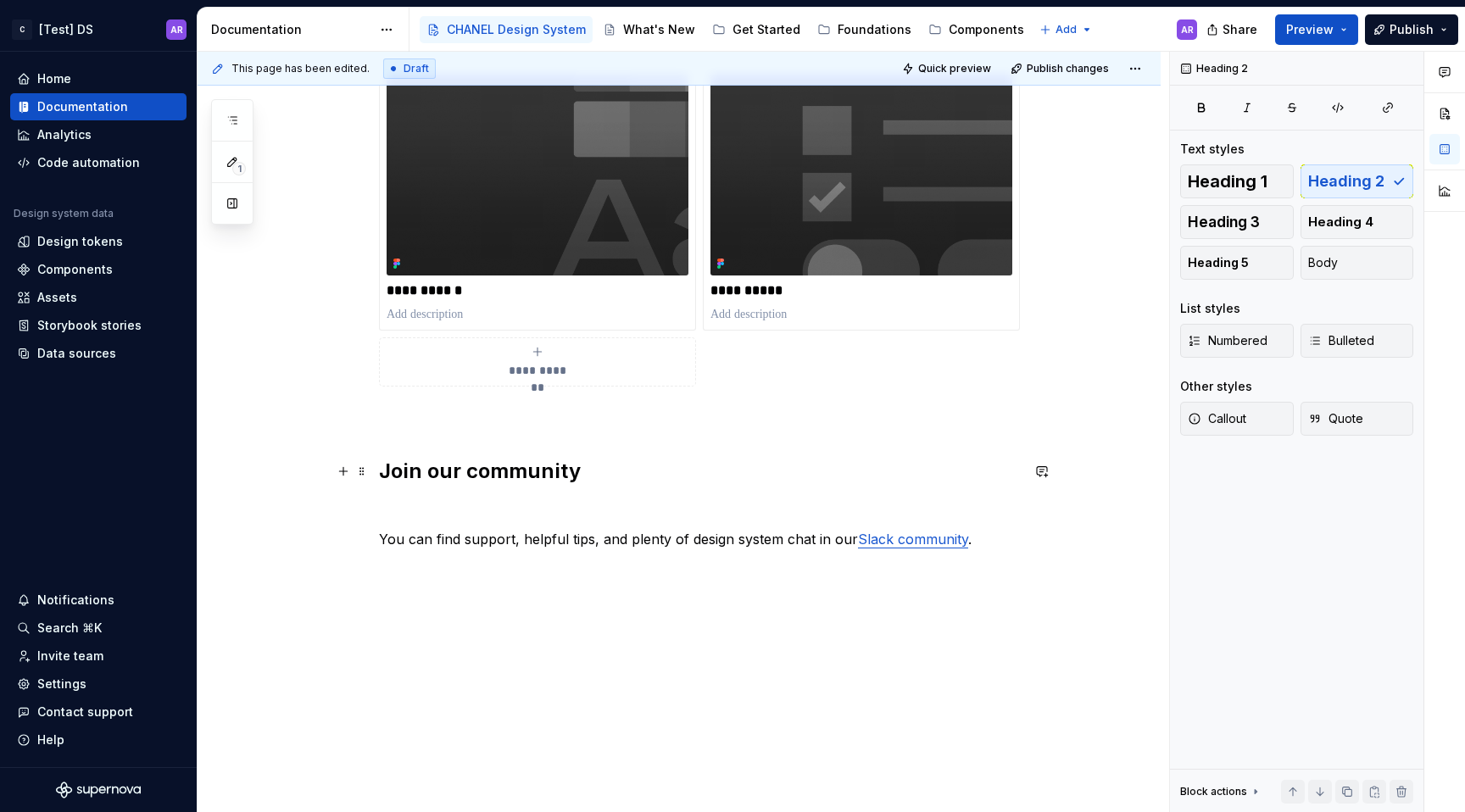
click at [469, 472] on h2 "Join our community" at bounding box center [700, 471] width 641 height 27
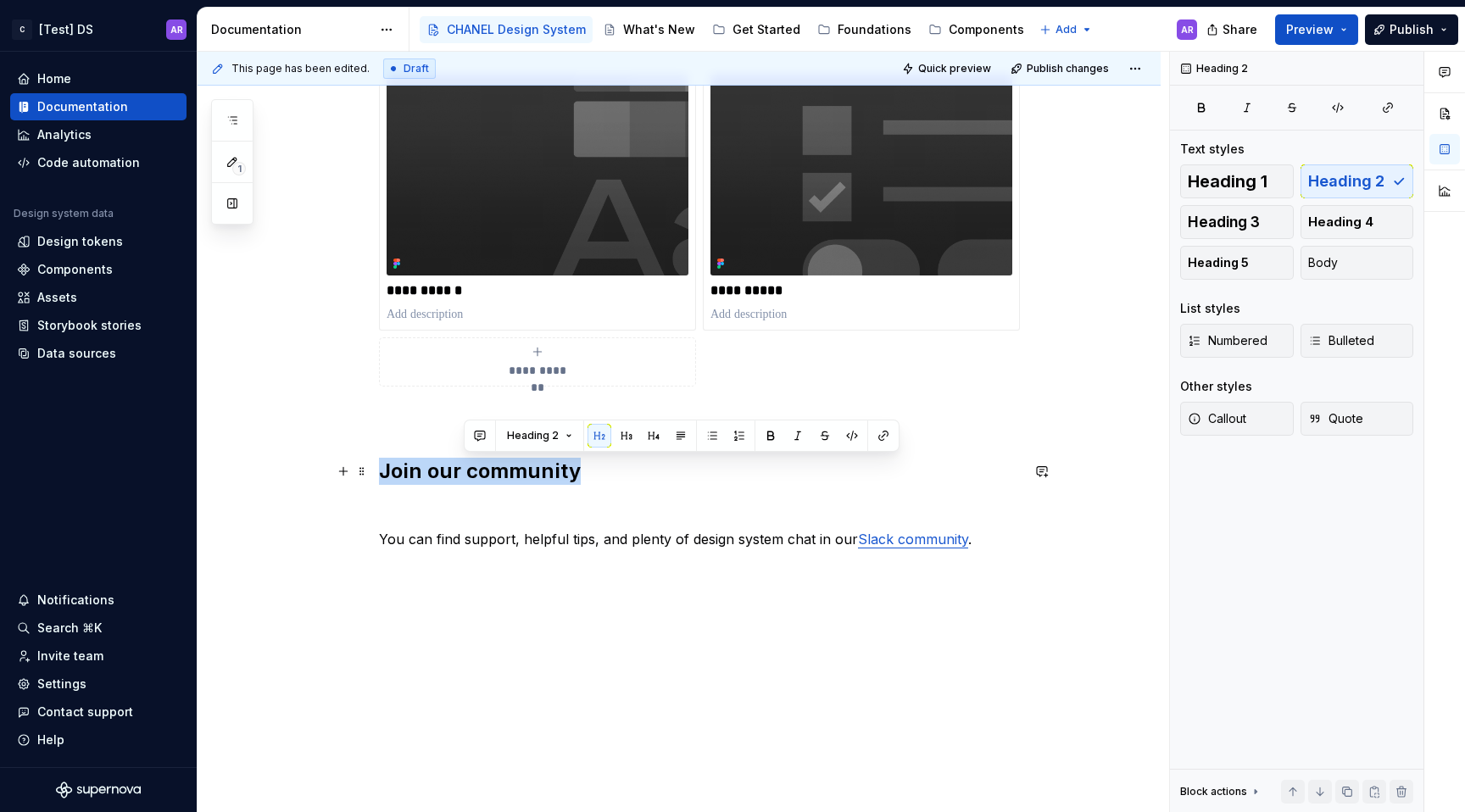
click at [469, 472] on h2 "Join our community" at bounding box center [700, 471] width 641 height 27
copy h2 "Join our community"
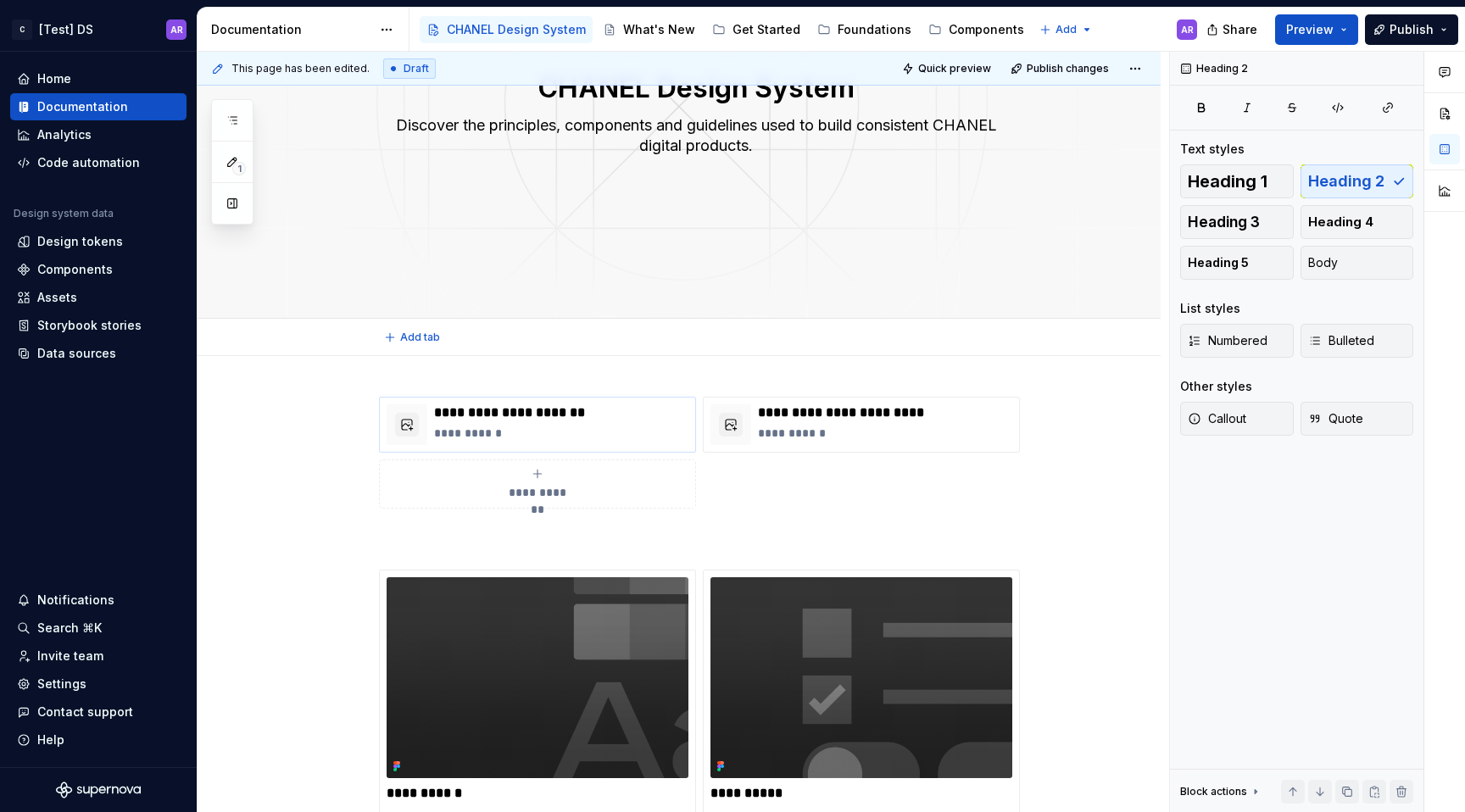
scroll to position [173, 0]
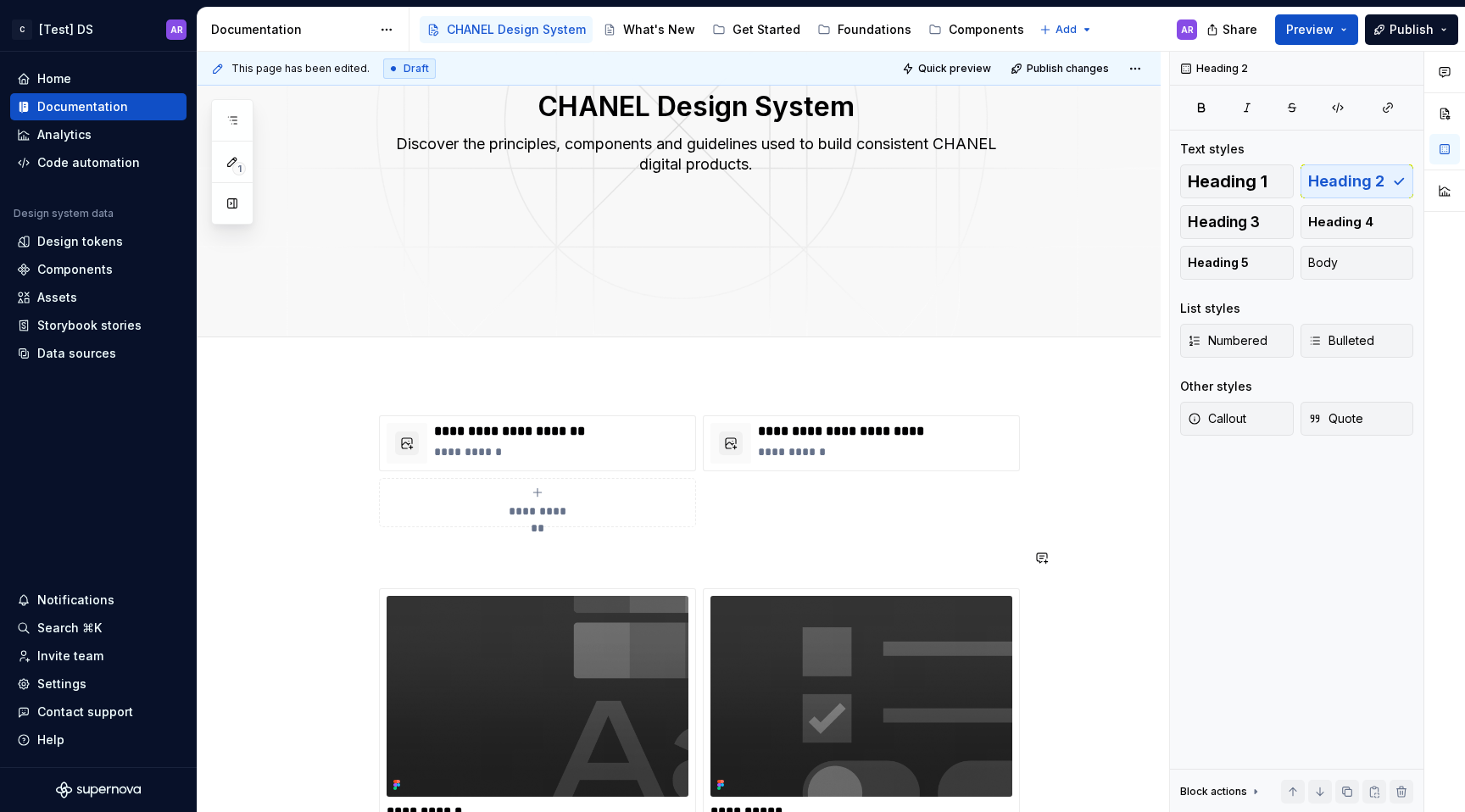
click at [443, 569] on div "**********" at bounding box center [700, 742] width 641 height 655
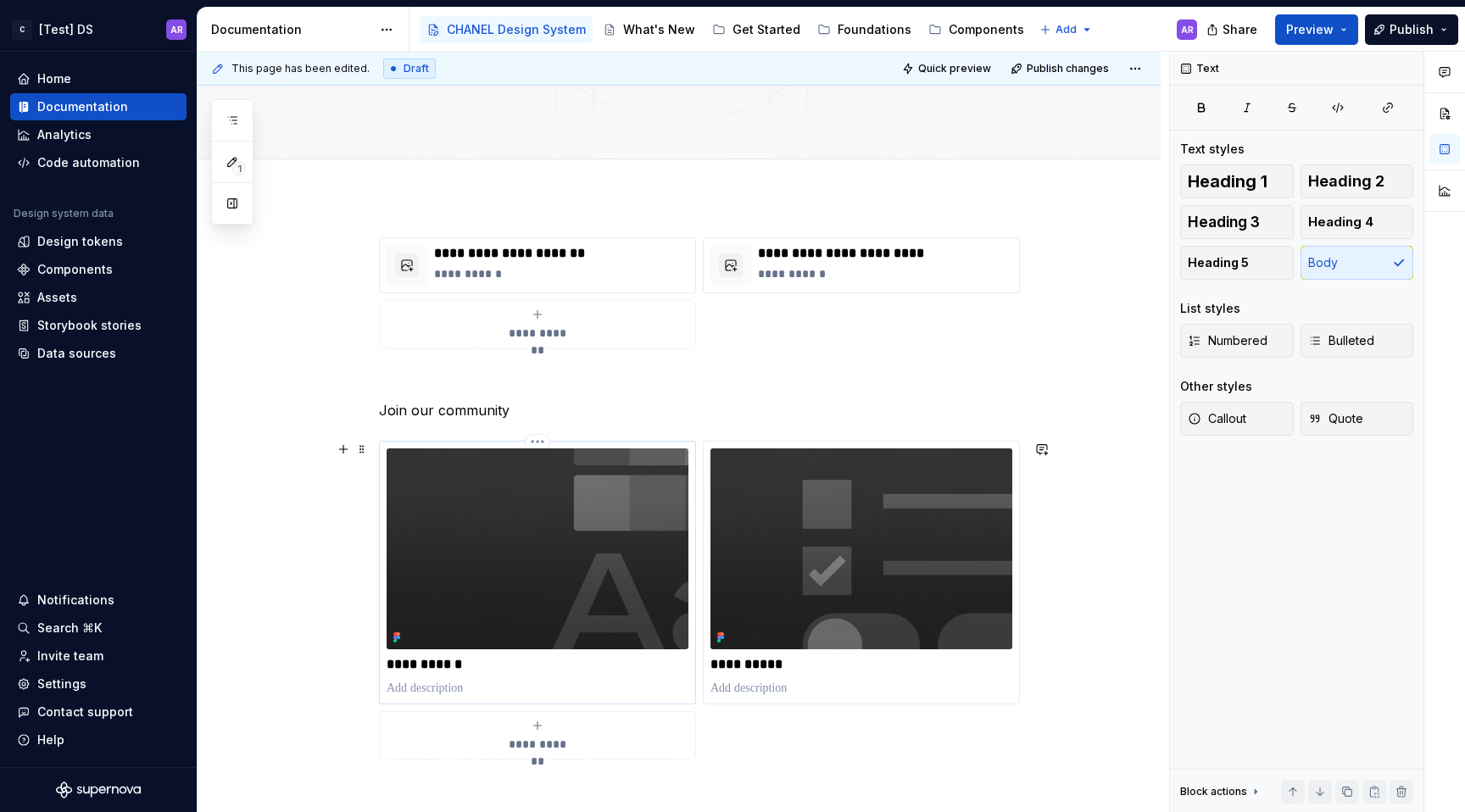
scroll to position [358, 0]
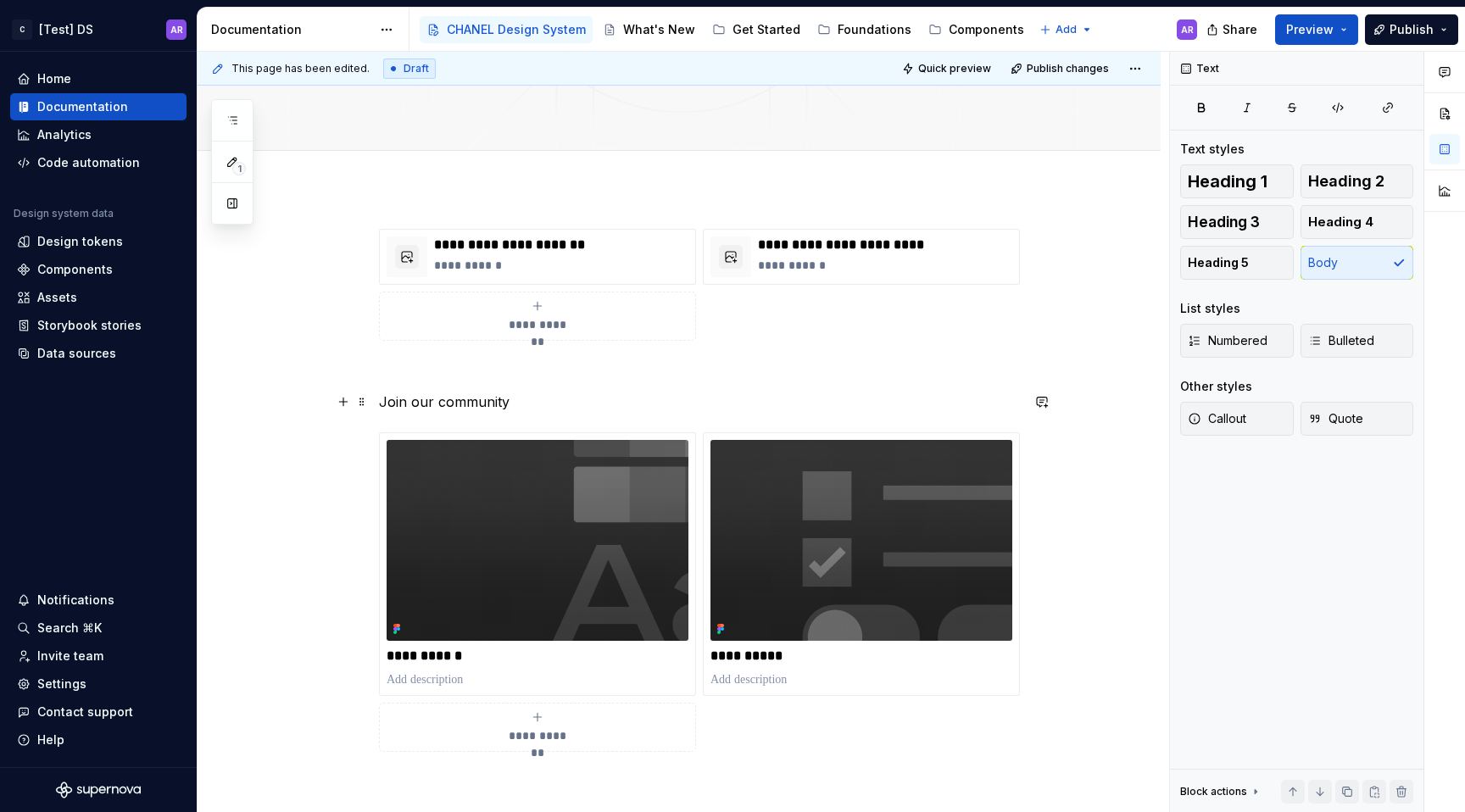
click at [480, 404] on p "Join our community" at bounding box center [700, 402] width 641 height 20
click at [487, 369] on button "button" at bounding box center [486, 370] width 24 height 24
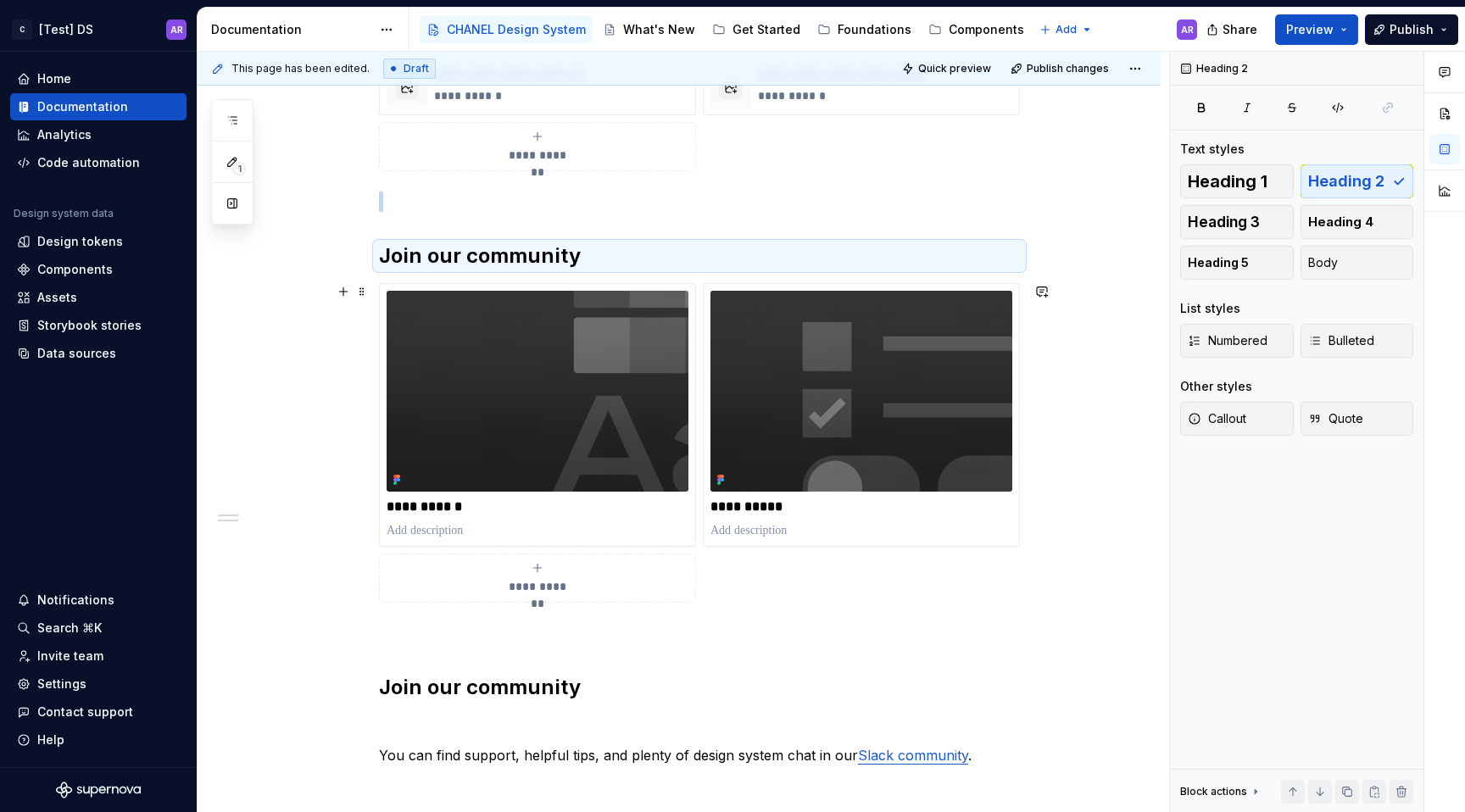
scroll to position [517, 0]
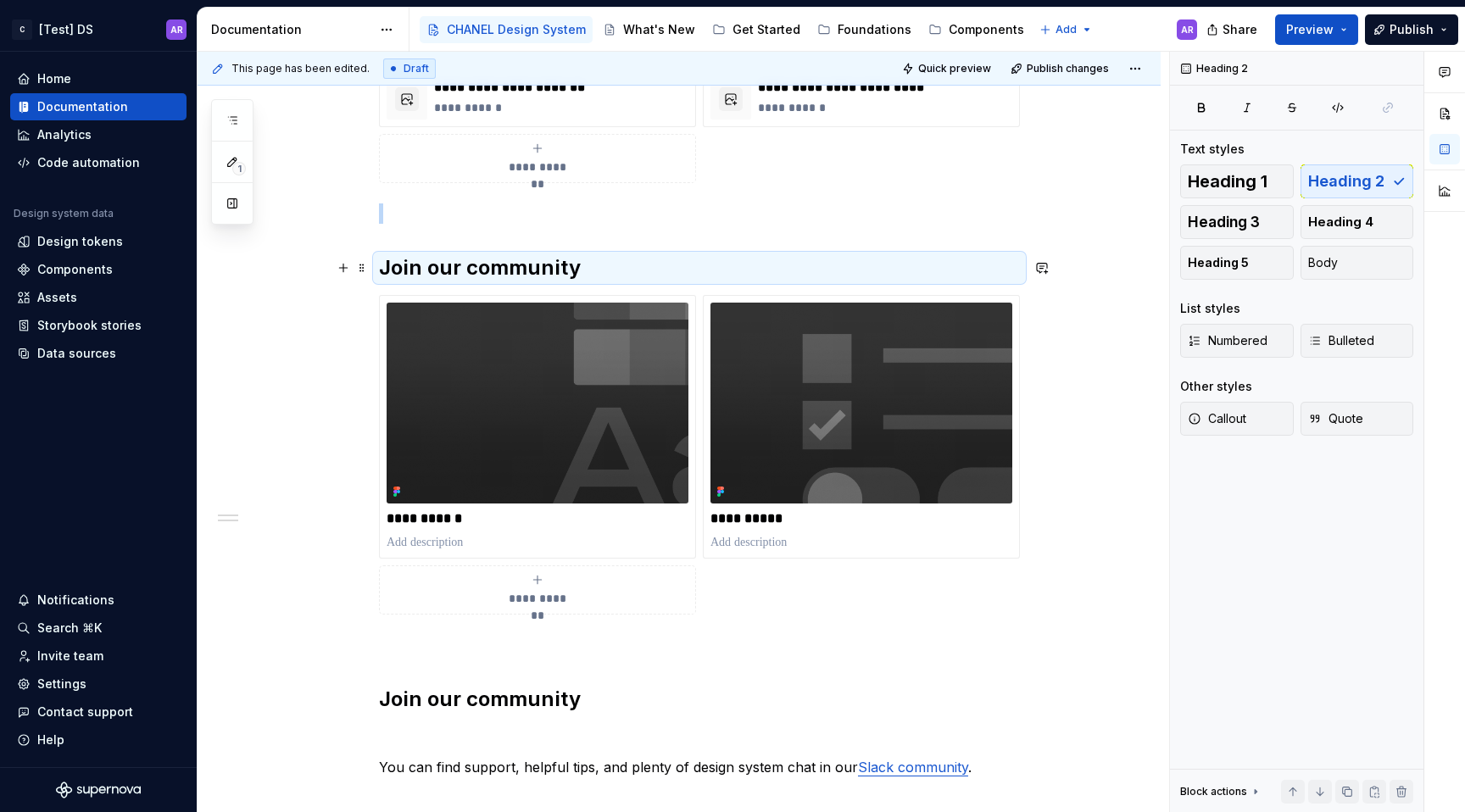
click at [500, 273] on h2 "Join our community" at bounding box center [700, 267] width 641 height 27
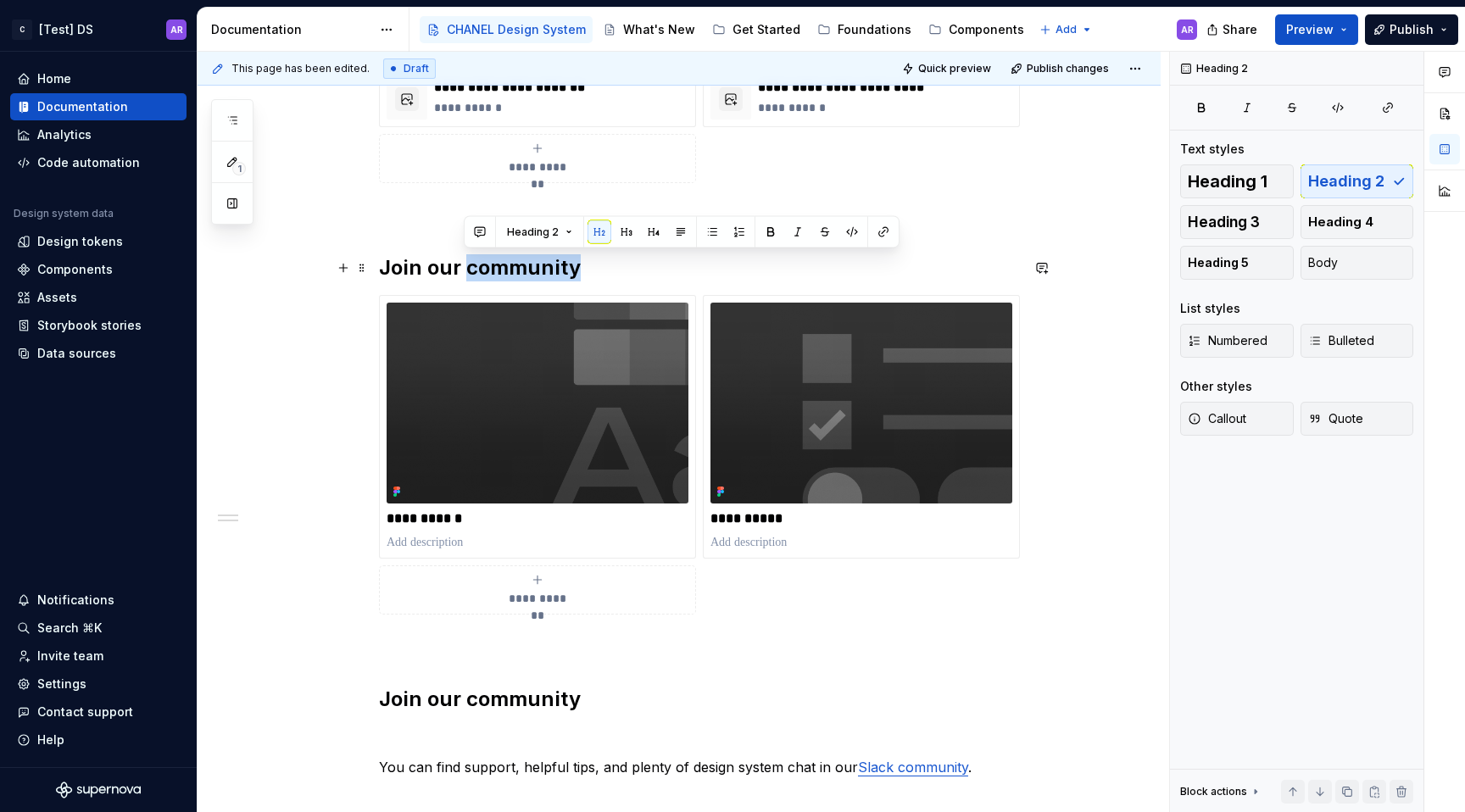
click at [500, 273] on h2 "Join our community" at bounding box center [700, 267] width 641 height 27
type textarea "*"
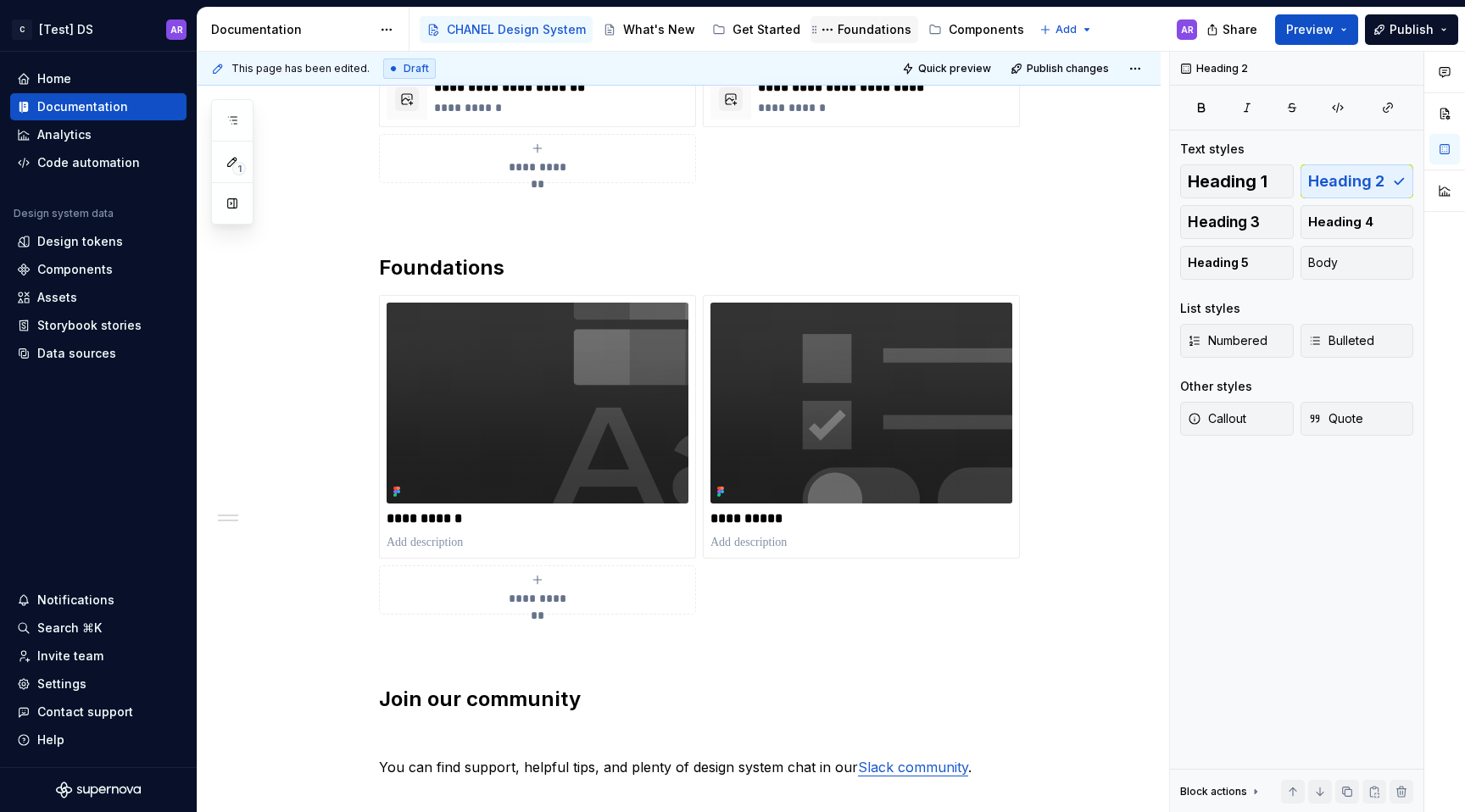
click at [859, 31] on div "Foundations" at bounding box center [875, 29] width 74 height 17
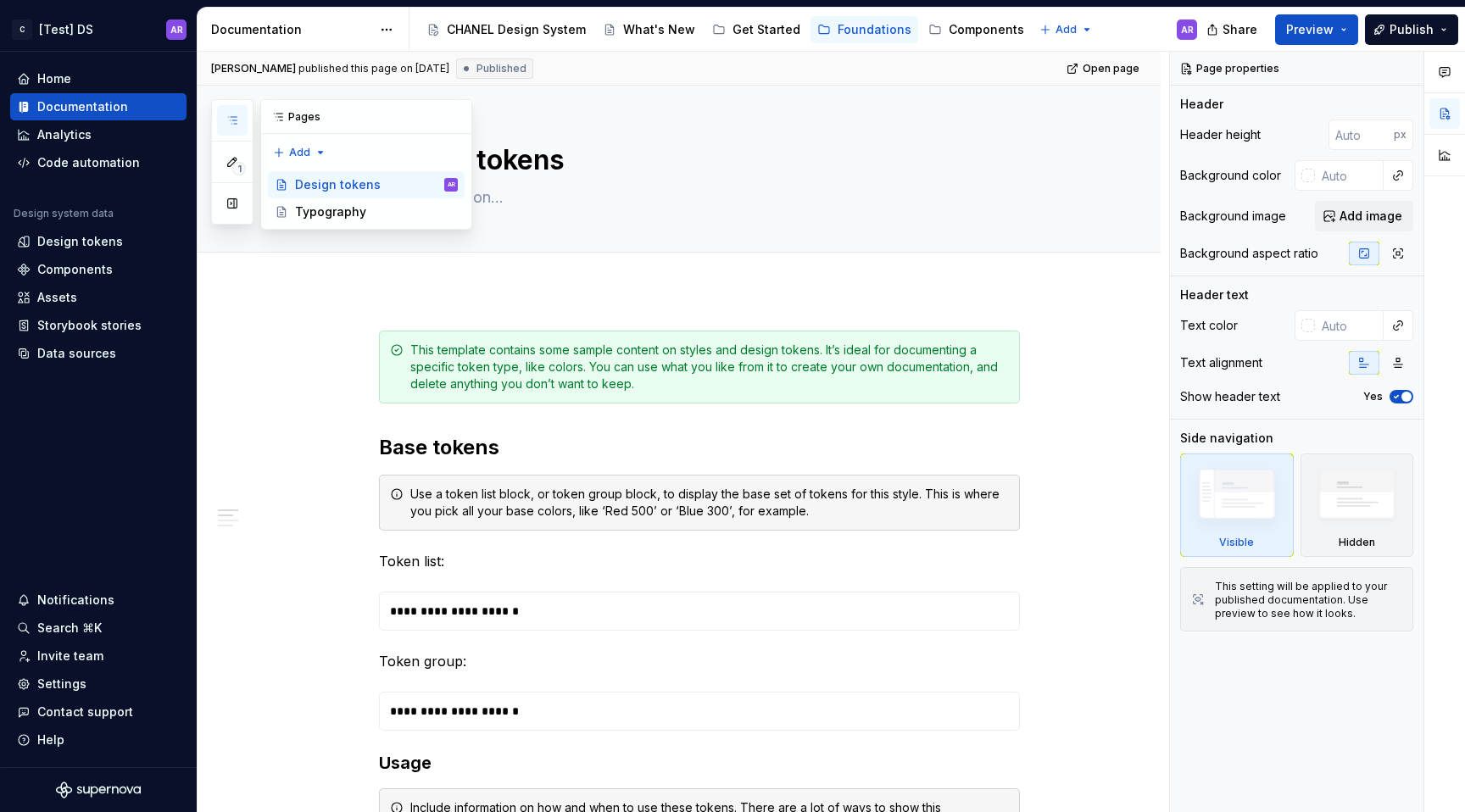
click at [226, 127] on icon "button" at bounding box center [233, 121] width 14 height 14
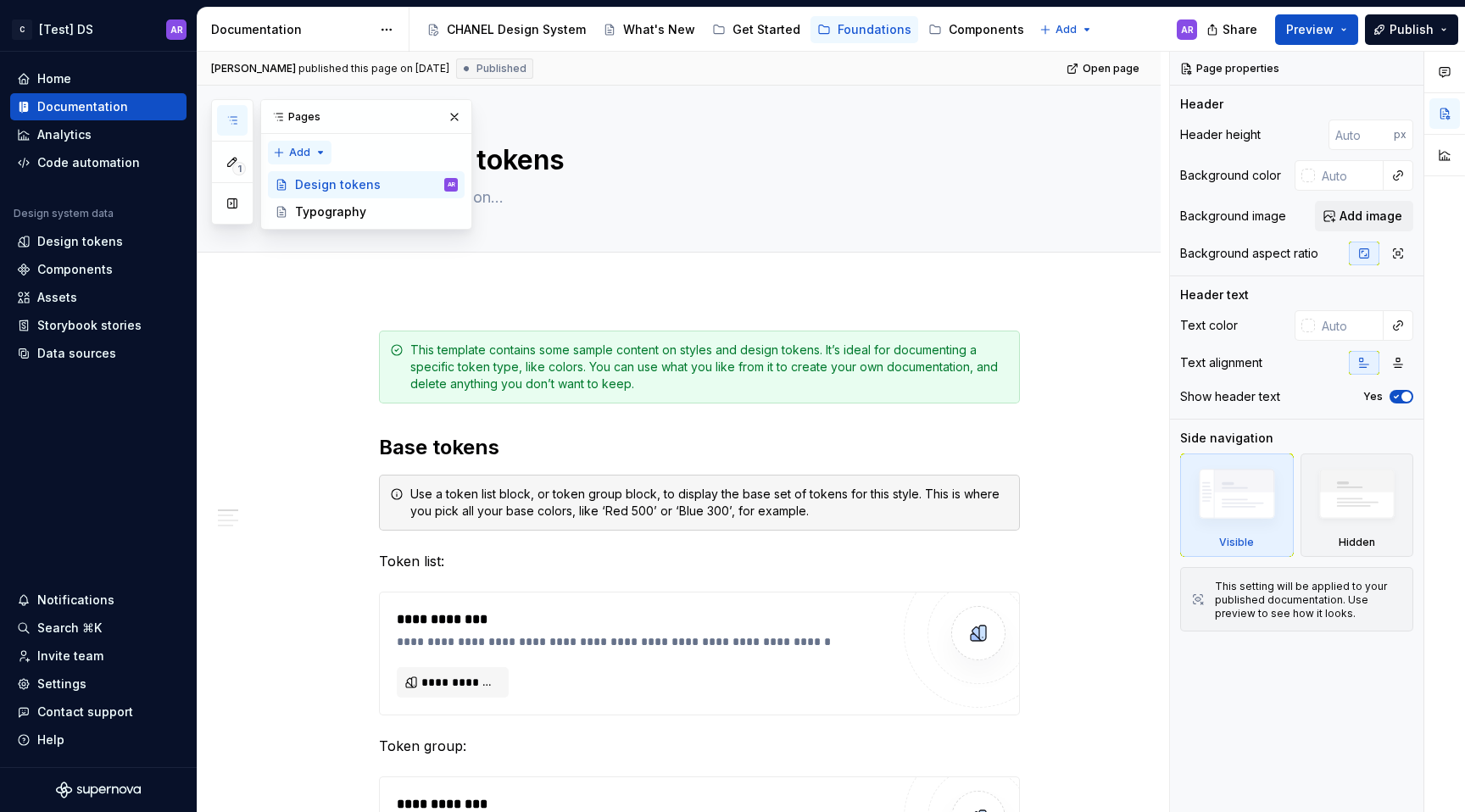
click at [310, 157] on div "1 Pages Add Accessibility guide for tree Page tree. Navigate the tree with the …" at bounding box center [342, 164] width 261 height 131
click at [371, 147] on div "1 Pages Add Accessibility guide for tree Page tree. Navigate the tree with the …" at bounding box center [342, 164] width 261 height 131
click at [245, 117] on button "button" at bounding box center [233, 120] width 31 height 31
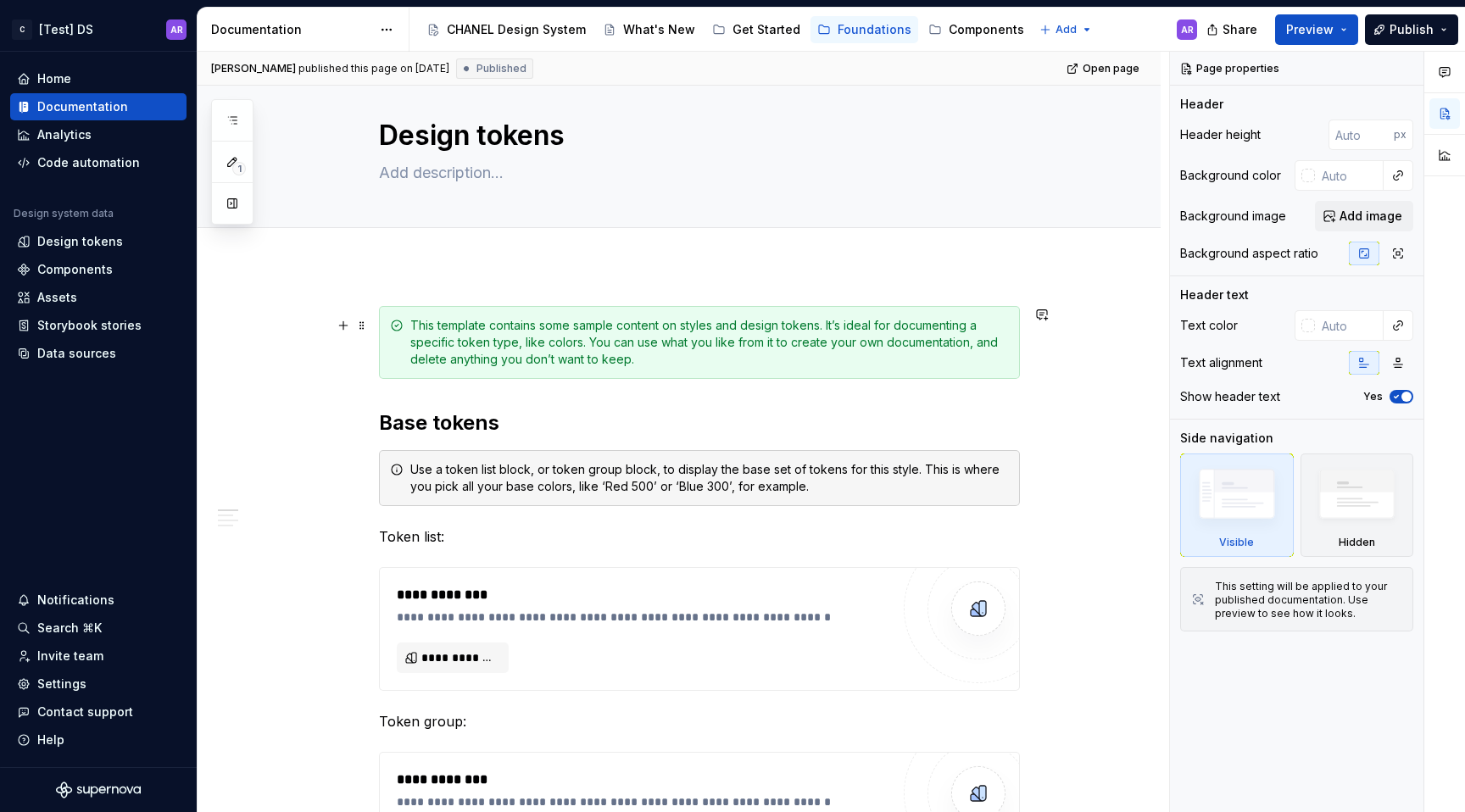
scroll to position [31, 0]
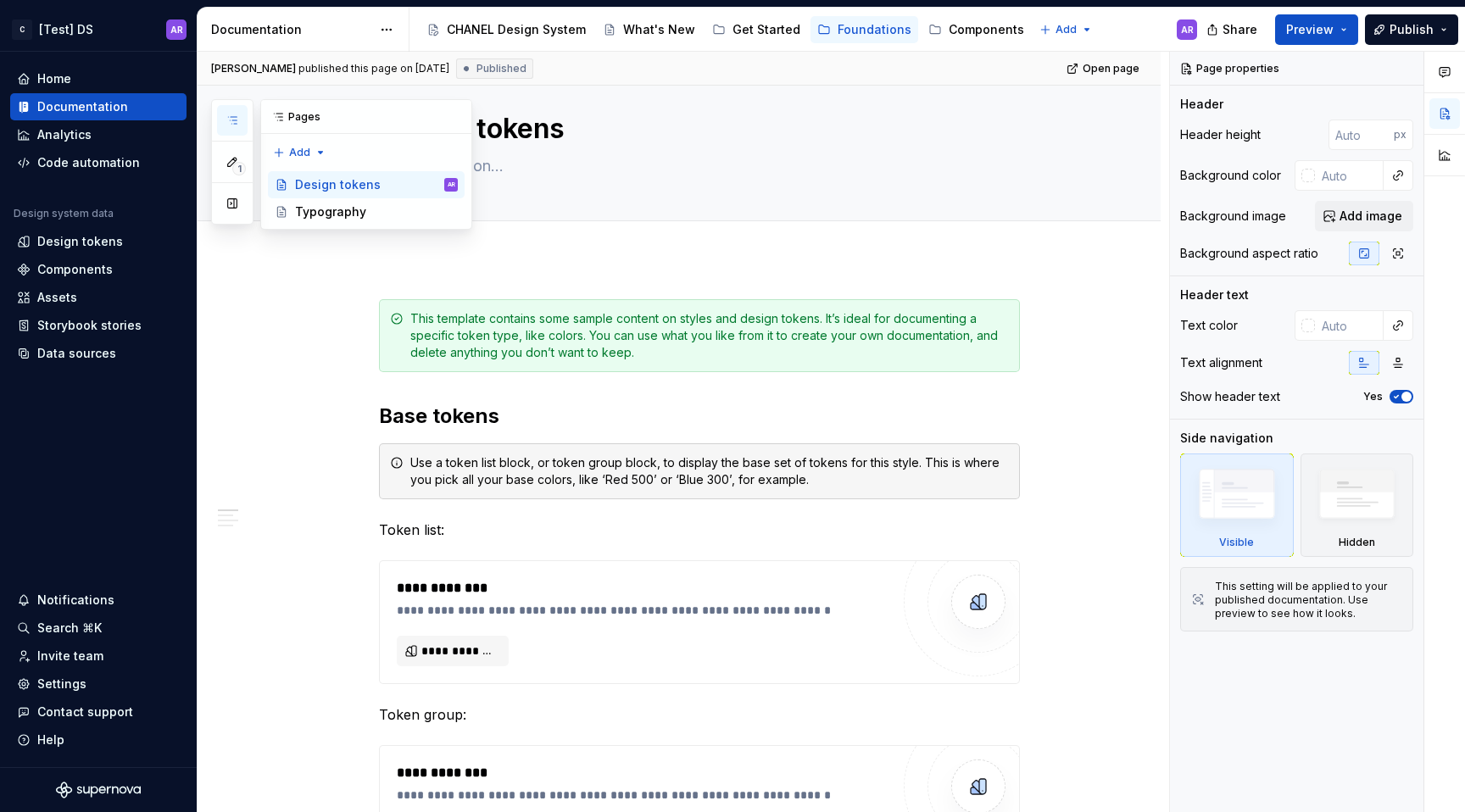
click at [220, 118] on button "button" at bounding box center [233, 120] width 31 height 31
click at [291, 153] on div "1 Pages Add Accessibility guide for tree Page tree. Navigate the tree with the …" at bounding box center [342, 164] width 261 height 131
click at [315, 182] on div "New page" at bounding box center [354, 186] width 110 height 17
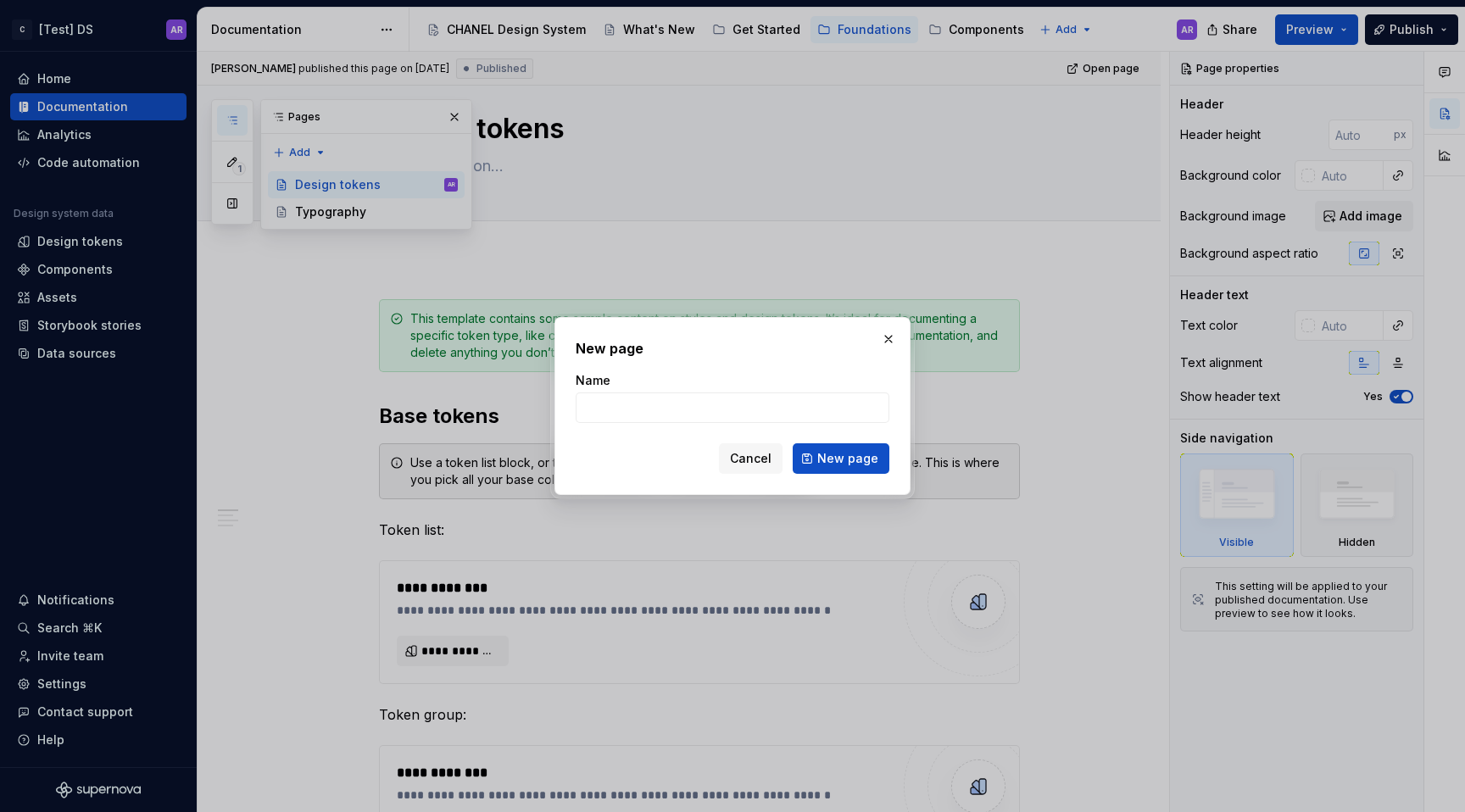
type textarea "*"
type input "Overview"
click at [872, 461] on span "New page" at bounding box center [847, 458] width 61 height 17
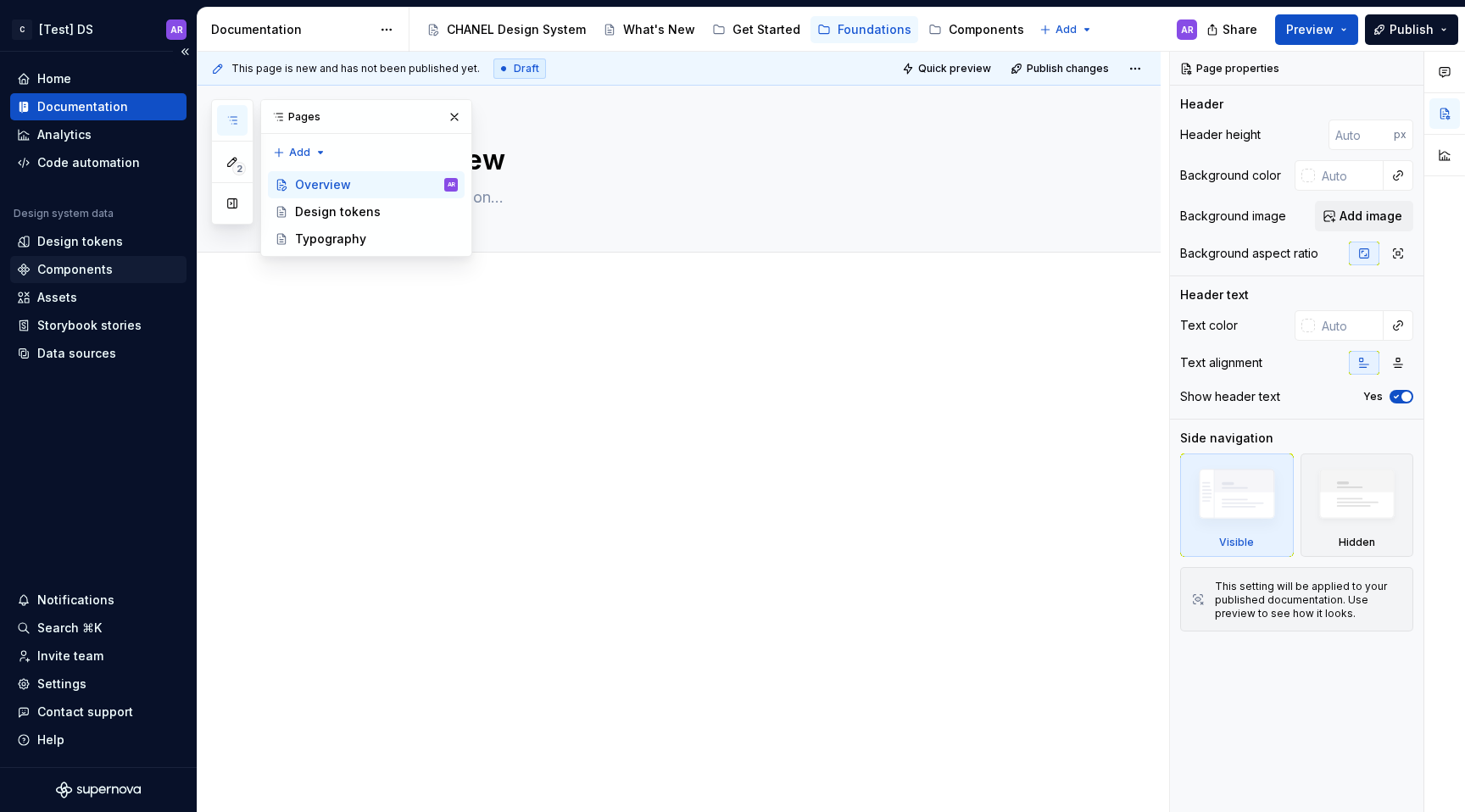
click at [71, 273] on div "Components" at bounding box center [75, 269] width 76 height 17
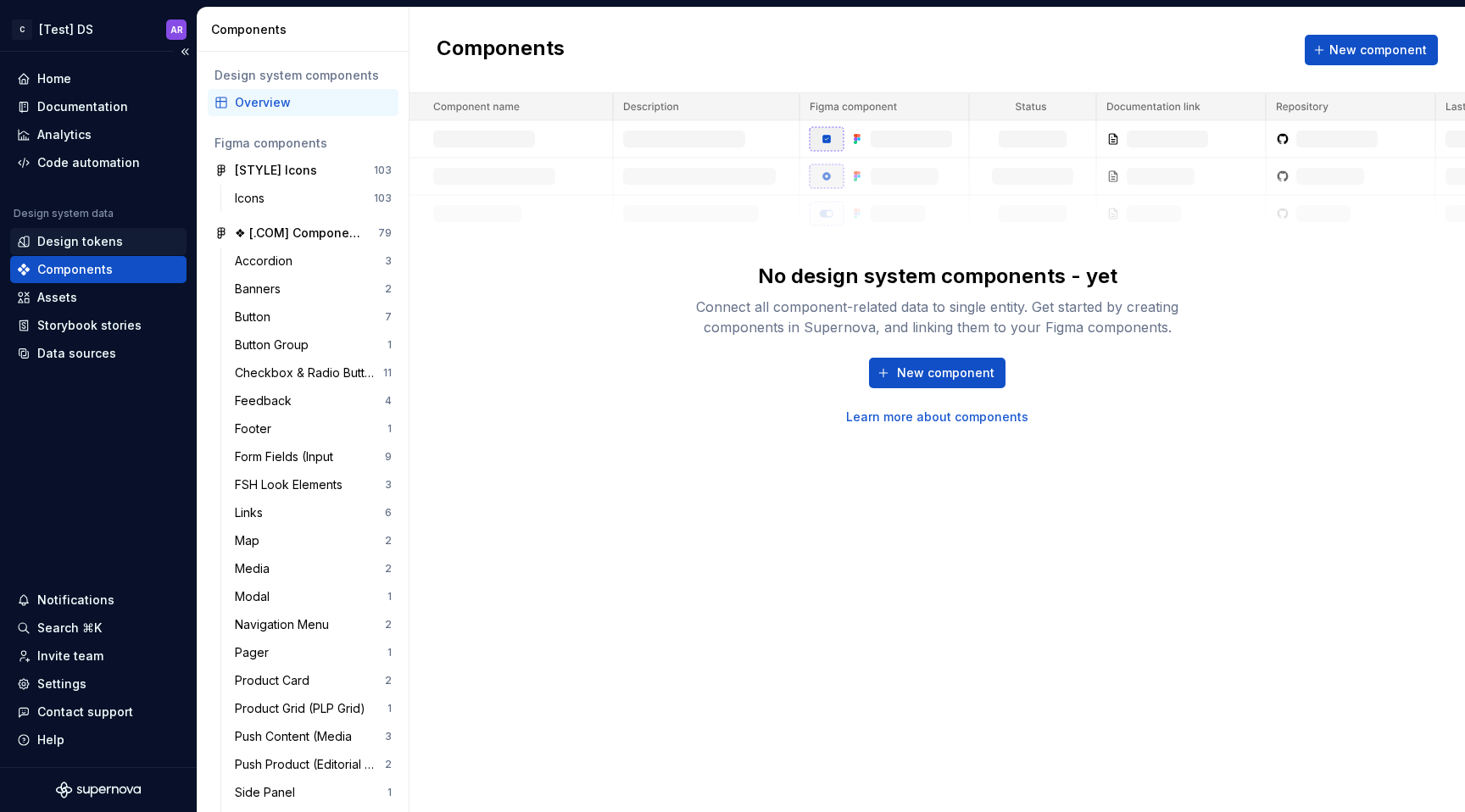
click at [116, 245] on div "Design tokens" at bounding box center [80, 241] width 86 height 17
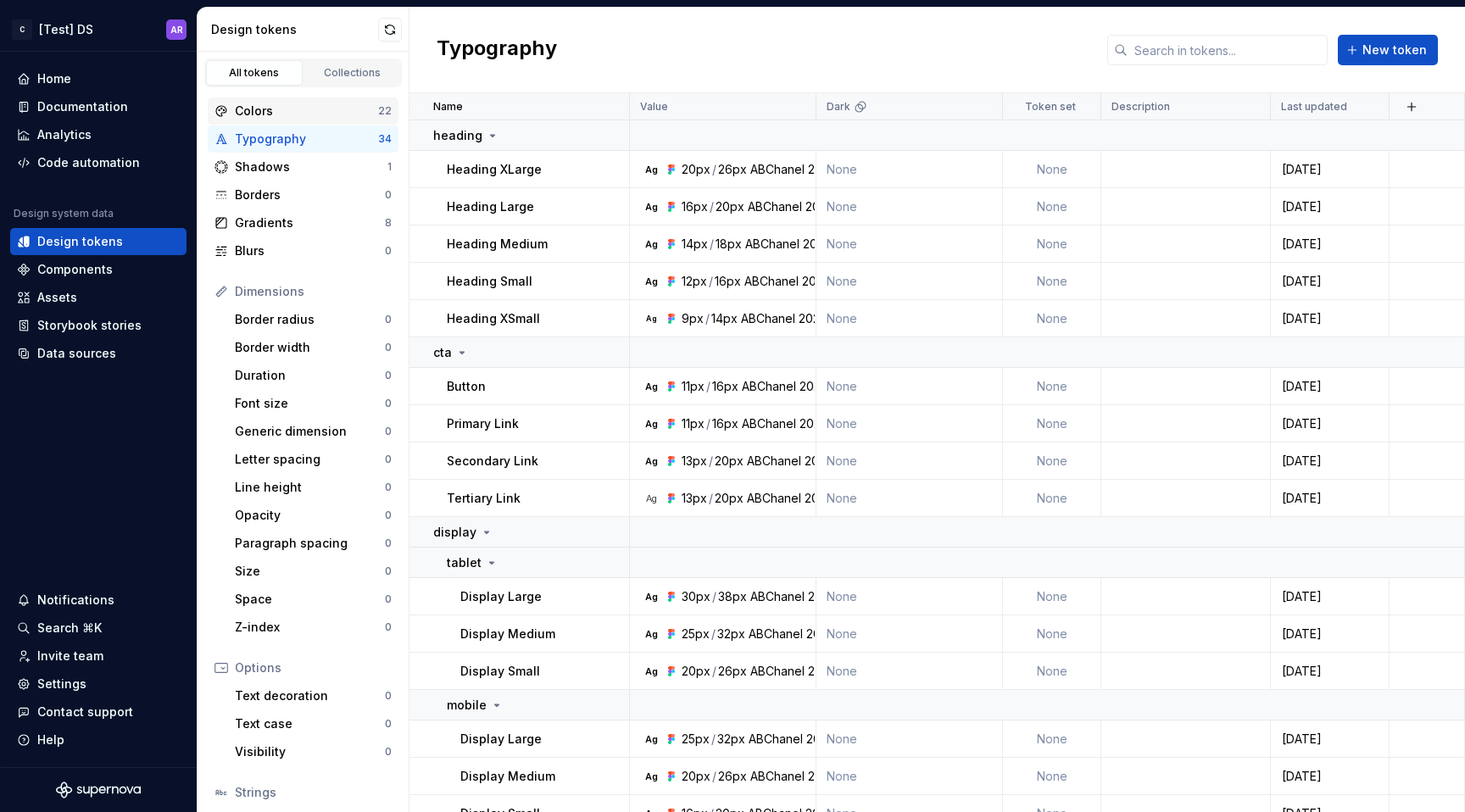
click at [279, 112] on div "Colors" at bounding box center [306, 111] width 144 height 17
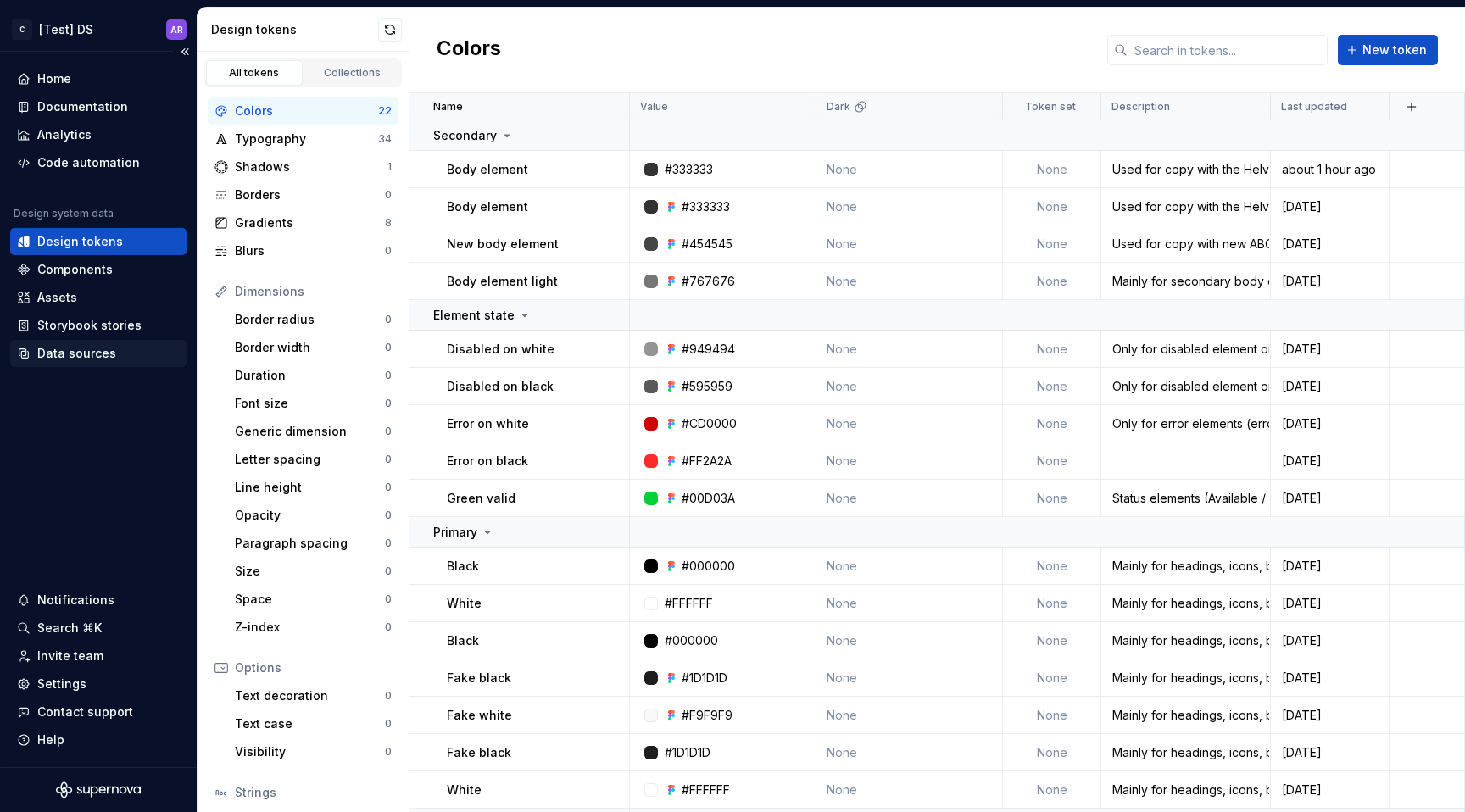
click at [95, 359] on div "Data sources" at bounding box center [76, 353] width 79 height 17
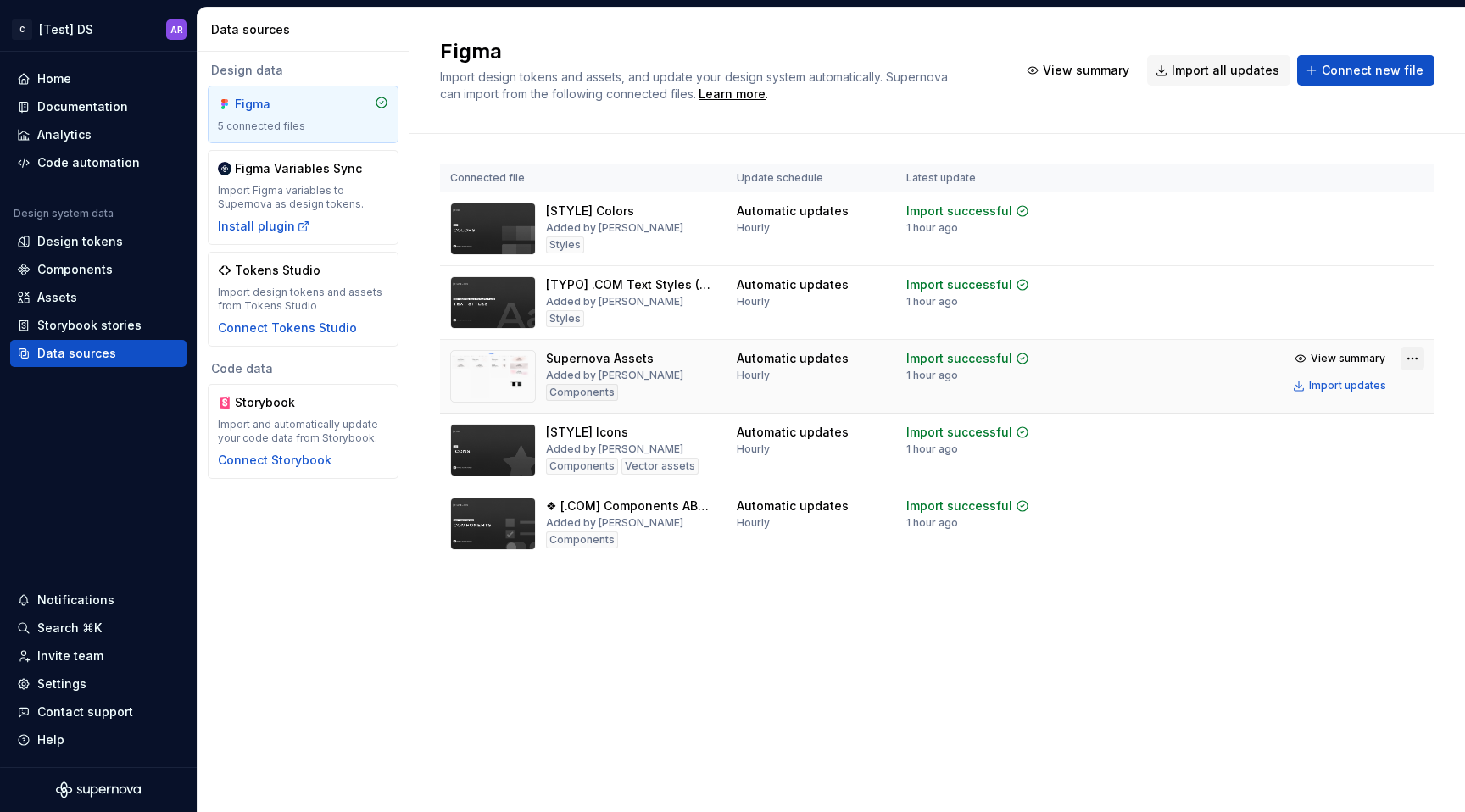
click at [1411, 358] on html "C [Test] DS AR Home Documentation Analytics Code automation Design system data …" at bounding box center [732, 406] width 1465 height 812
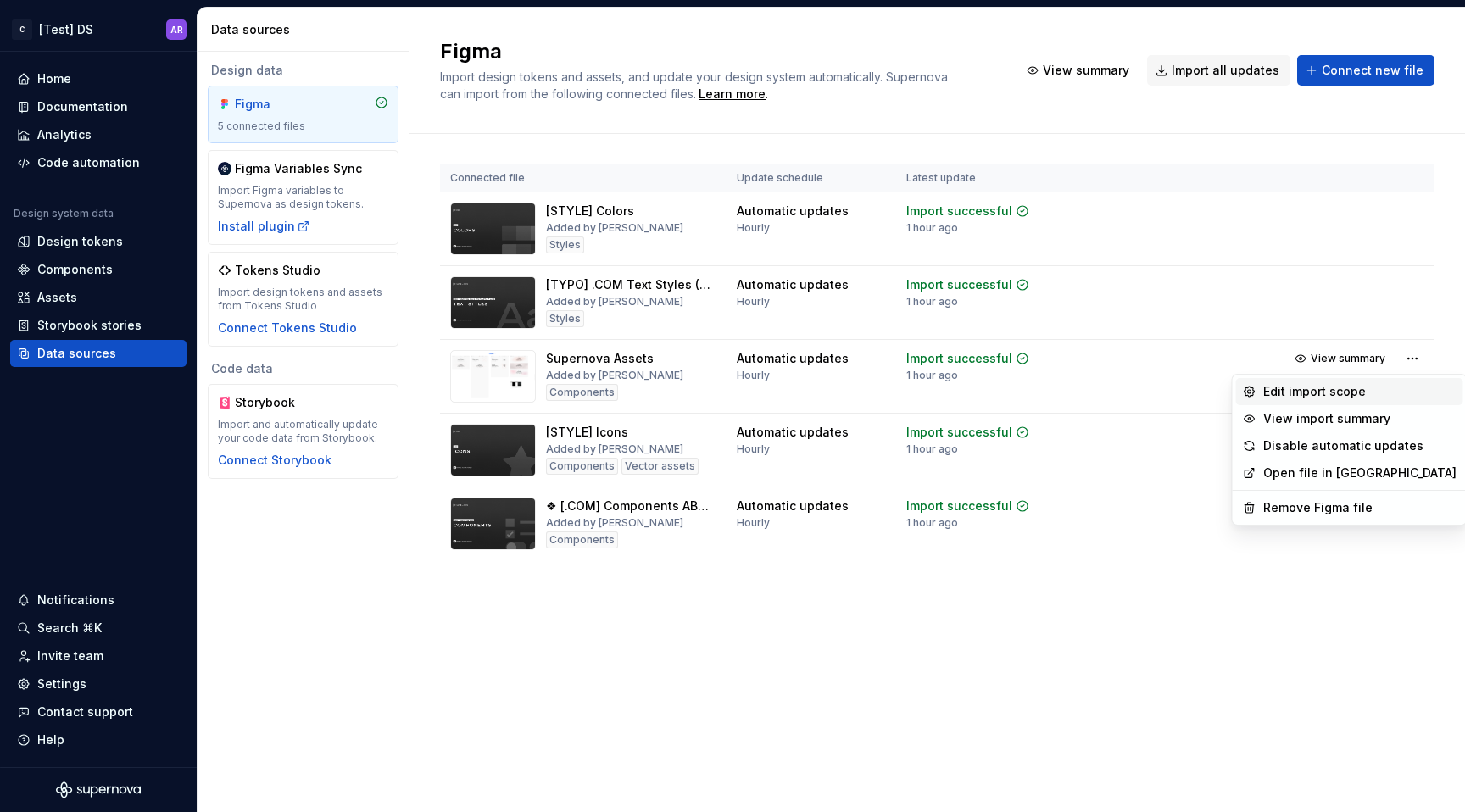
click at [1327, 392] on div "Edit import scope" at bounding box center [1360, 391] width 194 height 17
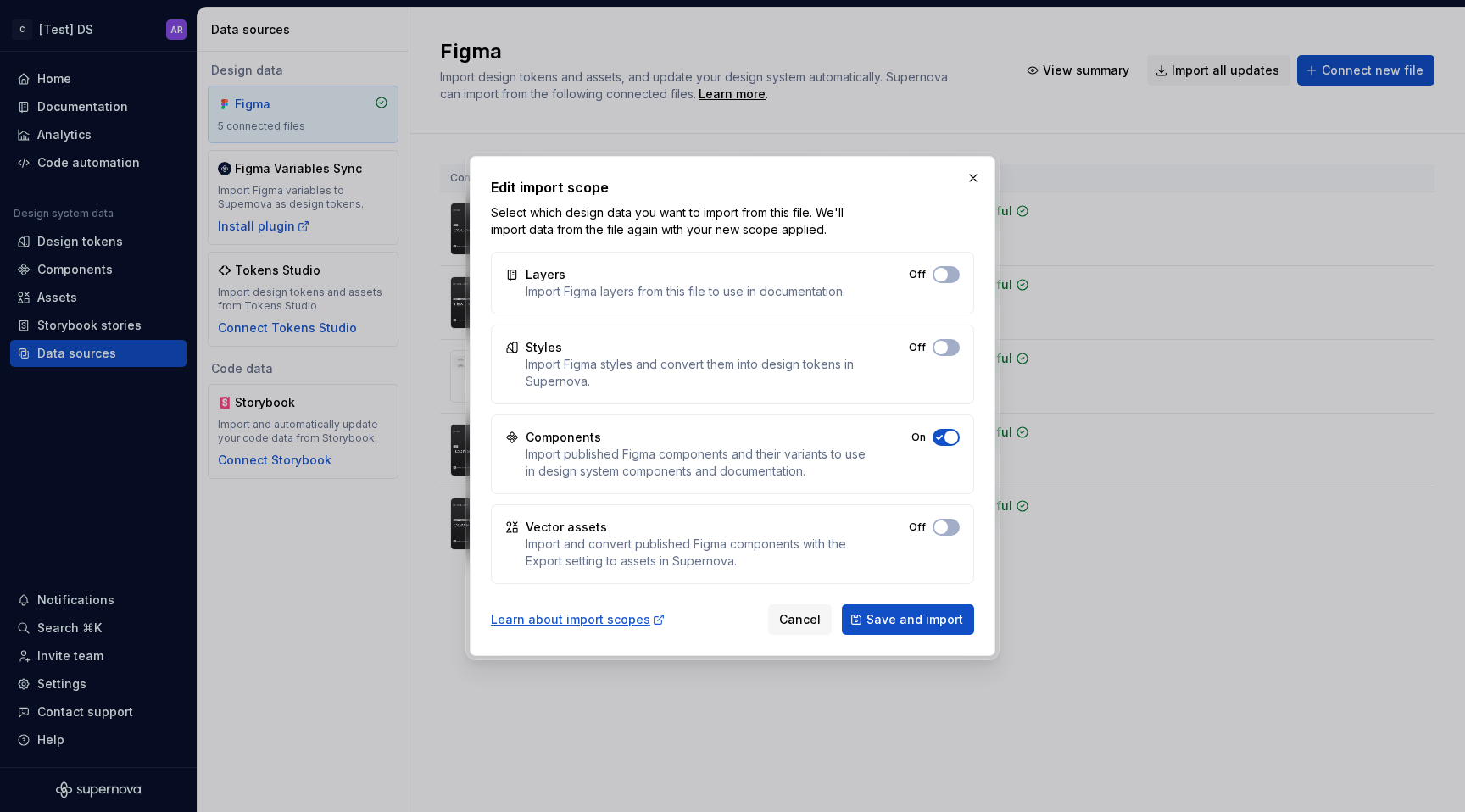
click at [940, 283] on button "Off" at bounding box center [946, 274] width 27 height 17
click at [947, 277] on button "Off" at bounding box center [946, 274] width 27 height 17
click at [932, 622] on span "Save and import" at bounding box center [914, 619] width 97 height 17
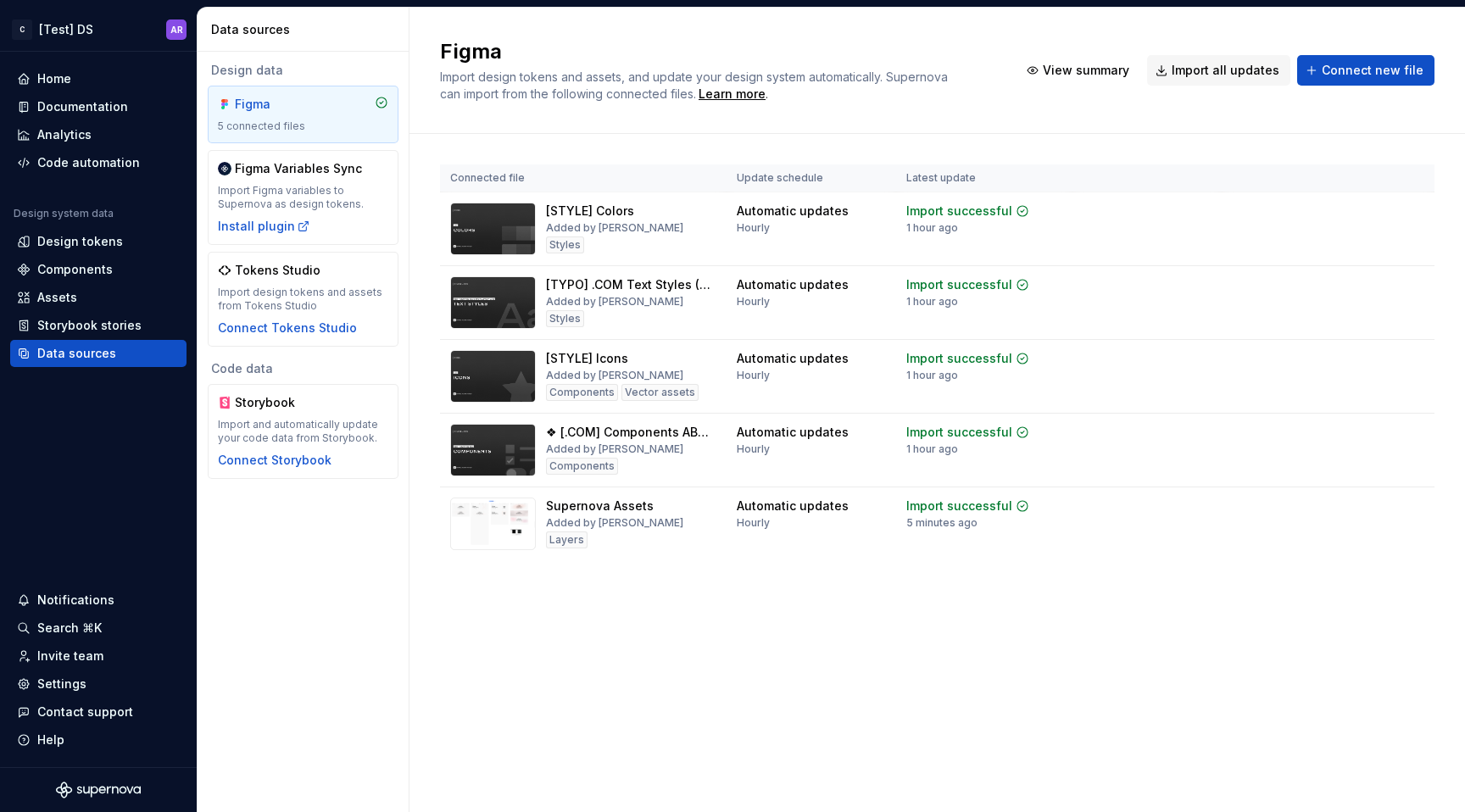
click at [646, 675] on div "Figma Import design tokens and assets, and update your design system automatica…" at bounding box center [937, 410] width 1056 height 804
click at [73, 287] on div "Assets" at bounding box center [98, 297] width 177 height 27
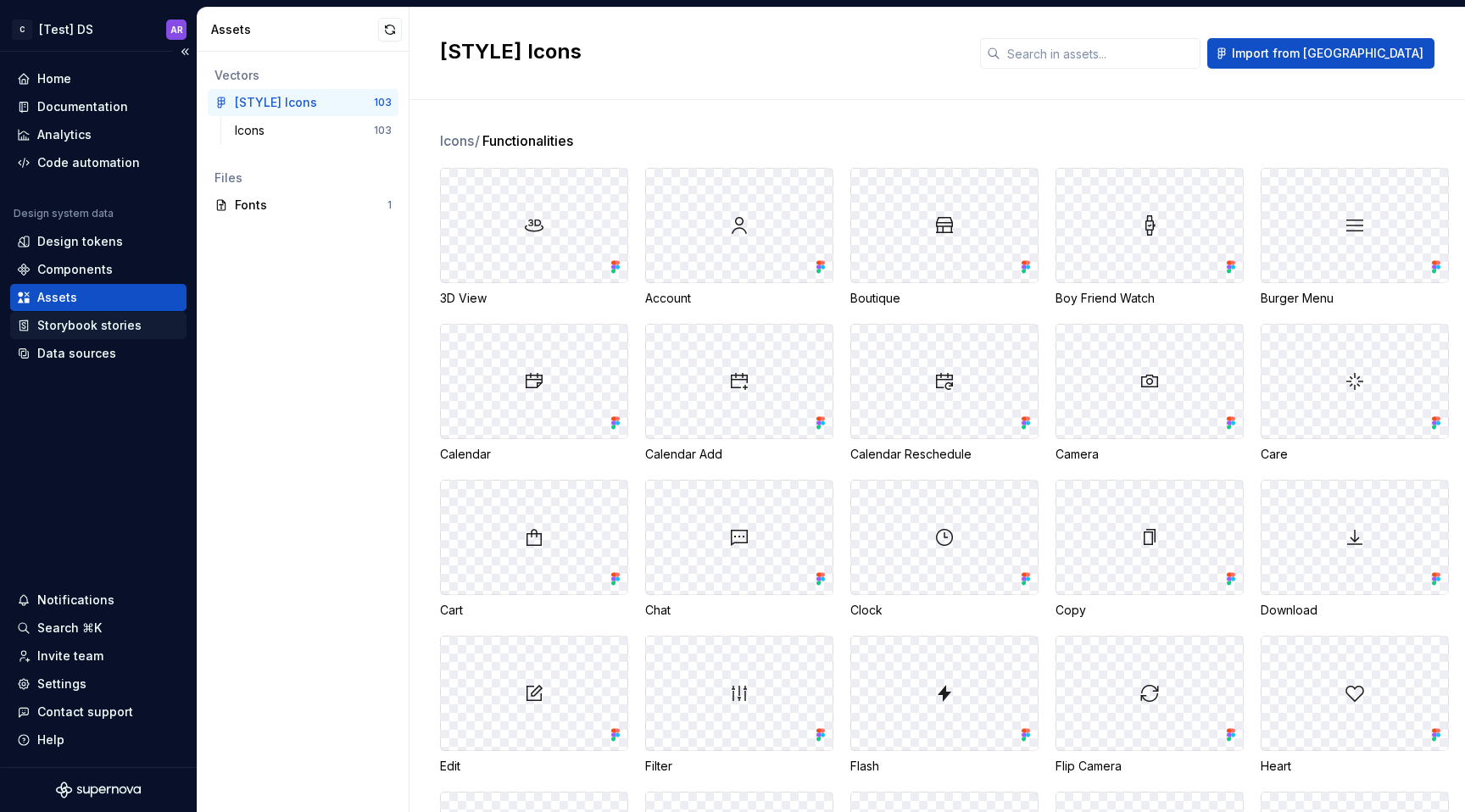
click at [147, 316] on div "Storybook stories" at bounding box center [98, 325] width 177 height 27
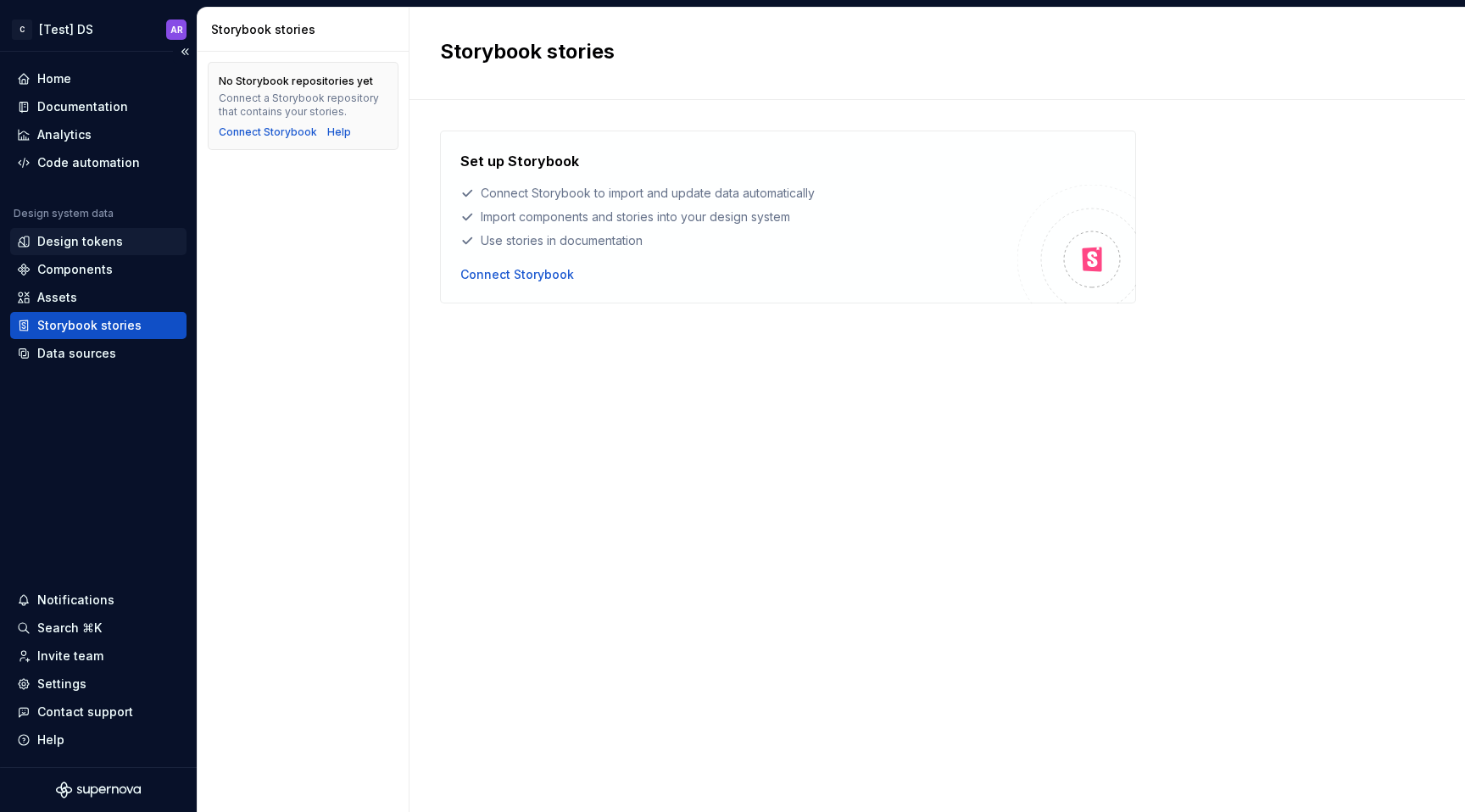
click at [120, 245] on div "Design tokens" at bounding box center [98, 241] width 163 height 17
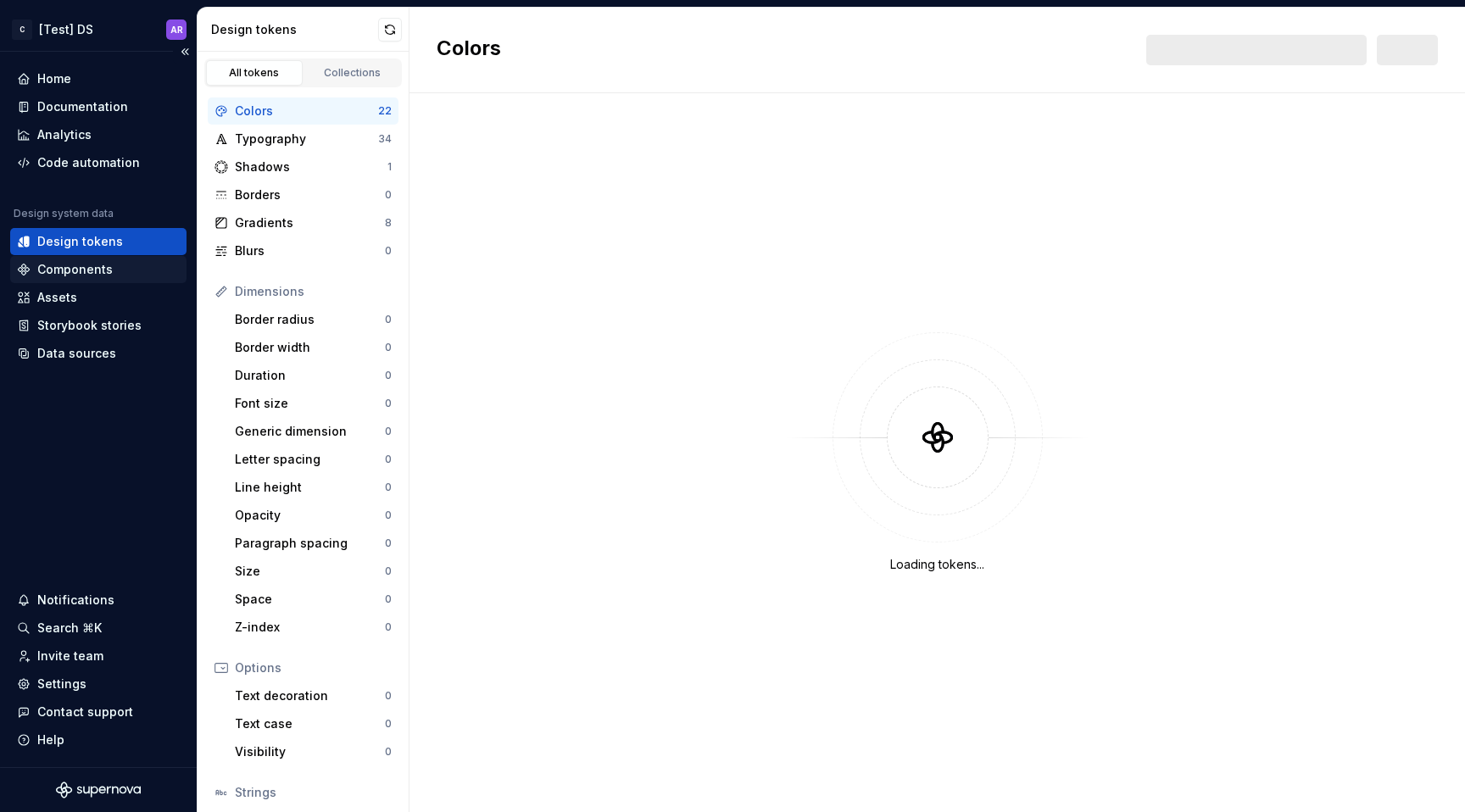
click at [118, 270] on div "Components" at bounding box center [98, 269] width 163 height 17
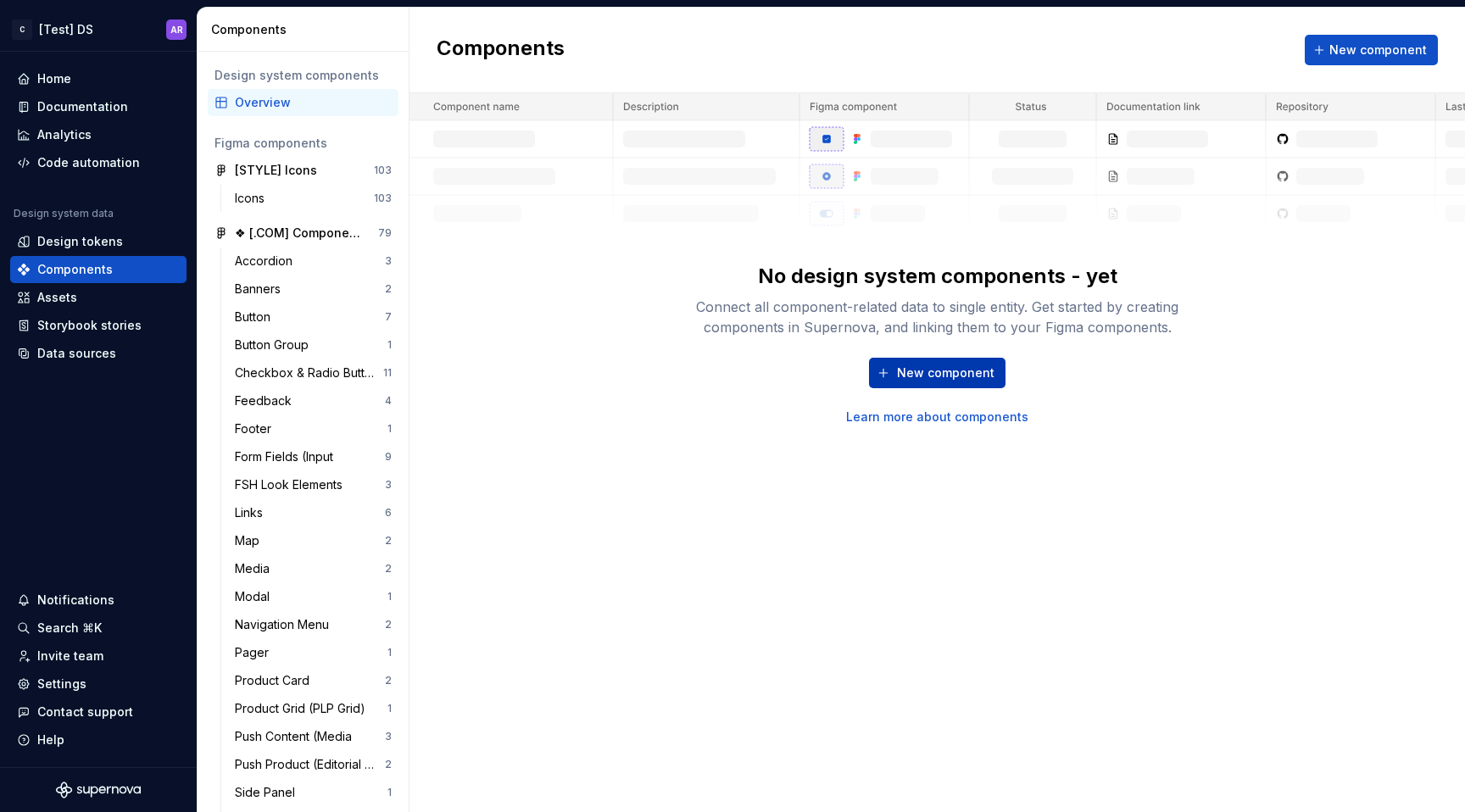
click at [961, 365] on span "New component" at bounding box center [946, 372] width 98 height 17
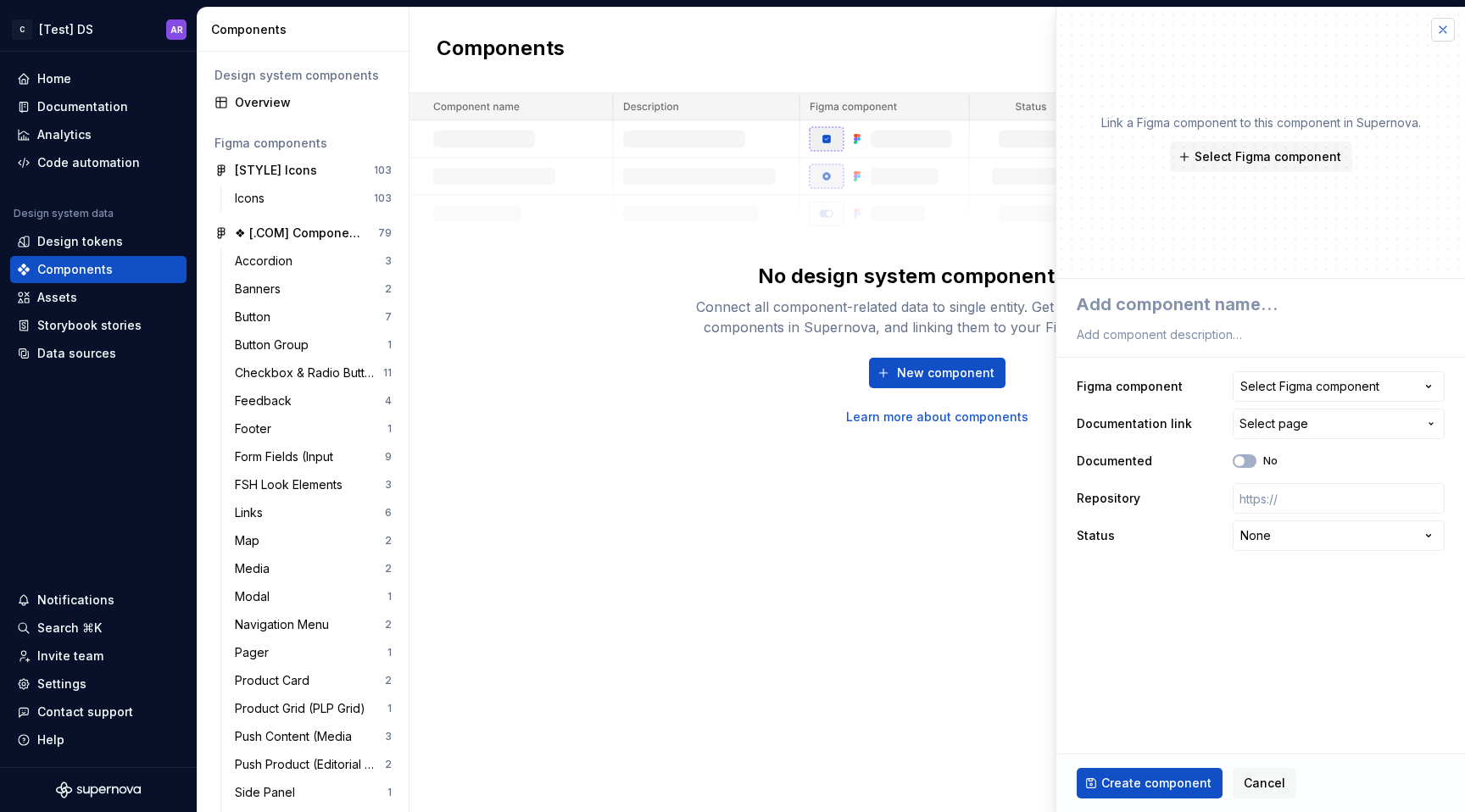
click at [1444, 41] on button "button" at bounding box center [1443, 30] width 24 height 24
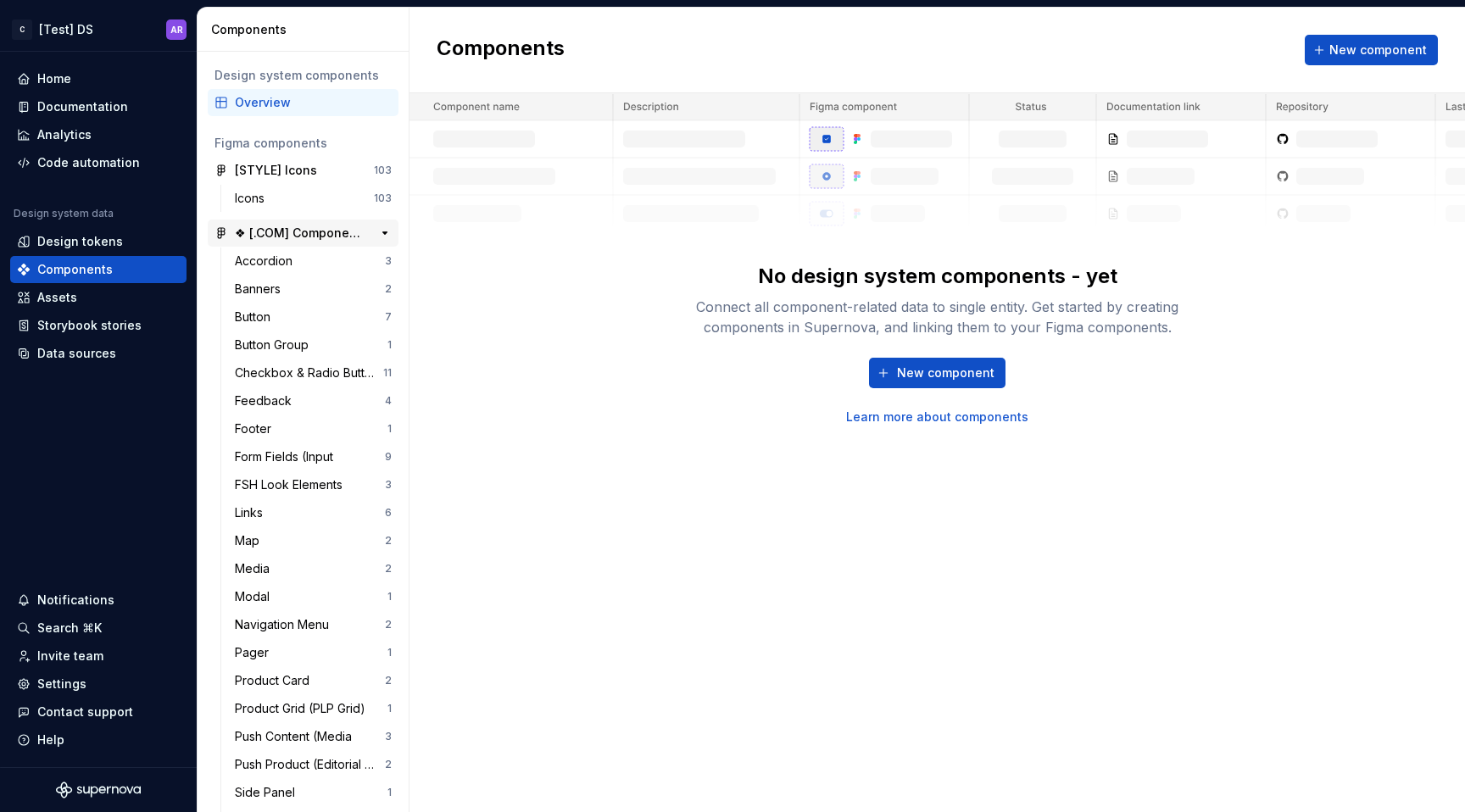
click at [252, 232] on div "❖ [.COM] Components ABCHANEL 22" at bounding box center [297, 232] width 127 height 17
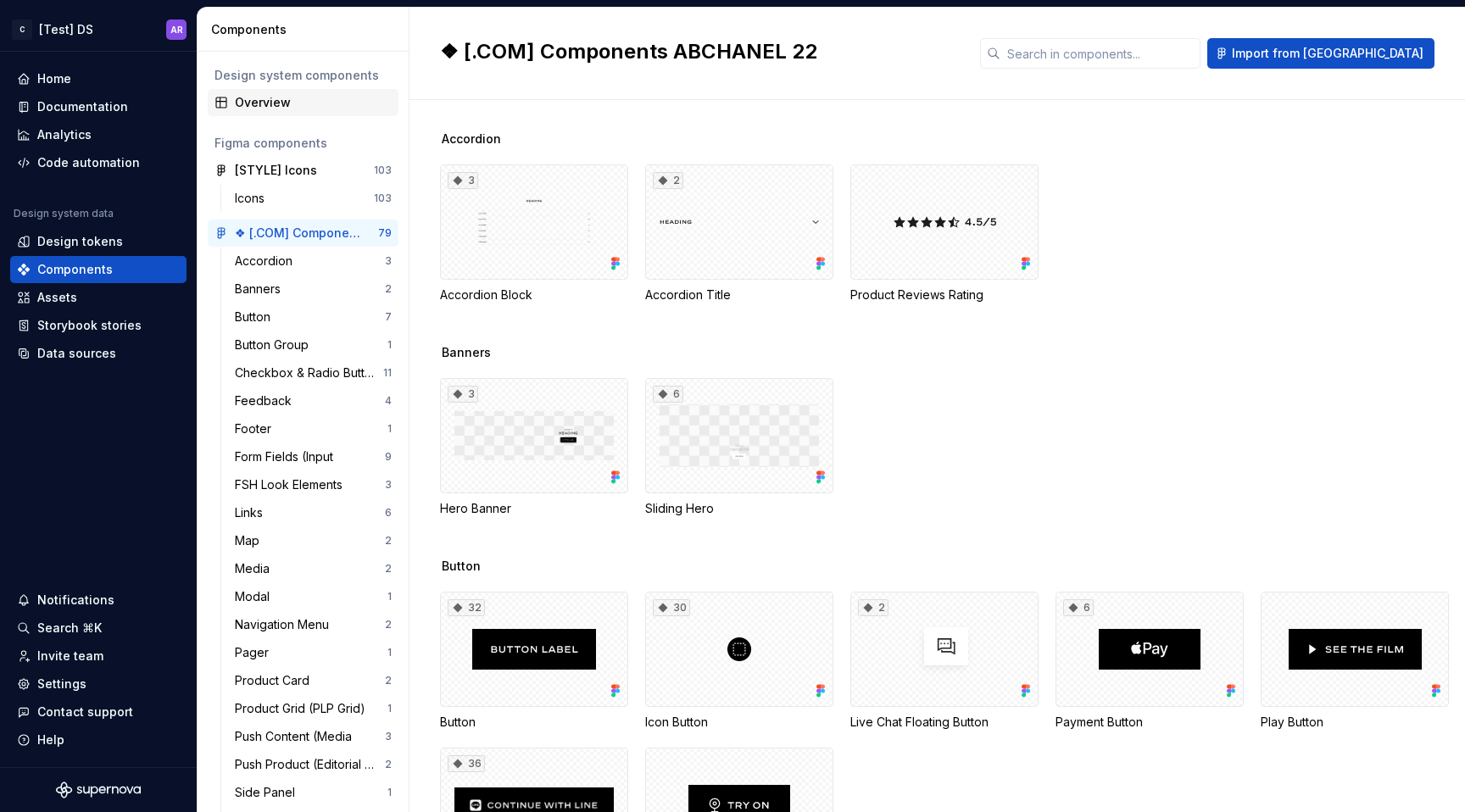
click at [256, 110] on div "Overview" at bounding box center [312, 102] width 157 height 17
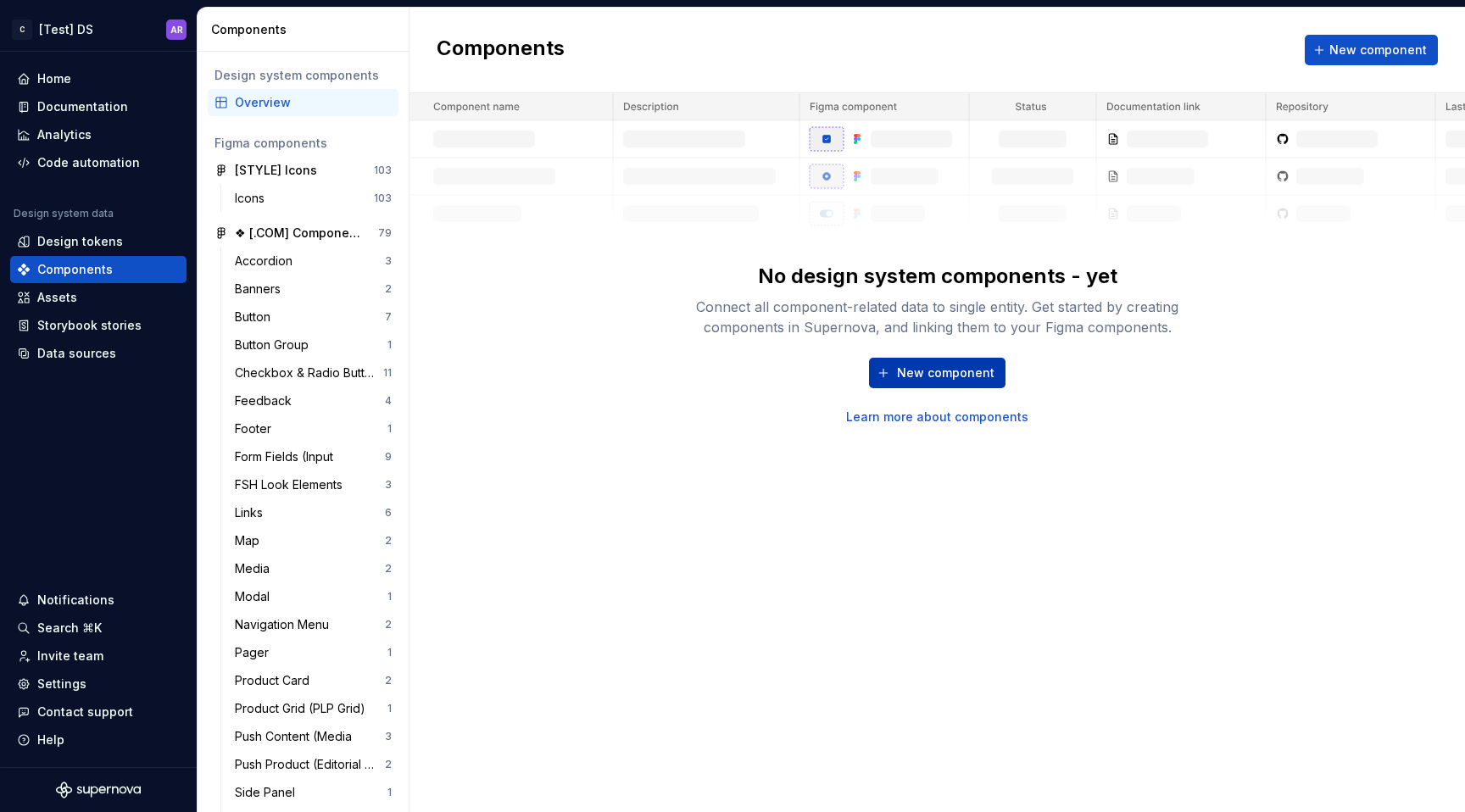
click at [902, 384] on button "New component" at bounding box center [937, 373] width 137 height 31
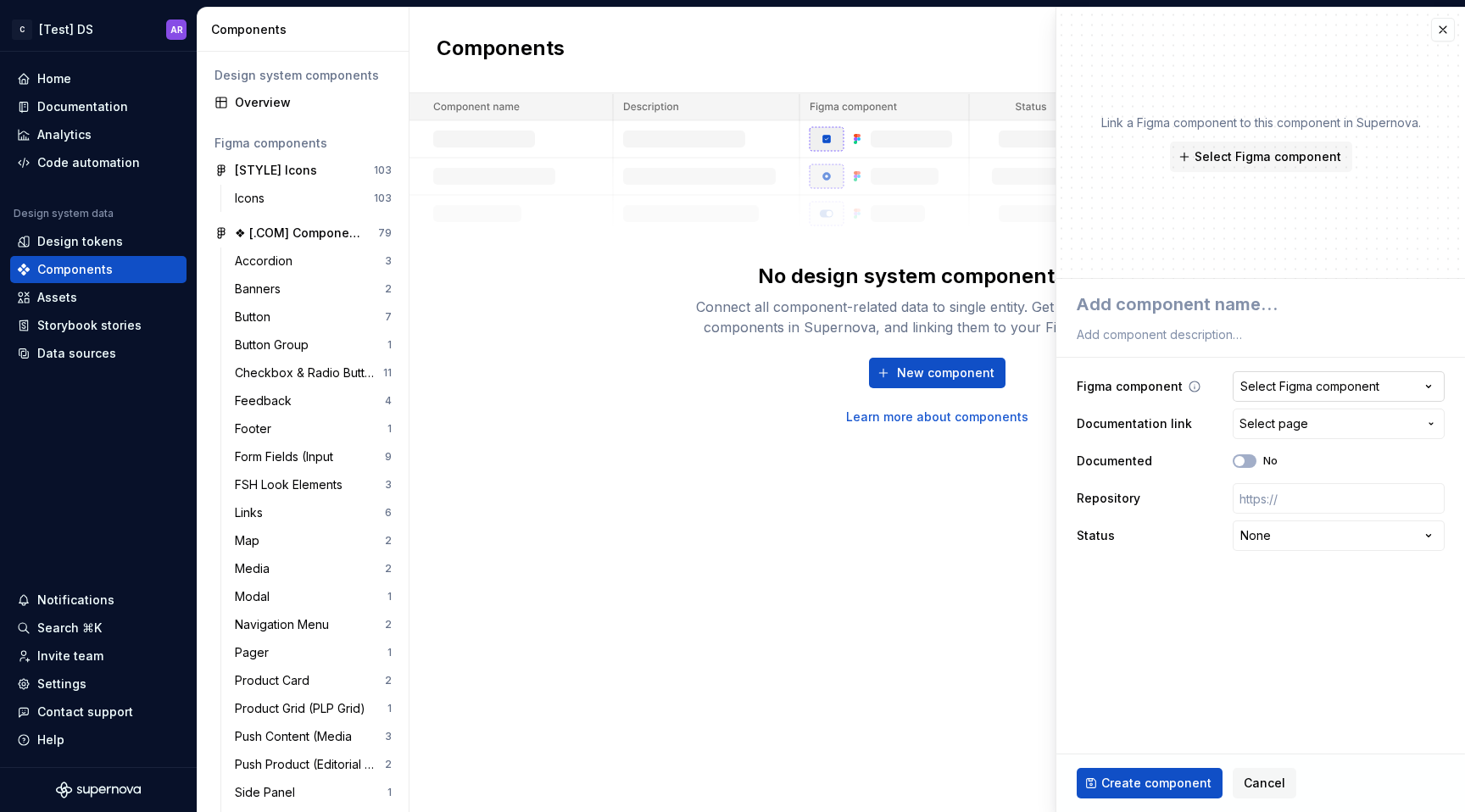
click at [1359, 392] on div "Select Figma component" at bounding box center [1309, 386] width 139 height 17
click at [1316, 375] on html "C [Test] DS AR Home Documentation Analytics Code automation Design system data …" at bounding box center [732, 406] width 1465 height 812
click at [1333, 377] on button "Select Figma component" at bounding box center [1339, 386] width 212 height 31
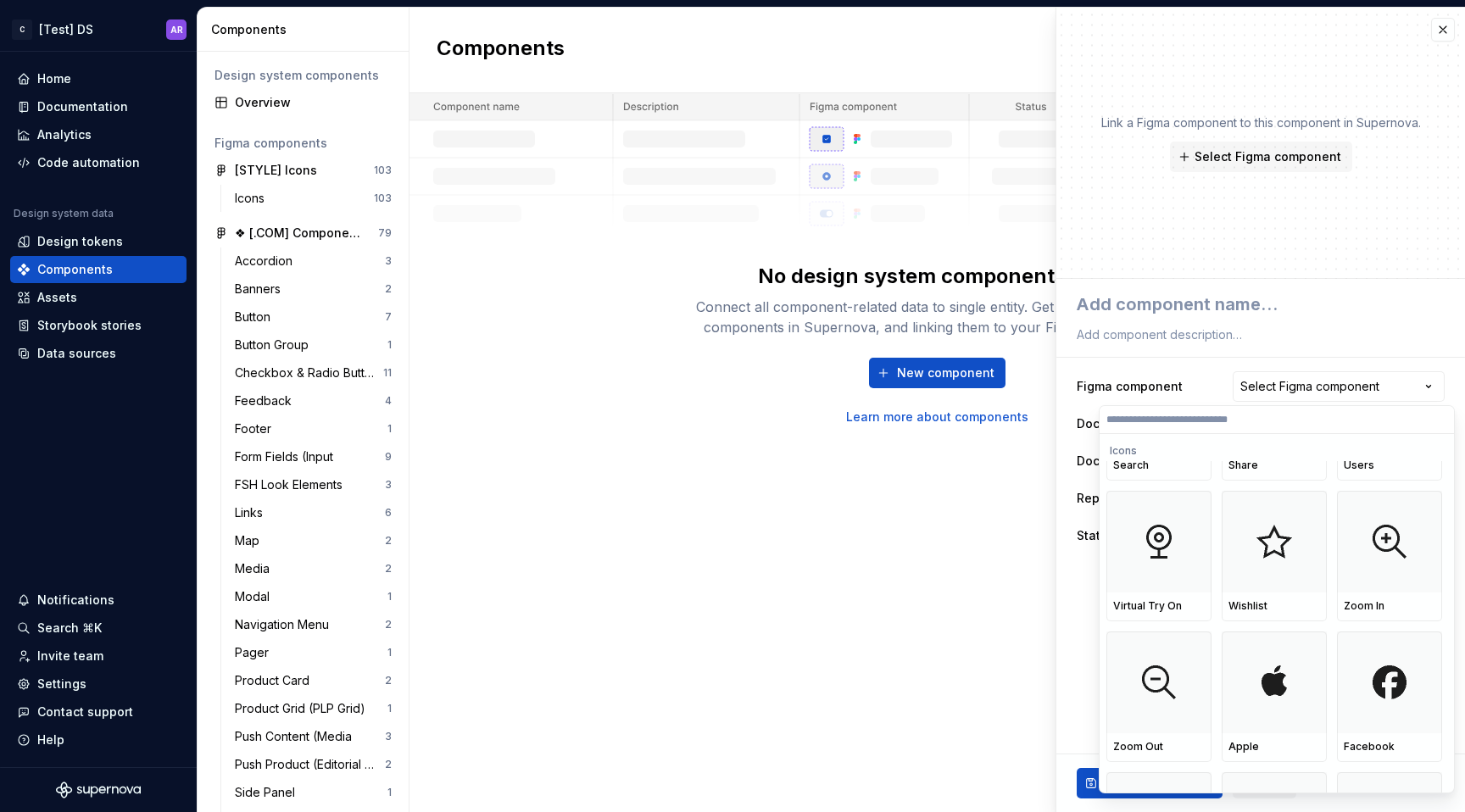
scroll to position [2307, 0]
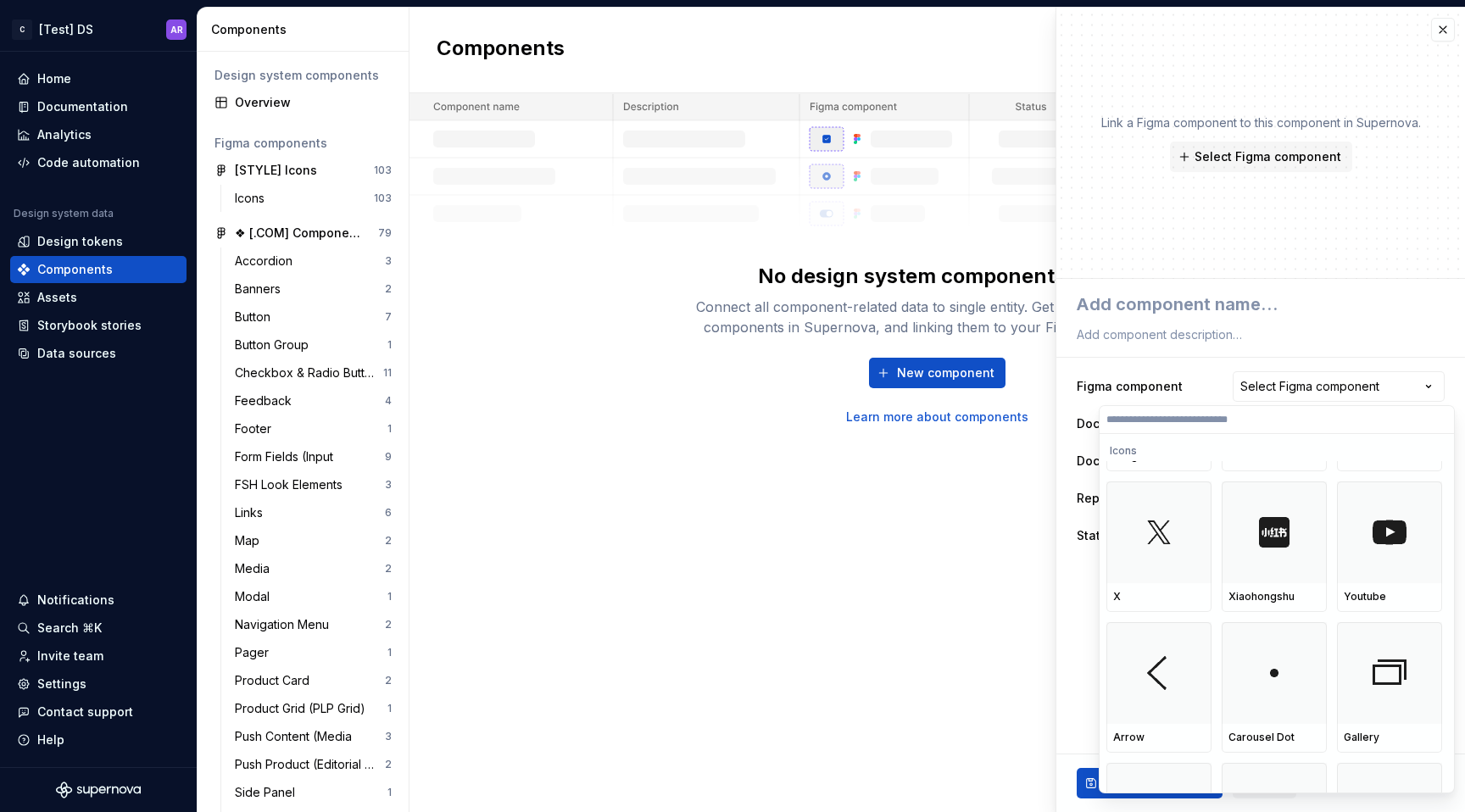
click at [1314, 381] on html "C [Test] DS AR Home Documentation Analytics Code automation Design system data …" at bounding box center [732, 406] width 1465 height 812
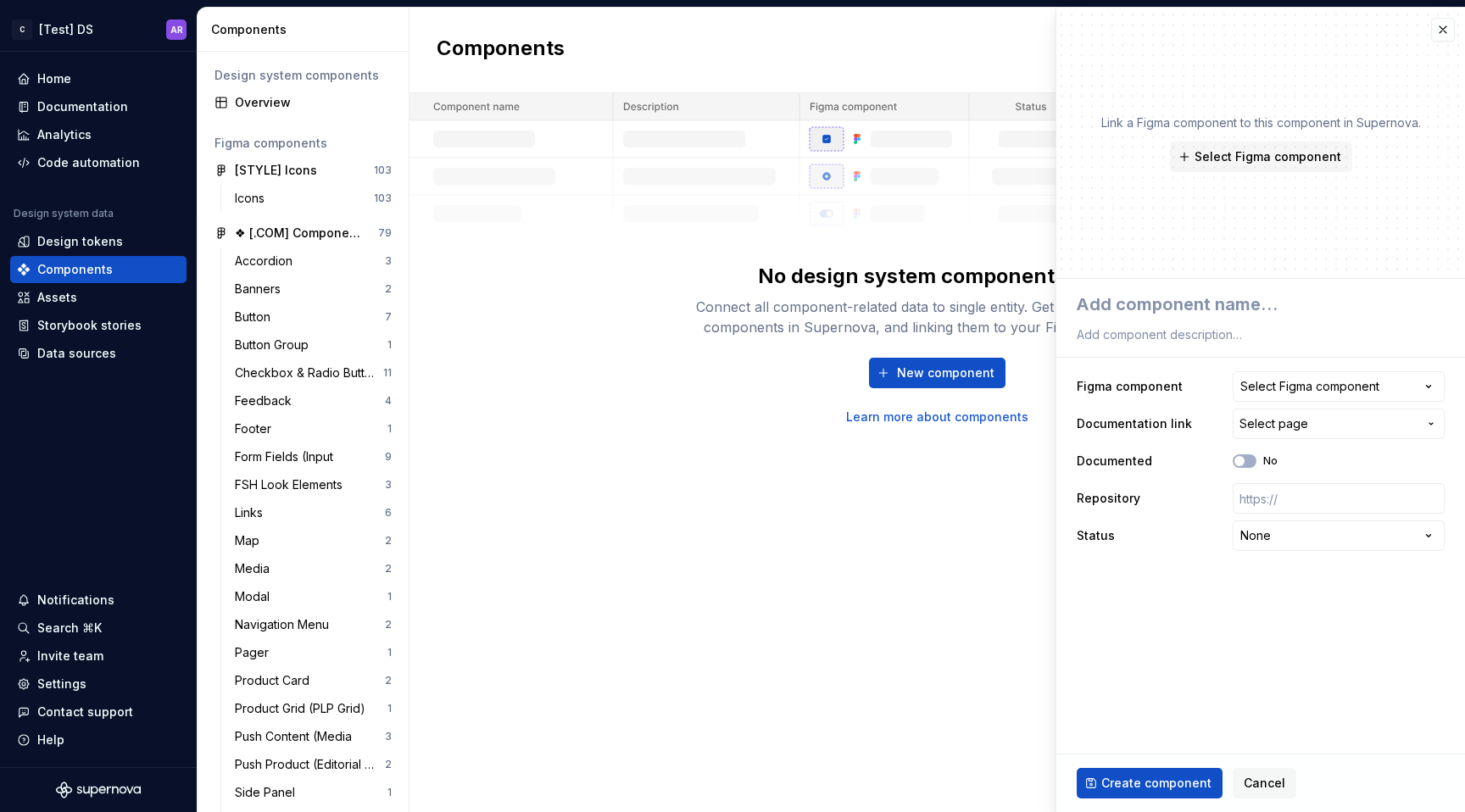
click at [893, 602] on div "Components New component No design system components - yet Connect all componen…" at bounding box center [937, 410] width 1056 height 804
click at [1296, 149] on span "Select Figma component" at bounding box center [1267, 157] width 147 height 17
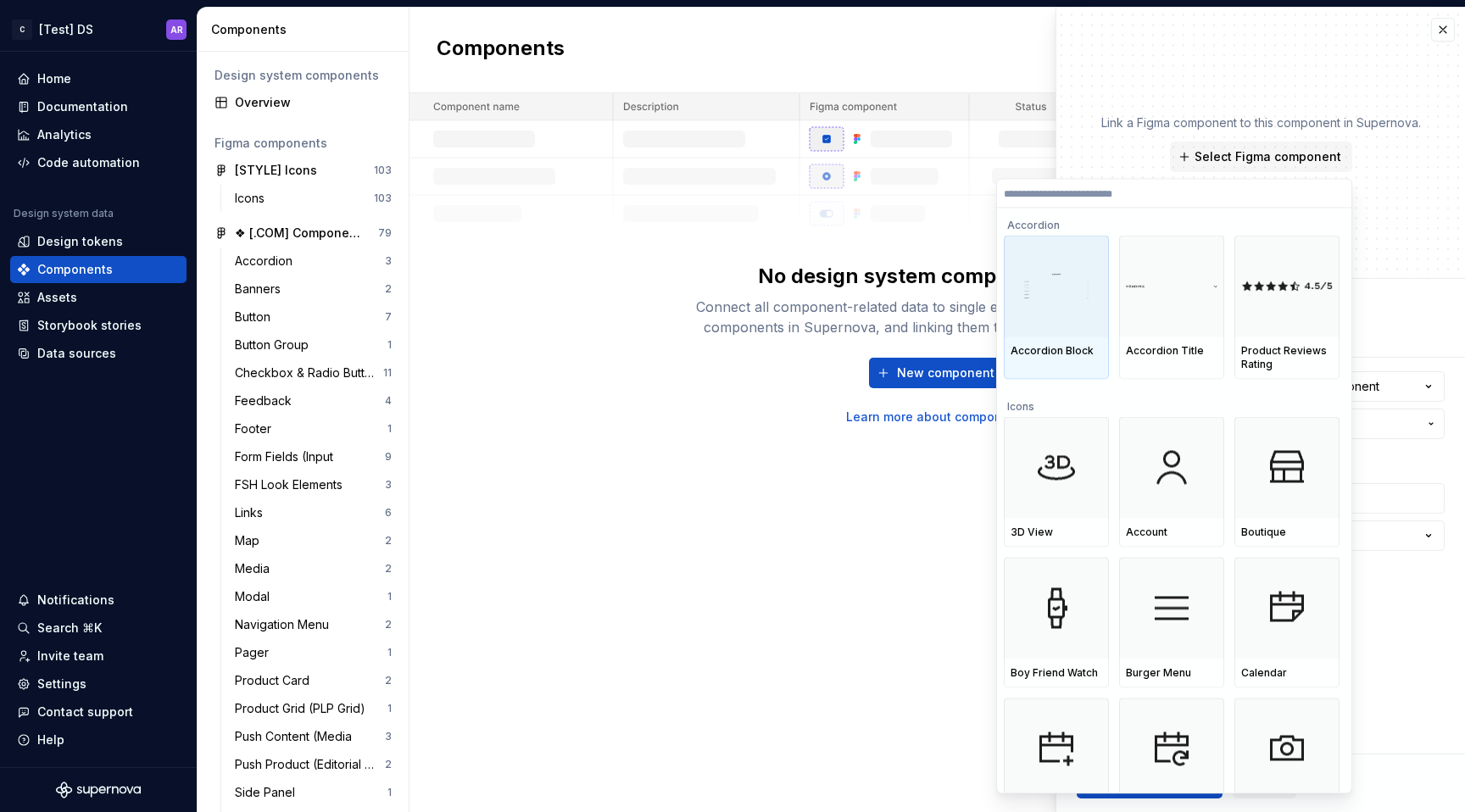
click at [1053, 295] on img at bounding box center [1057, 286] width 92 height 26
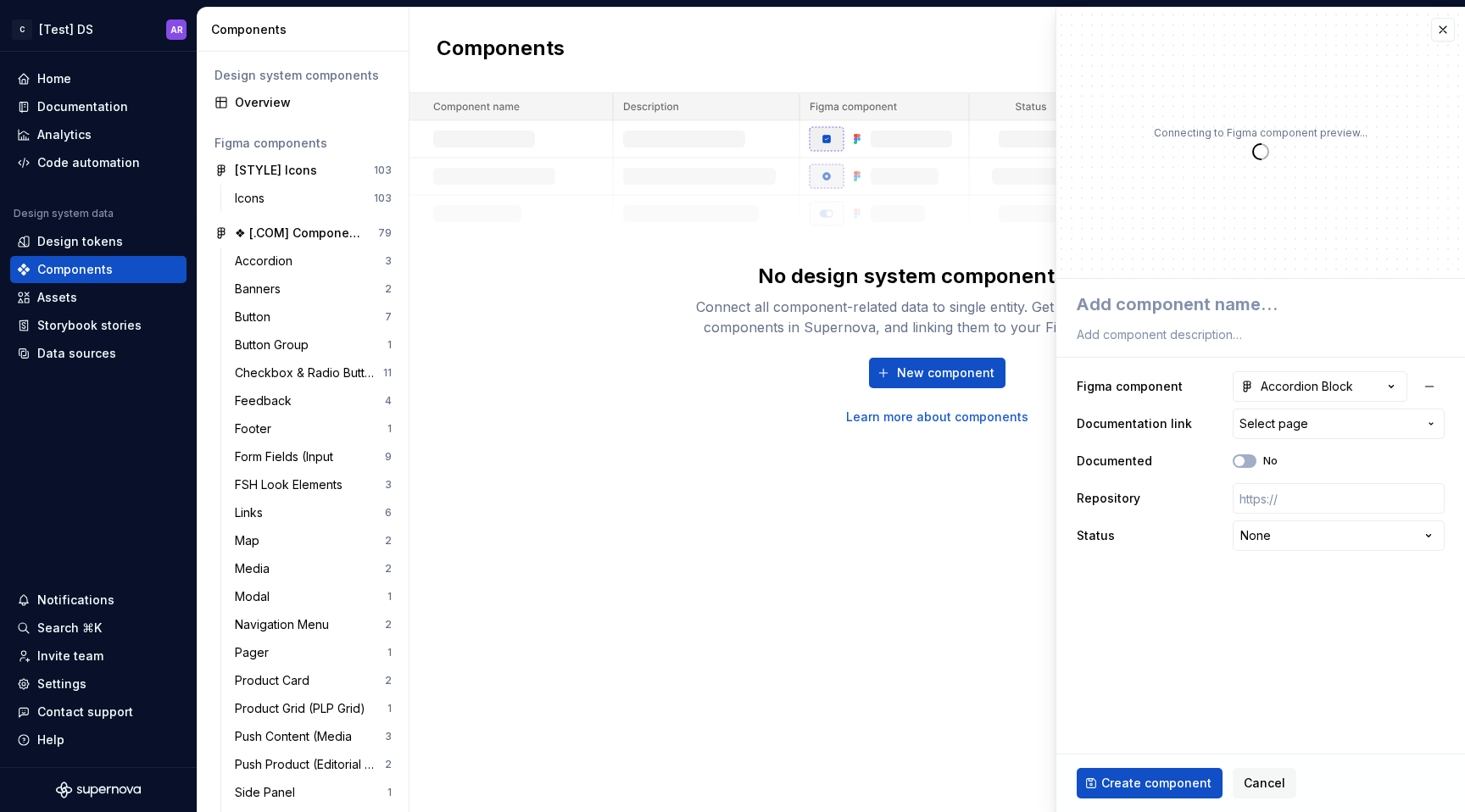
type textarea "*"
click at [1433, 19] on button "button" at bounding box center [1443, 30] width 24 height 24
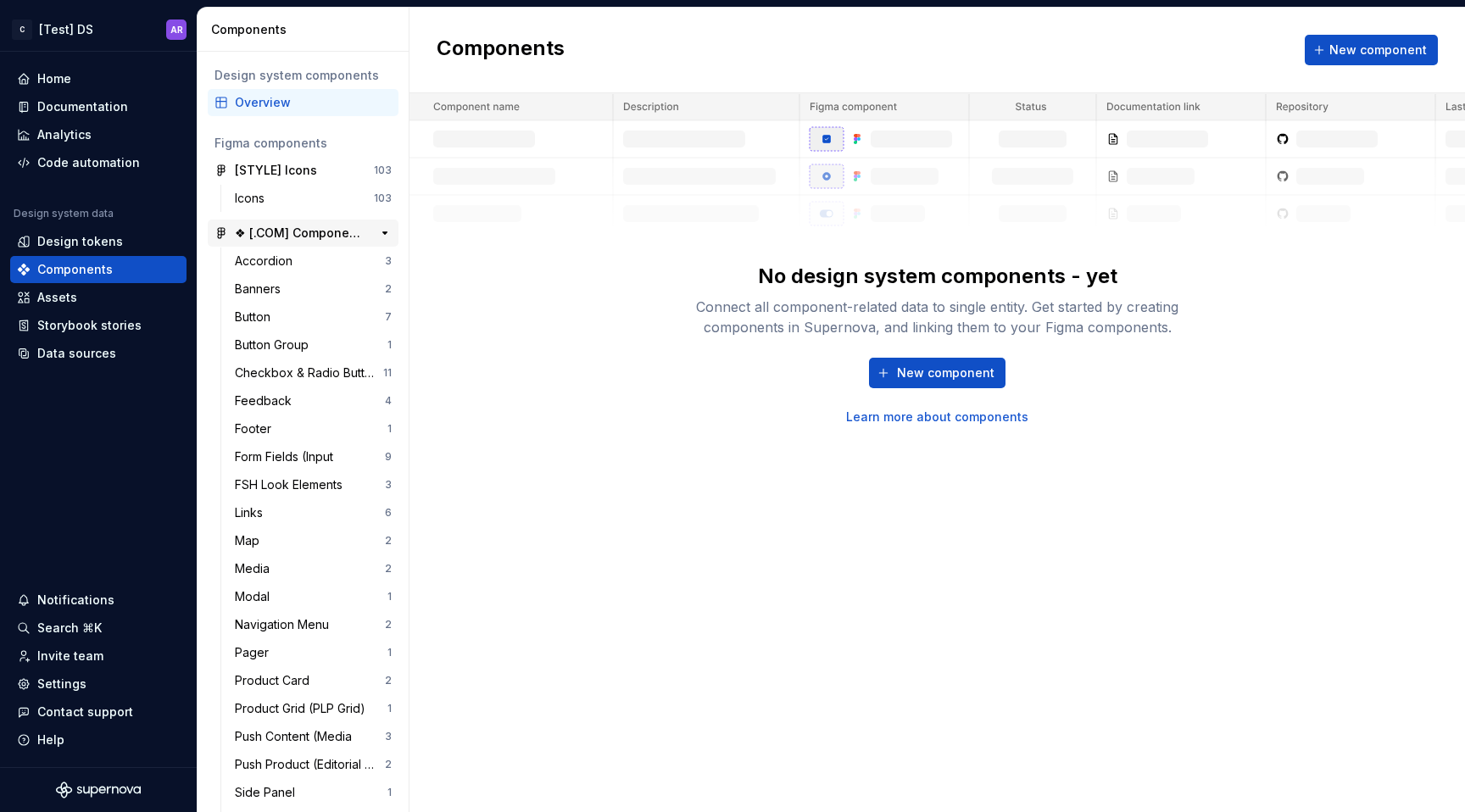
click at [279, 239] on div "❖ [.COM] Components ABCHANEL 22" at bounding box center [297, 232] width 127 height 17
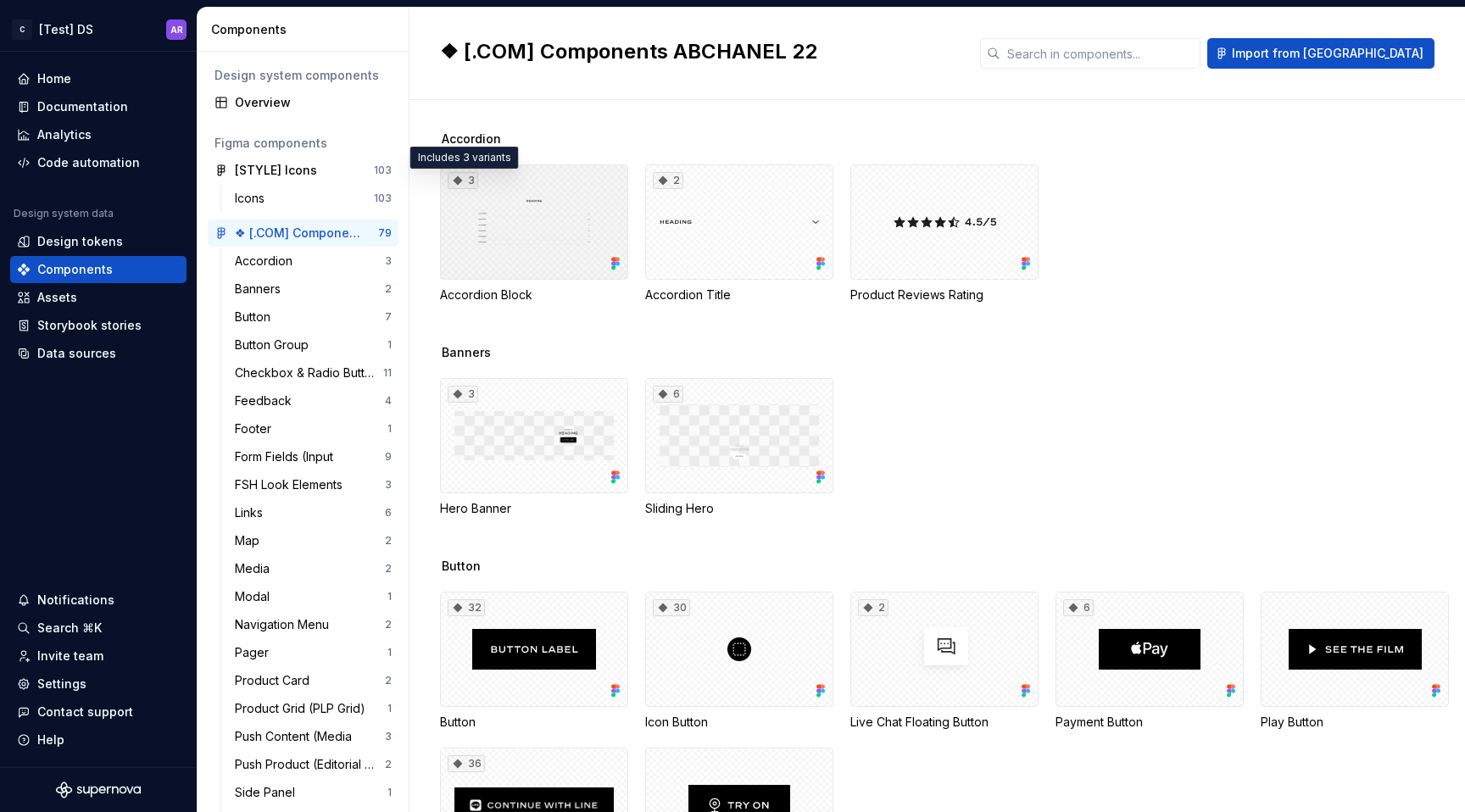
click at [460, 181] on icon at bounding box center [458, 181] width 9 height 9
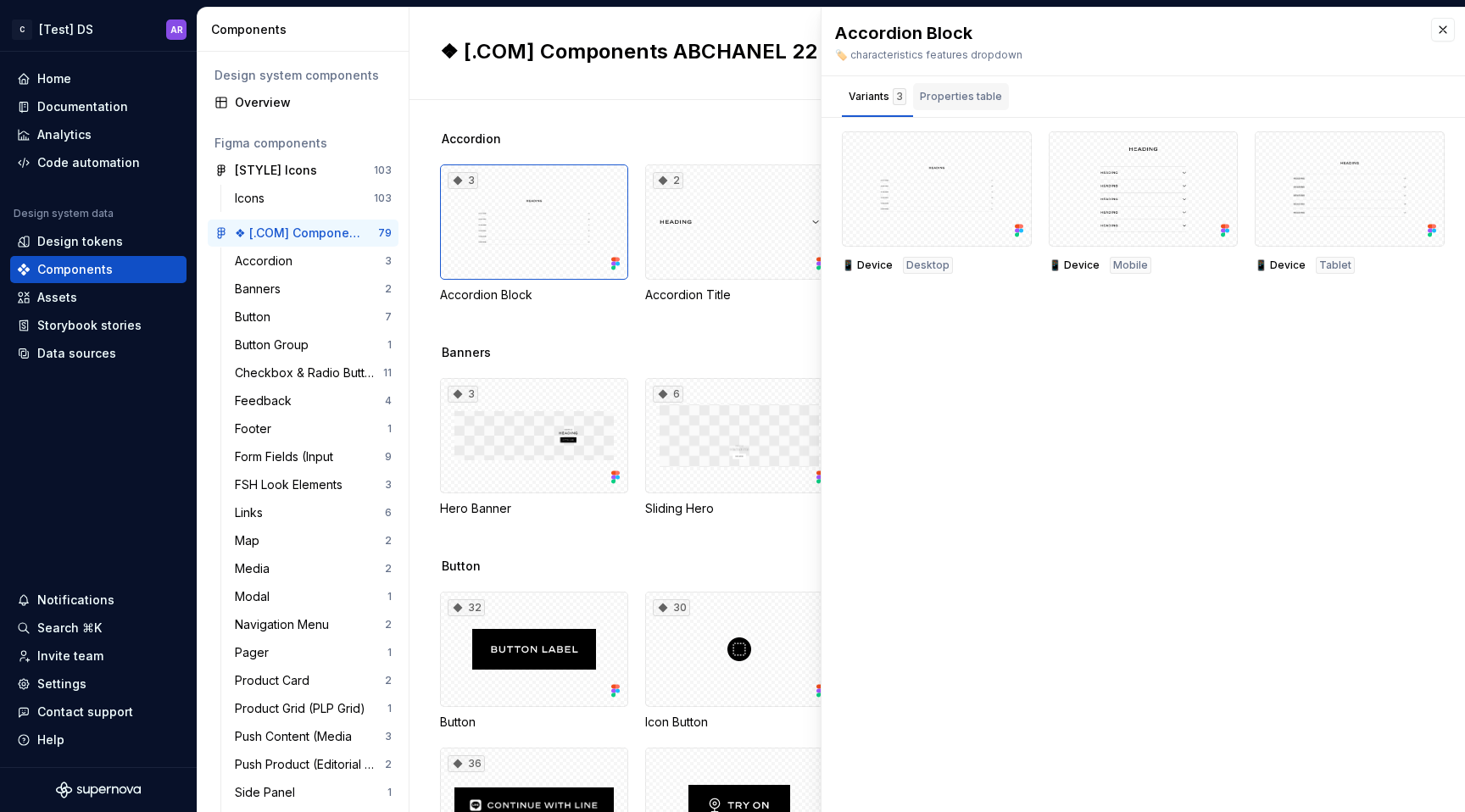
click at [977, 87] on div "Properties table" at bounding box center [961, 96] width 96 height 27
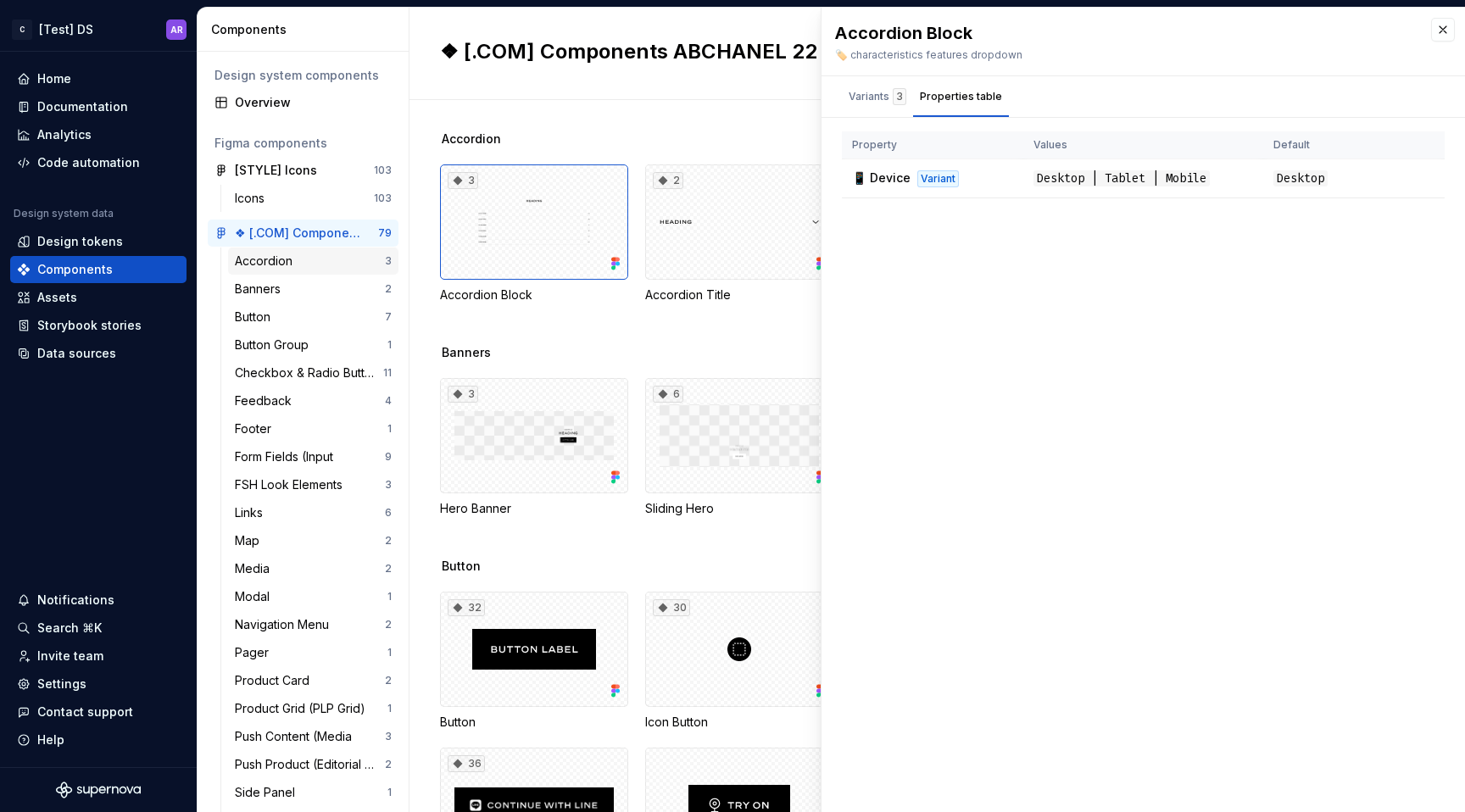
click at [337, 251] on div "Accordion 3" at bounding box center [313, 260] width 171 height 27
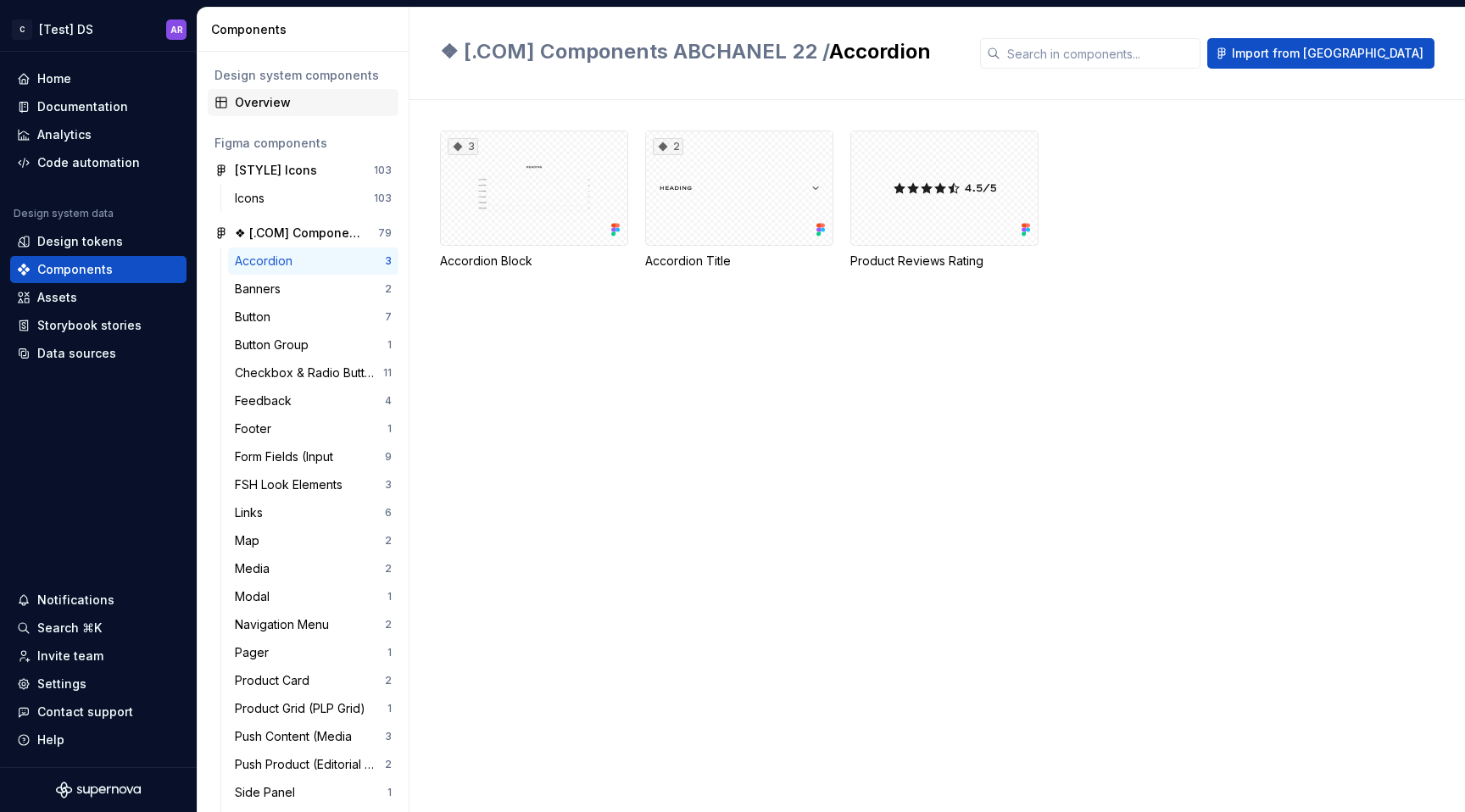
click at [285, 97] on div "Overview" at bounding box center [312, 102] width 157 height 17
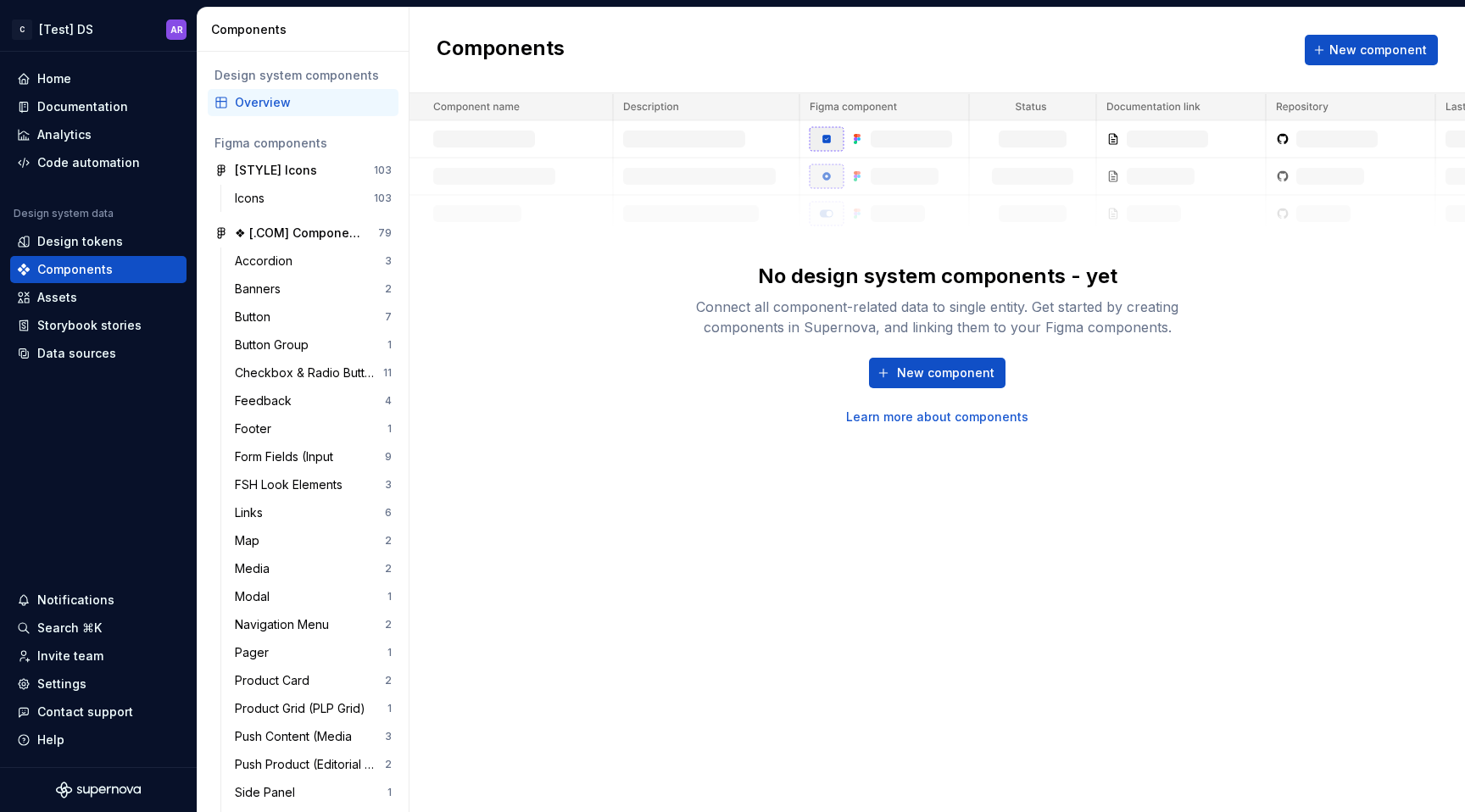
click at [959, 420] on link "Learn more about components" at bounding box center [937, 417] width 183 height 17
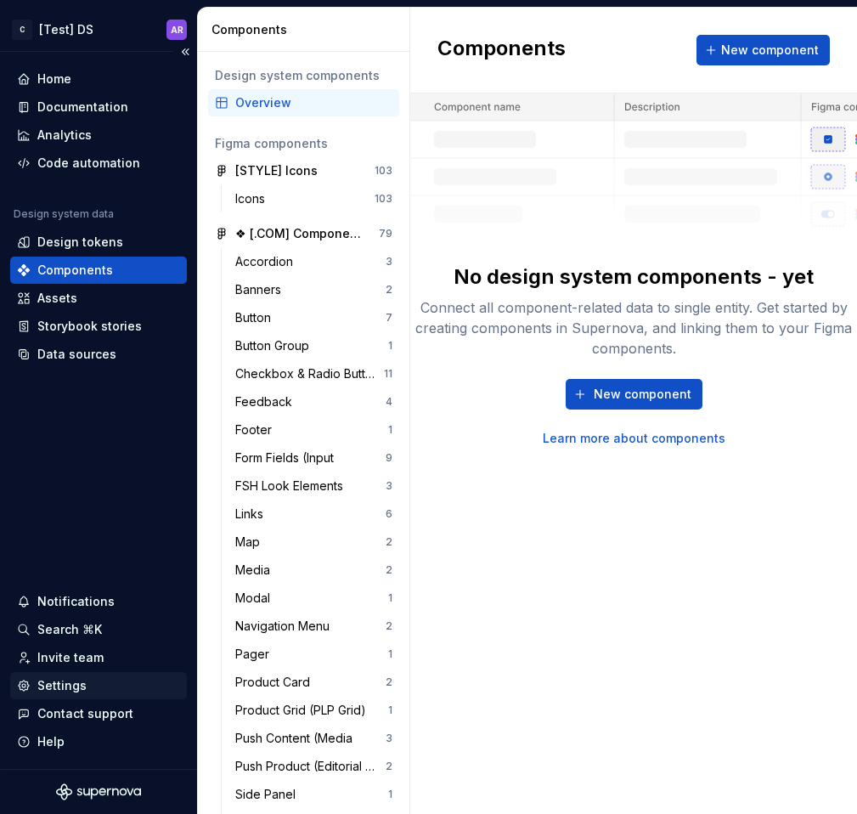
click at [65, 689] on div "Settings" at bounding box center [61, 685] width 49 height 17
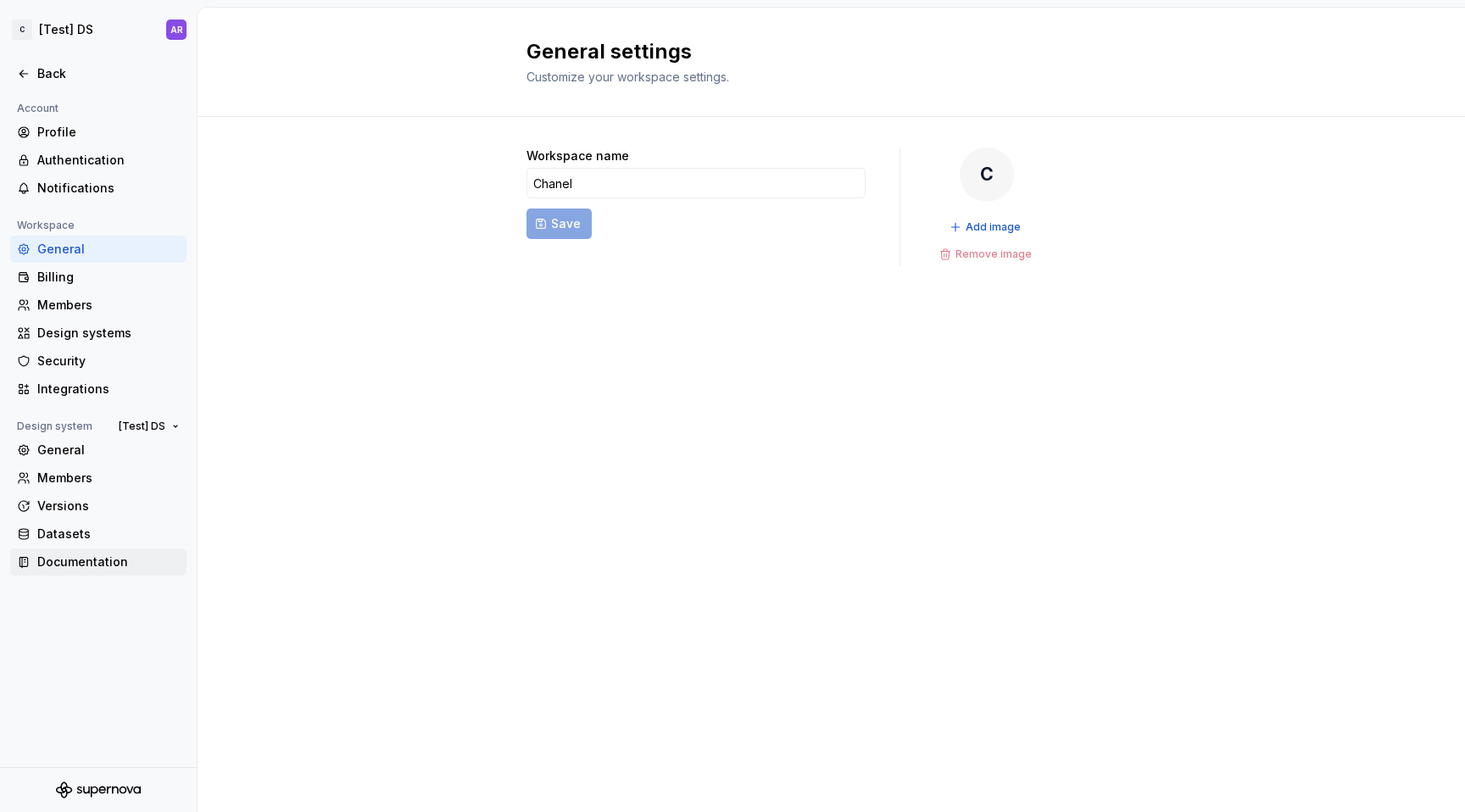
click at [71, 562] on div "Documentation" at bounding box center [108, 562] width 143 height 17
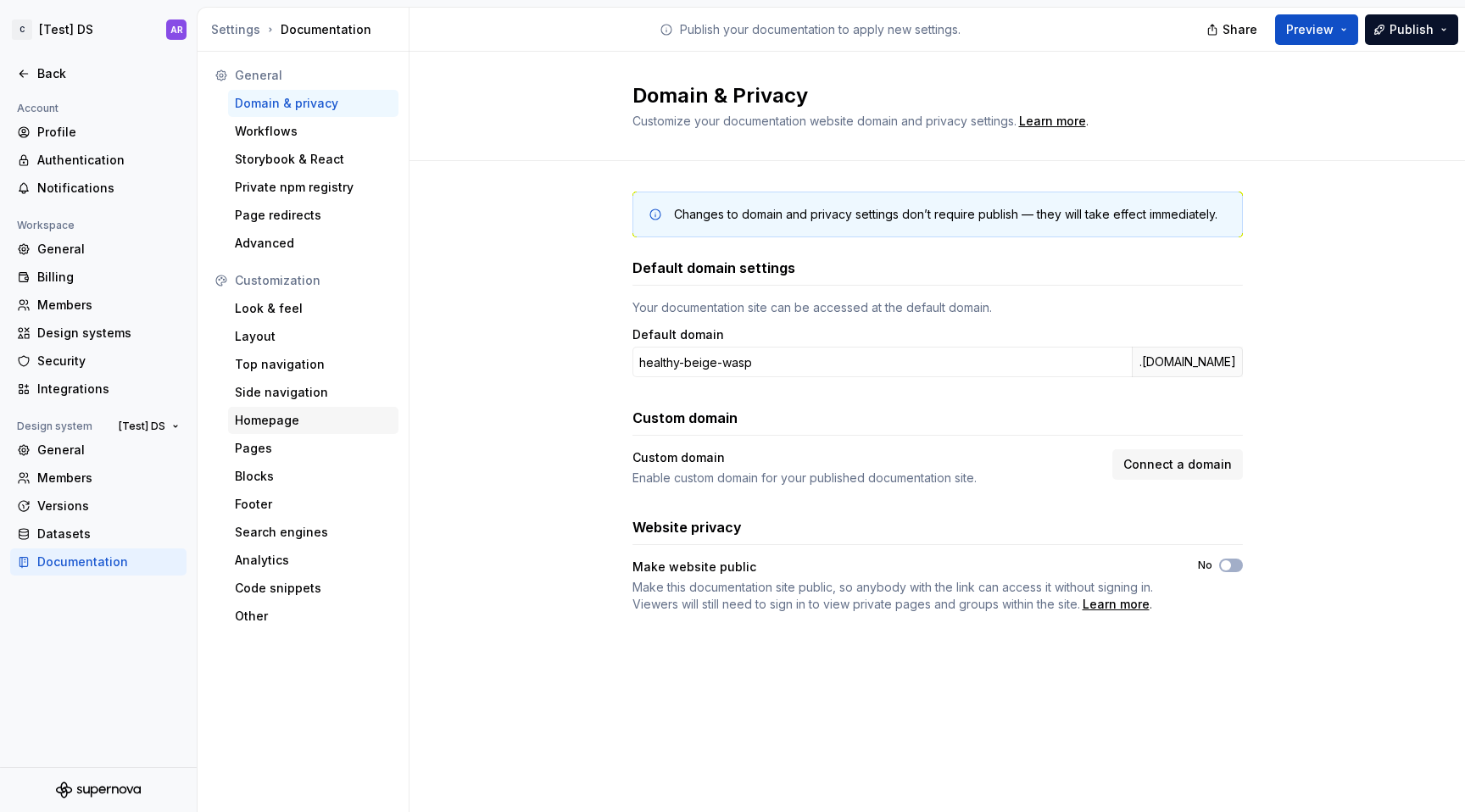
click at [302, 420] on div "Homepage" at bounding box center [312, 420] width 157 height 17
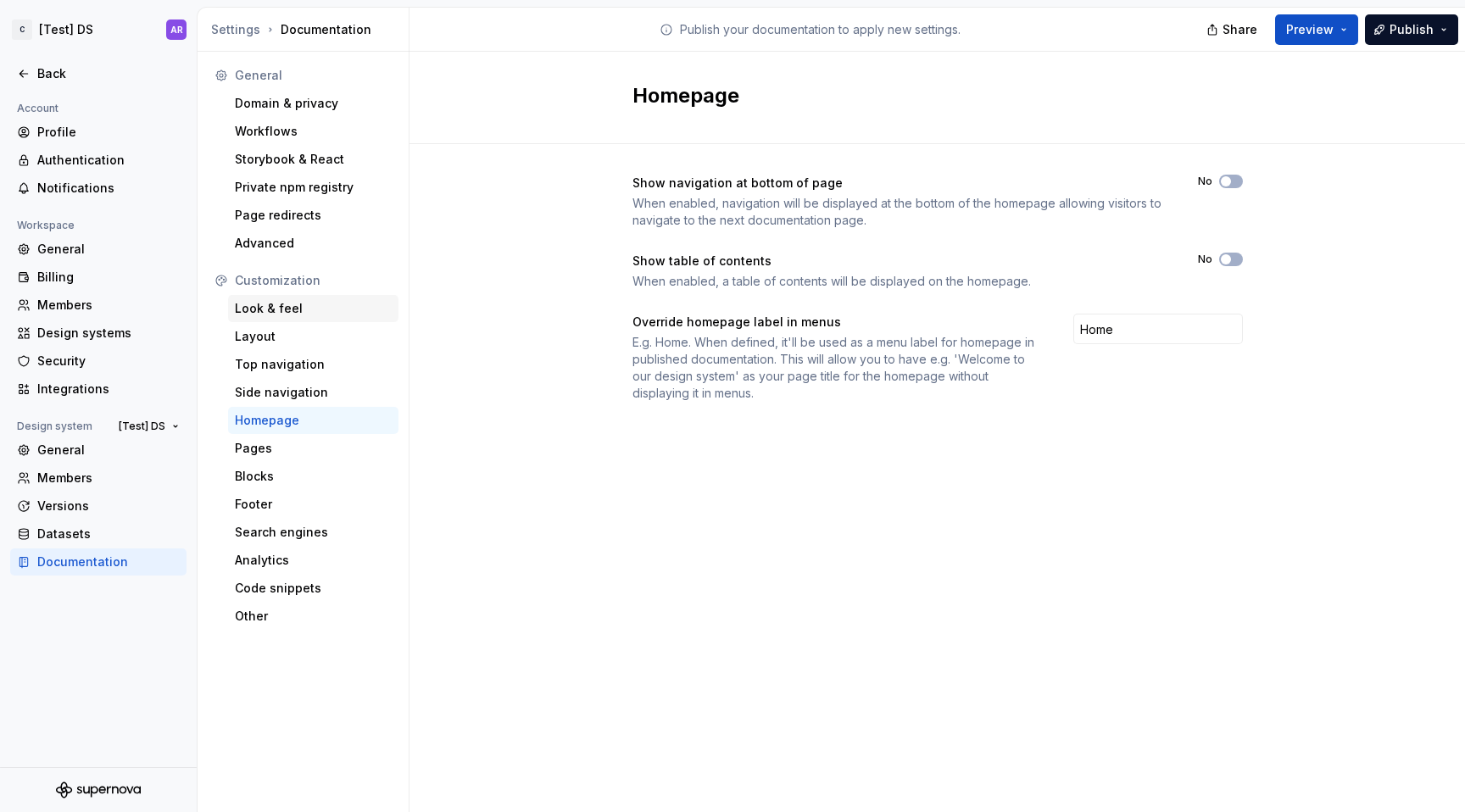
click at [280, 307] on div "Look & feel" at bounding box center [312, 308] width 157 height 17
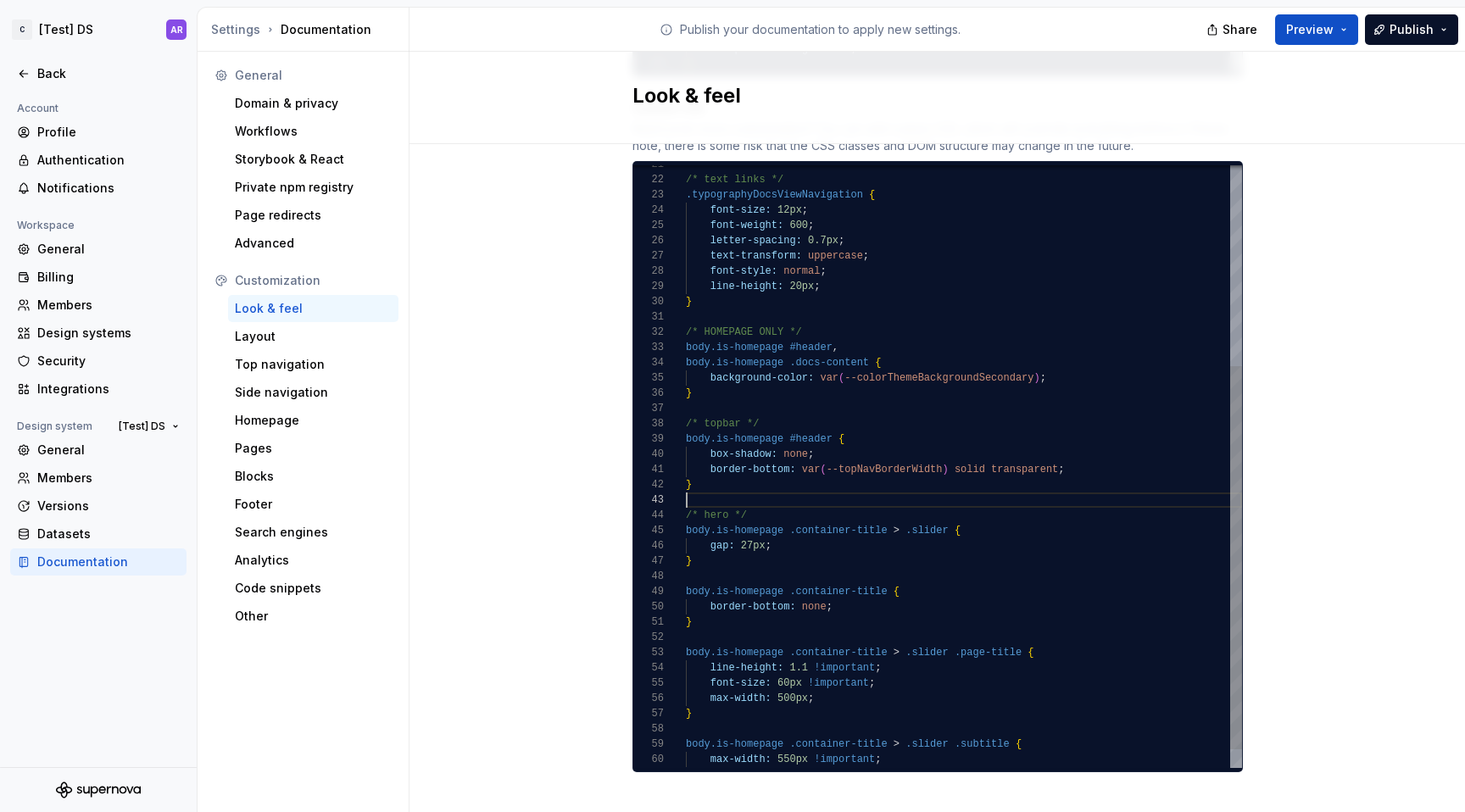
scroll to position [31, 0]
click at [798, 482] on div ".typographyDocsViewNavigation { font-size: 12px ; font-weight: 600 ; letter-spa…" at bounding box center [963, 324] width 556 height 946
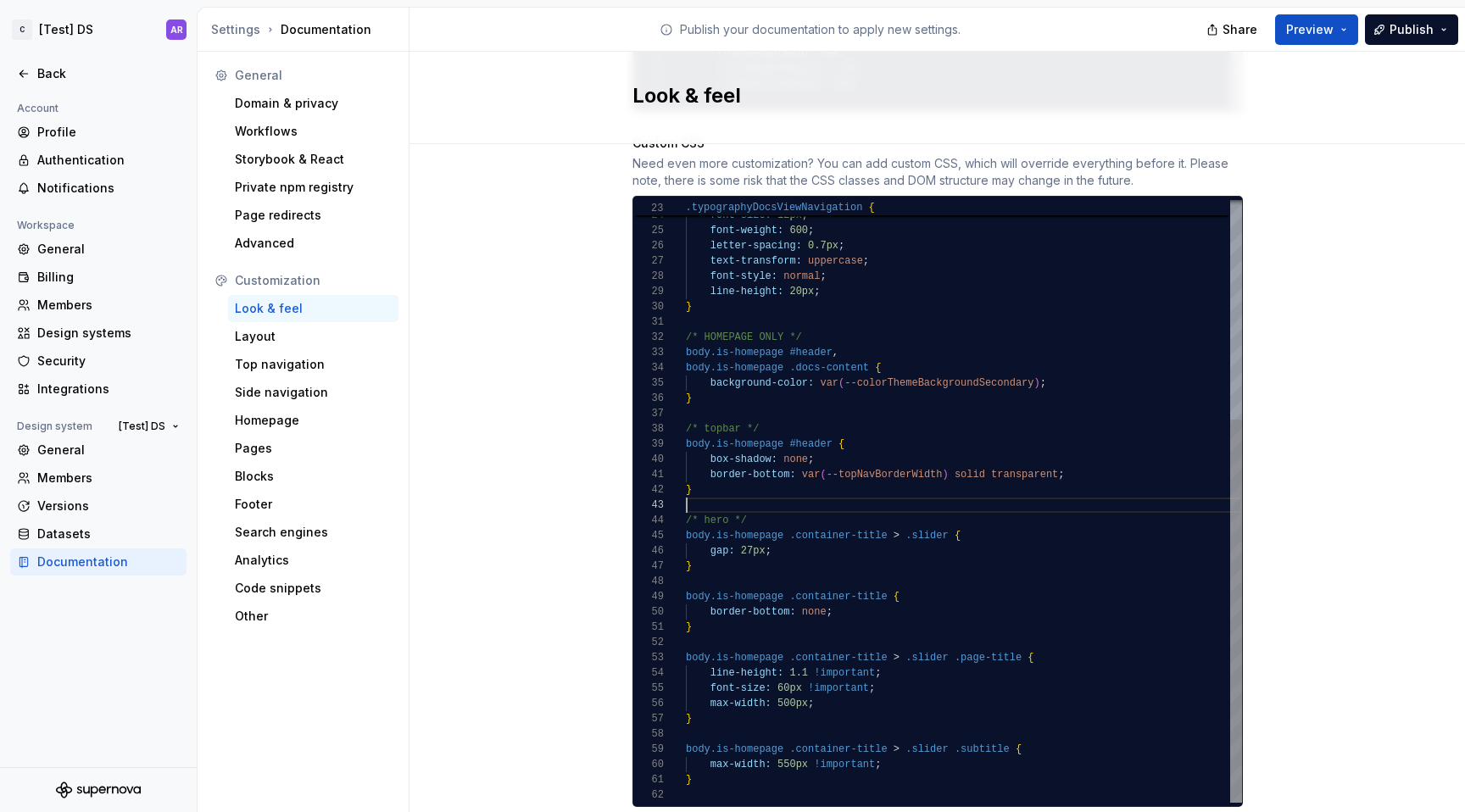
scroll to position [15, 6]
click at [726, 476] on div ".typographyDocsViewNavigation { font-size: 12px ; font-weight: 600 ; letter-spa…" at bounding box center [963, 329] width 556 height 946
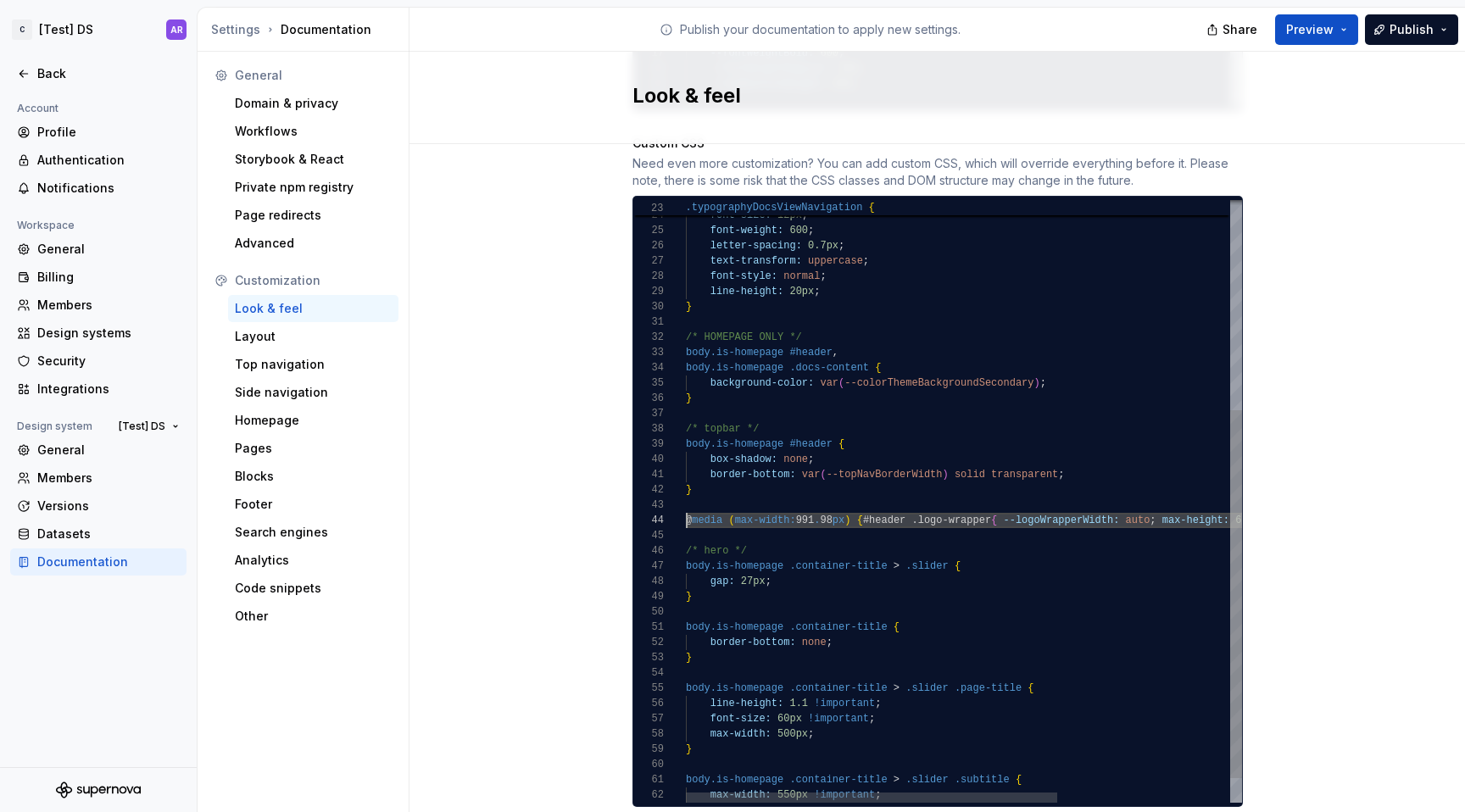
scroll to position [46, 49]
click at [728, 508] on div ".typographyDocsViewNavigation { font-size: 12px ; font-weight: 600 ; letter-spa…" at bounding box center [1093, 349] width 814 height 987
click at [804, 507] on div ".typographyDocsViewNavigation { font-size: 12px ; font-weight: 600 ; letter-spa…" at bounding box center [1093, 349] width 814 height 987
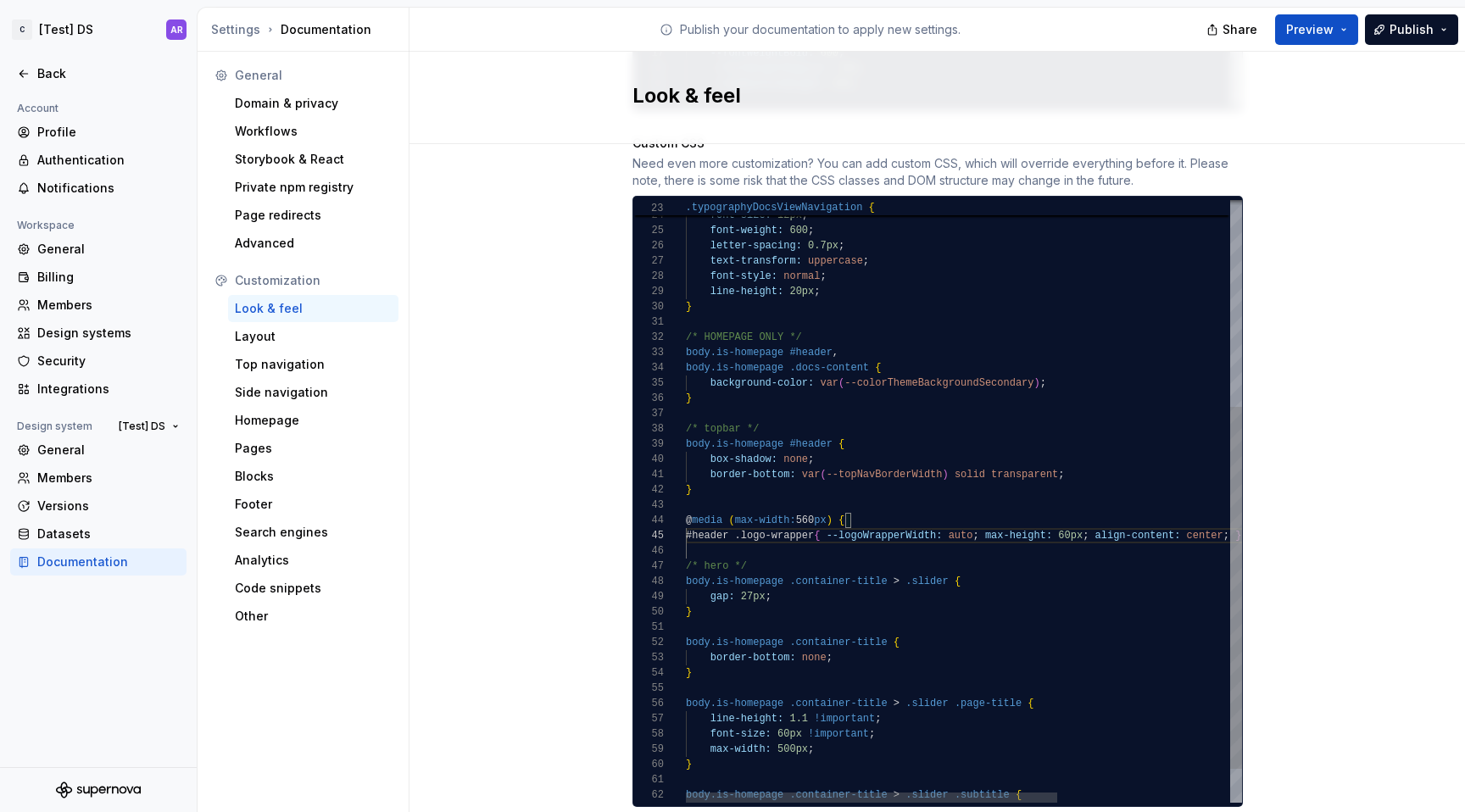
click at [848, 521] on div ".typographyDocsViewNavigation { font-size: 12px ; font-weight: 600 ; letter-spa…" at bounding box center [1093, 357] width 814 height 1002
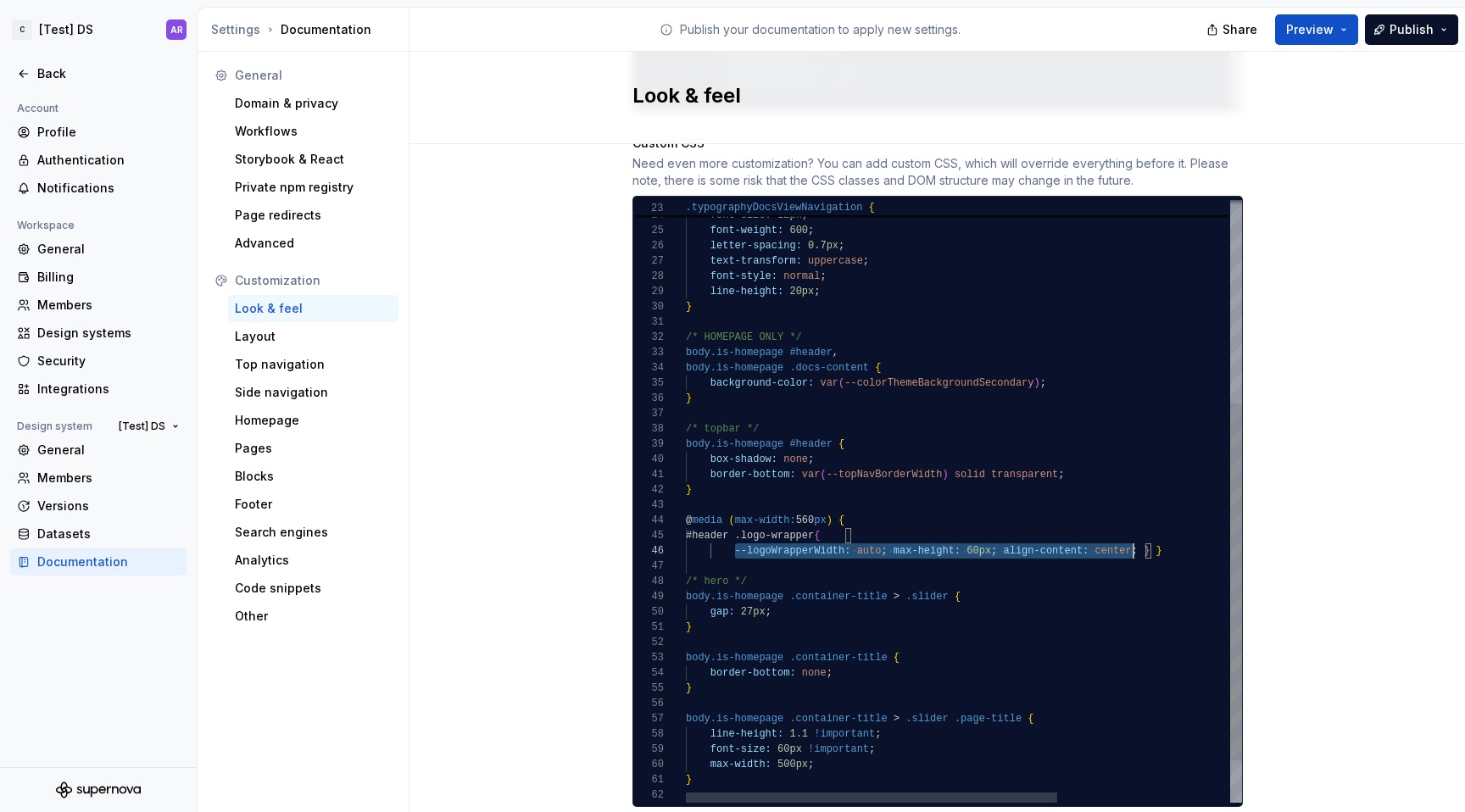
click at [1130, 536] on div ".typographyDocsViewNavigation { font-size: 12px ; font-weight: 600 ; letter-spa…" at bounding box center [1093, 365] width 814 height 1017
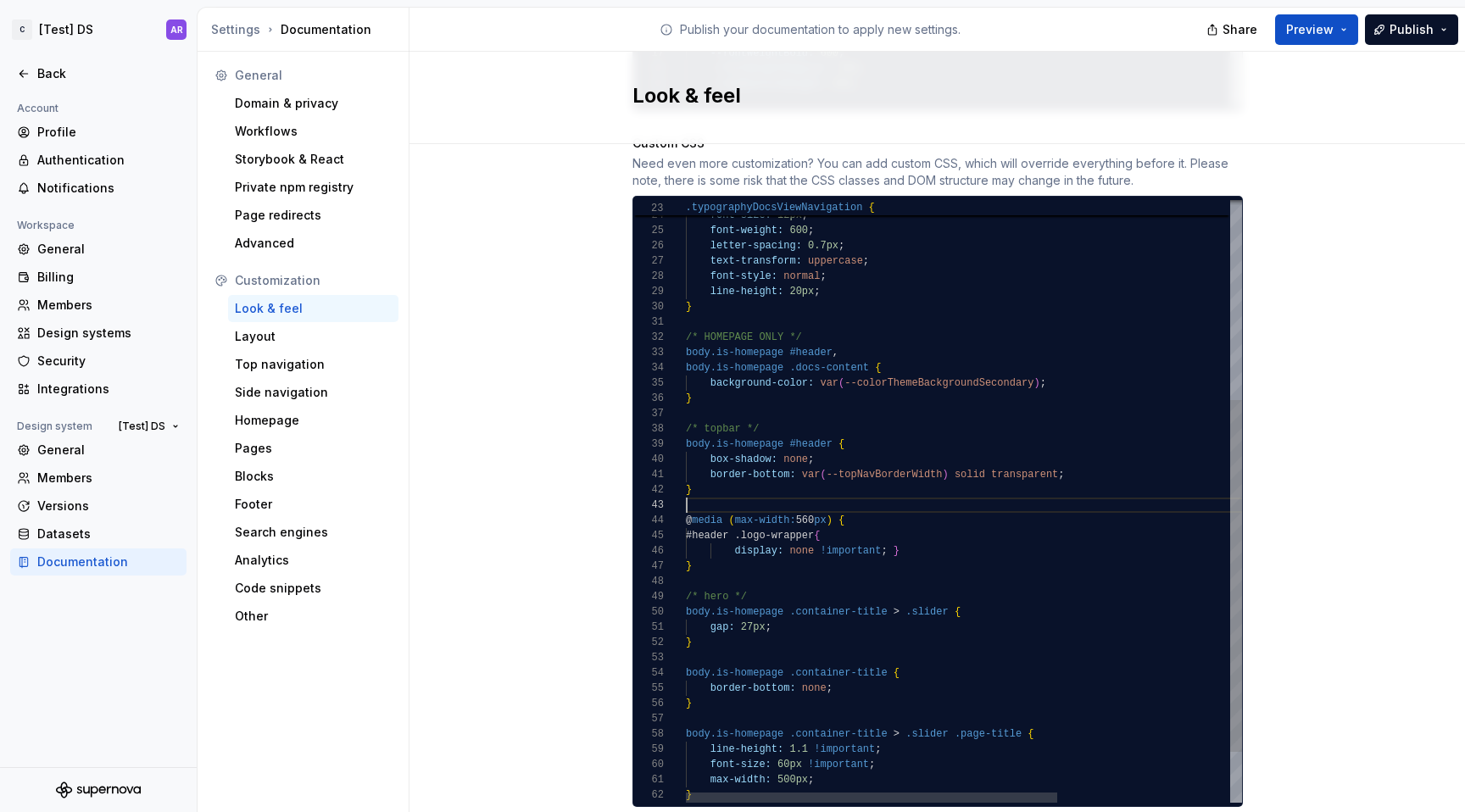
scroll to position [31, 0]
click at [924, 544] on div ".typographyDocsViewNavigation { font-size: 12px ; font-weight: 600 ; letter-spa…" at bounding box center [1093, 372] width 814 height 1032
click at [887, 535] on div ".typographyDocsViewNavigation { font-size: 12px ; font-weight: 600 ; letter-spa…" at bounding box center [1093, 372] width 814 height 1032
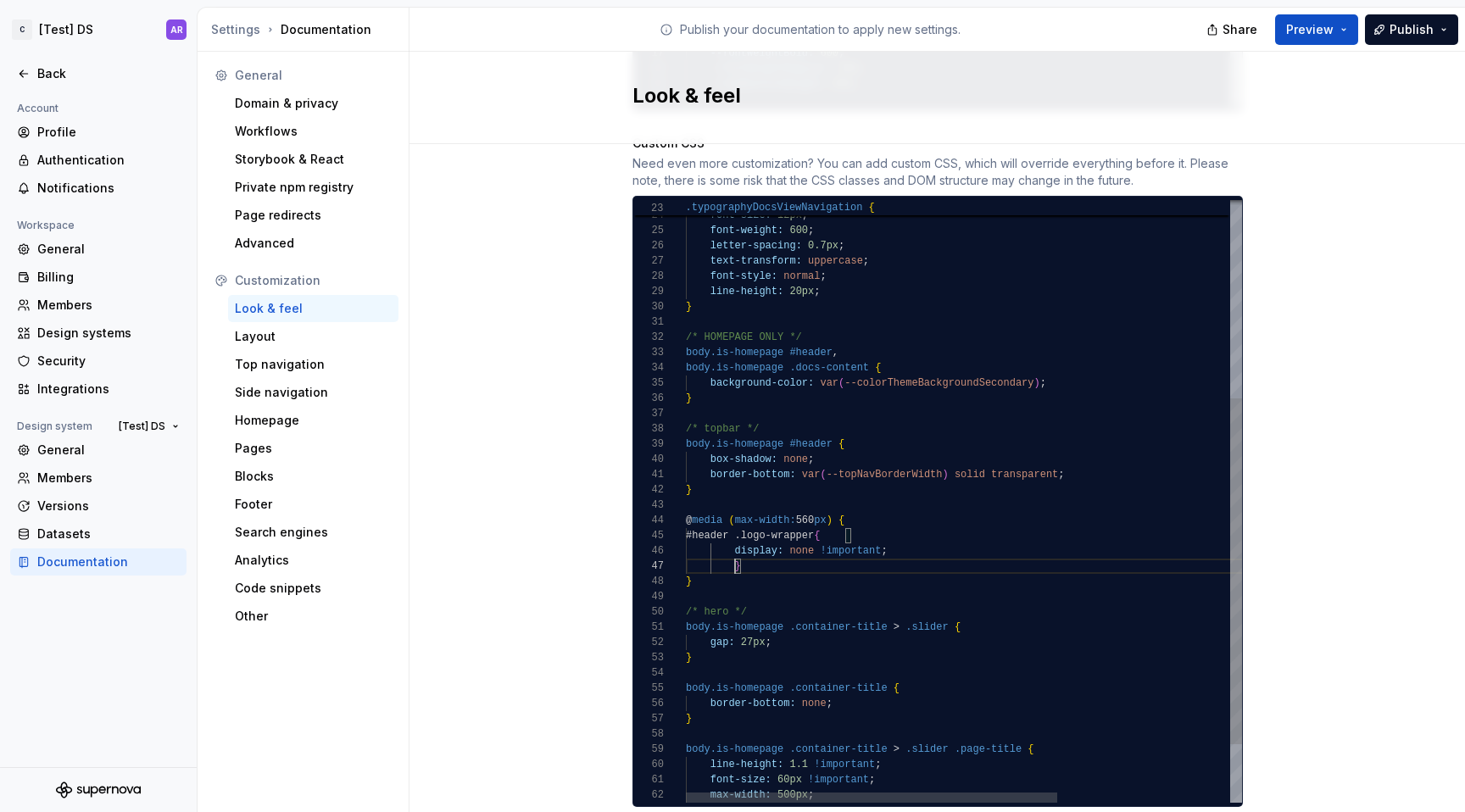
scroll to position [92, 25]
type textarea "**********"
click at [1426, 20] on button "Publish" at bounding box center [1411, 29] width 93 height 31
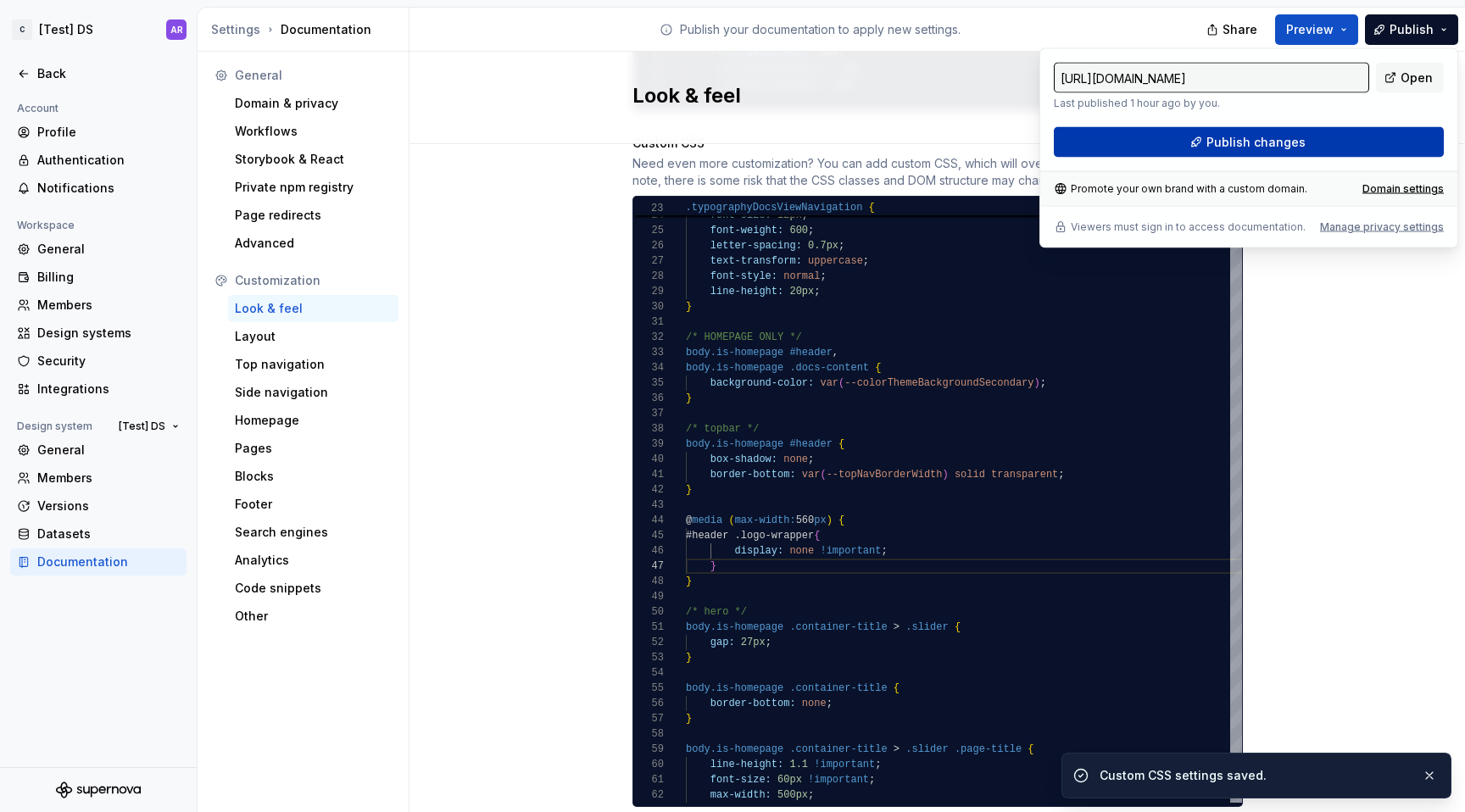
click at [1336, 153] on button "Publish changes" at bounding box center [1248, 142] width 390 height 31
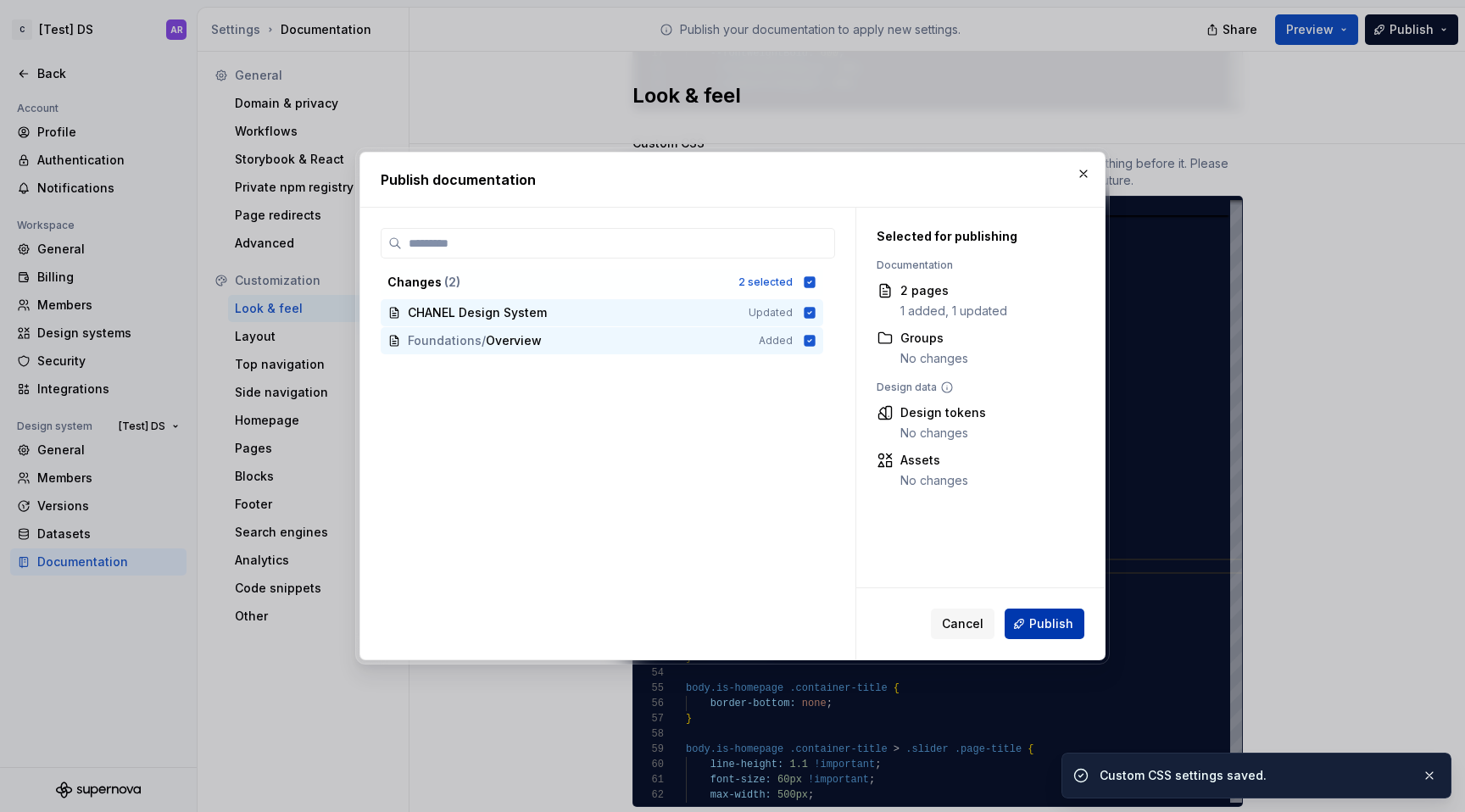
click at [1067, 617] on span "Publish" at bounding box center [1052, 623] width 44 height 17
